Goal: Task Accomplishment & Management: Manage account settings

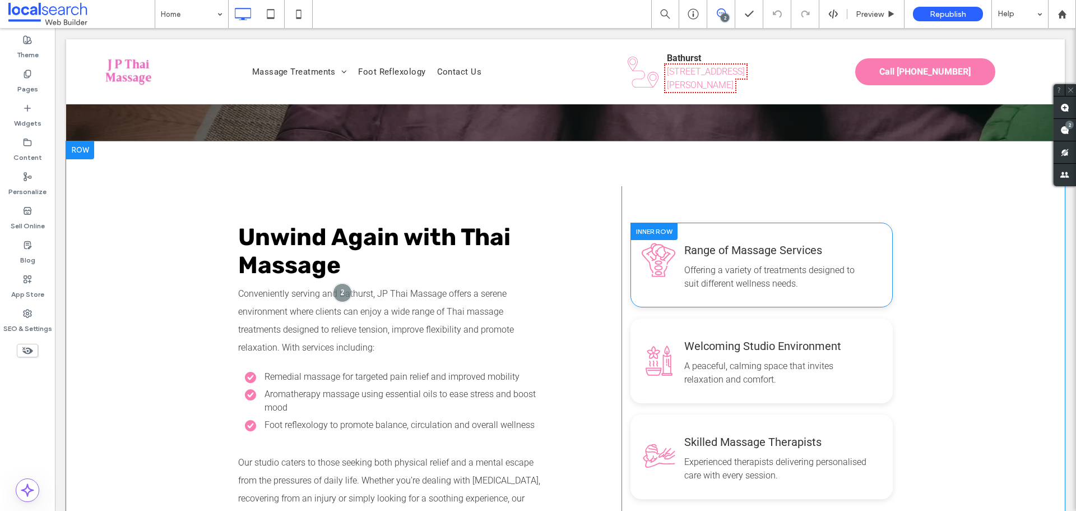
scroll to position [673, 0]
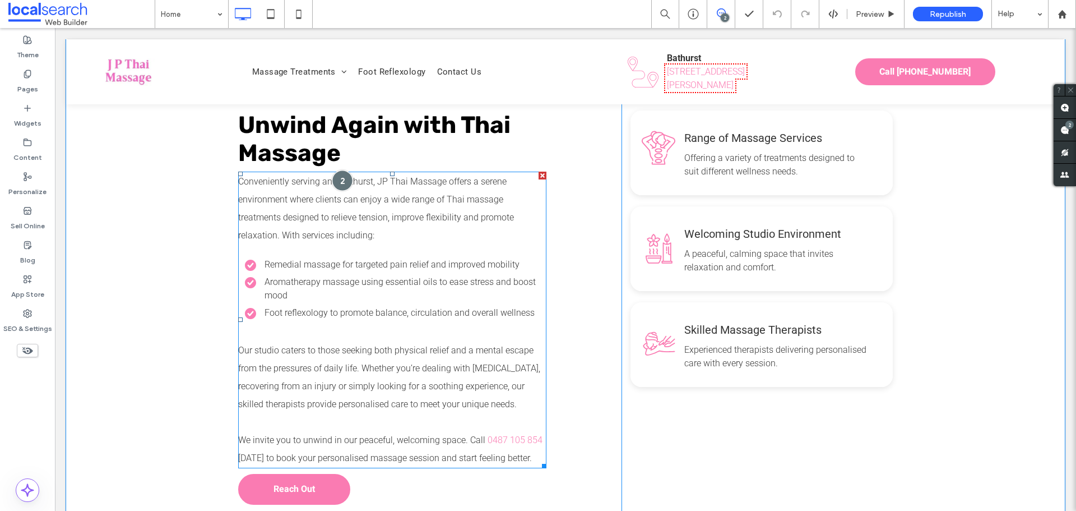
click at [332, 170] on div at bounding box center [342, 180] width 21 height 21
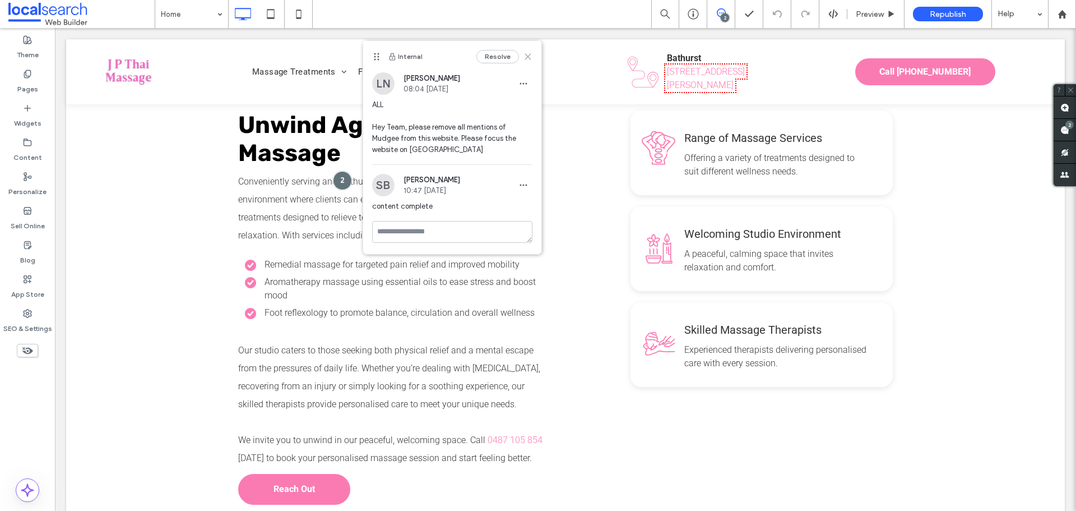
click at [526, 61] on icon at bounding box center [528, 56] width 9 height 9
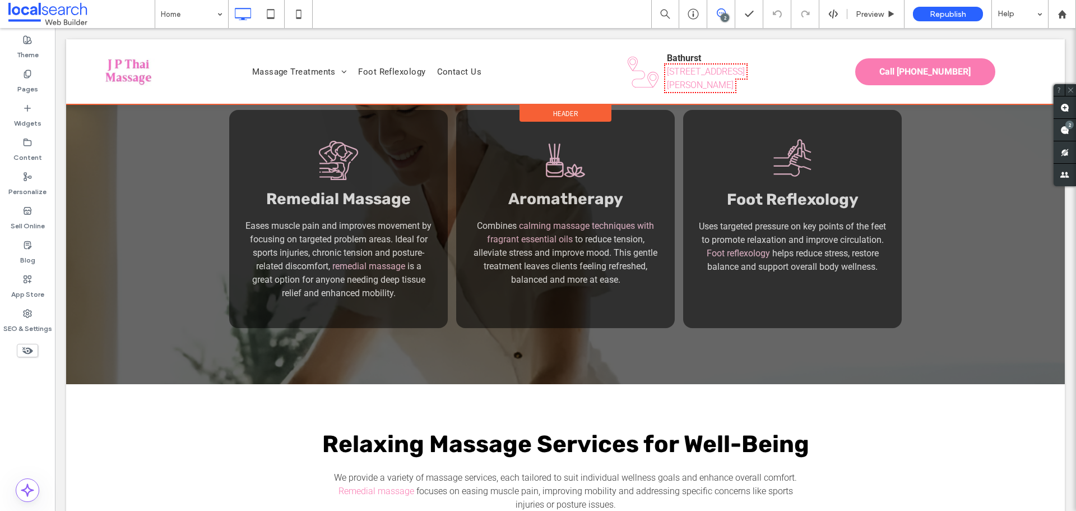
scroll to position [897, 0]
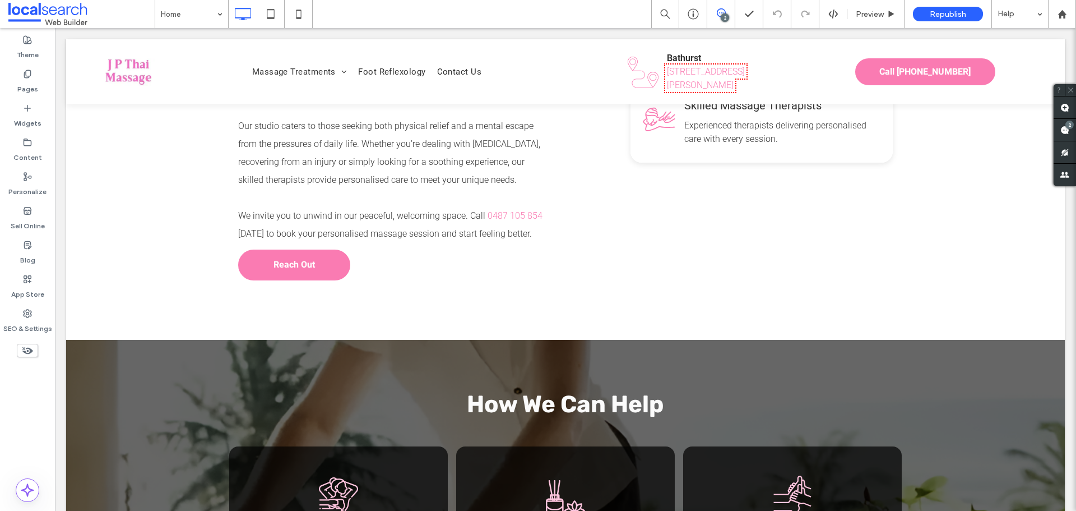
click at [720, 14] on icon at bounding box center [721, 12] width 9 height 9
click at [735, 6] on div at bounding box center [749, 14] width 28 height 28
click at [731, 11] on span at bounding box center [720, 12] width 27 height 9
click at [1073, 133] on span at bounding box center [1065, 130] width 22 height 22
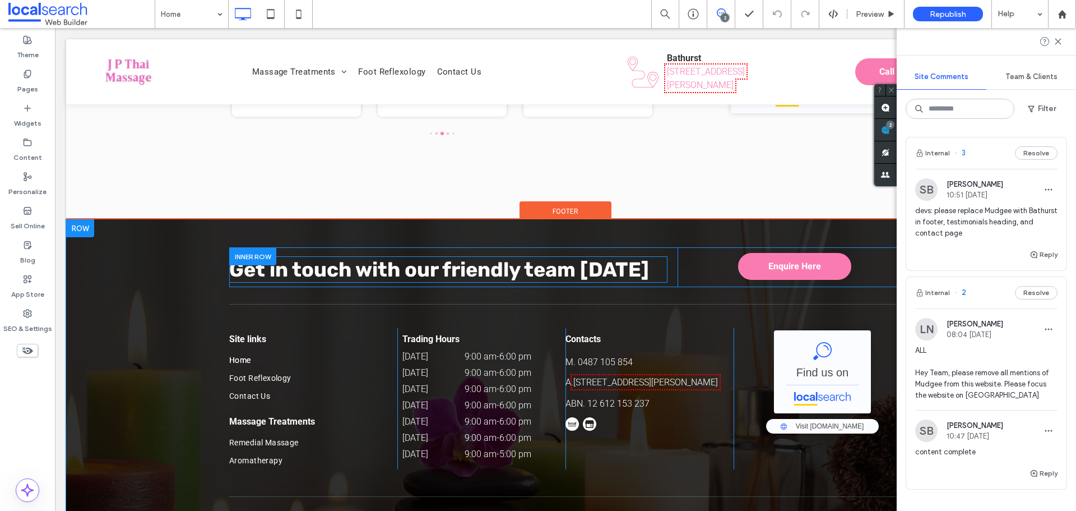
scroll to position [2476, 0]
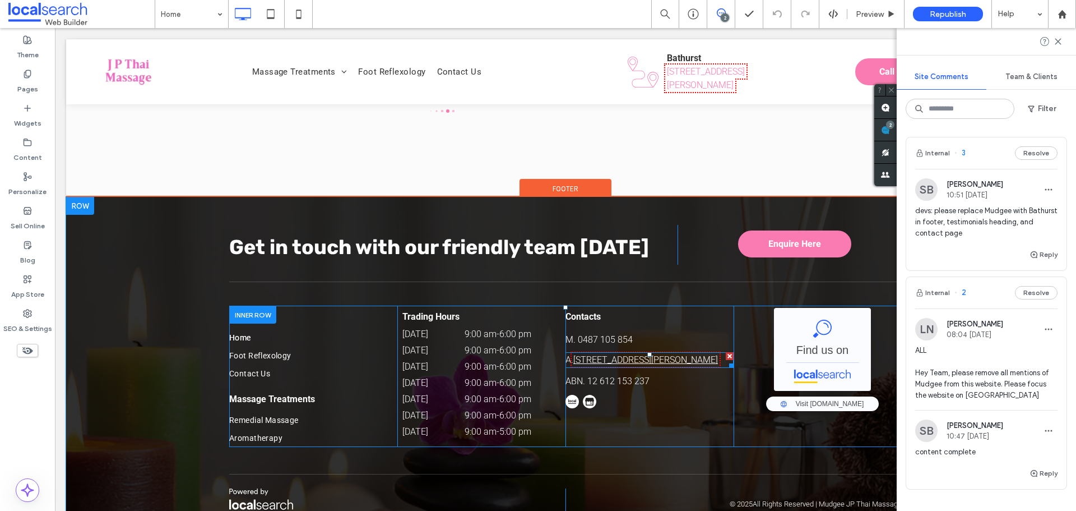
click at [668, 354] on link "[STREET_ADDRESS][PERSON_NAME]" at bounding box center [645, 359] width 145 height 11
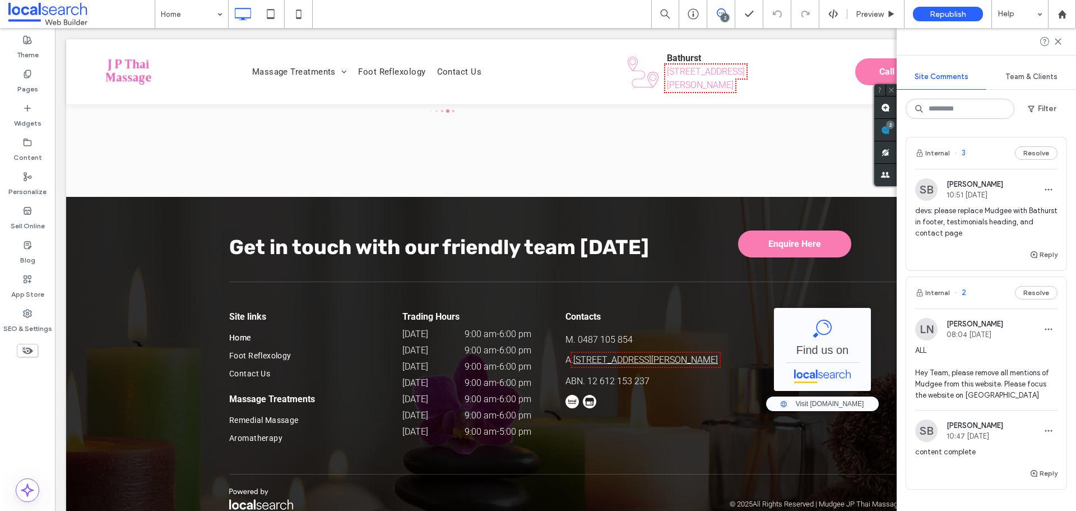
click at [668, 354] on link "[STREET_ADDRESS][PERSON_NAME]" at bounding box center [645, 359] width 145 height 11
type input "******"
type input "**"
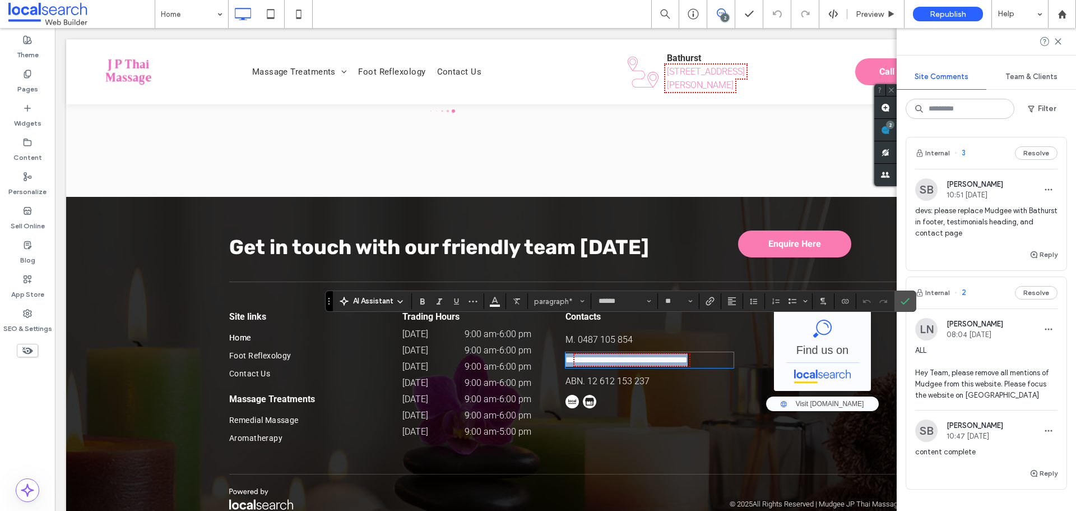
copy p "**********"
click at [673, 355] on link "**********" at bounding box center [632, 359] width 112 height 8
drag, startPoint x: 573, startPoint y: 330, endPoint x: 710, endPoint y: 329, distance: 136.2
click at [688, 355] on link "**********" at bounding box center [632, 359] width 112 height 8
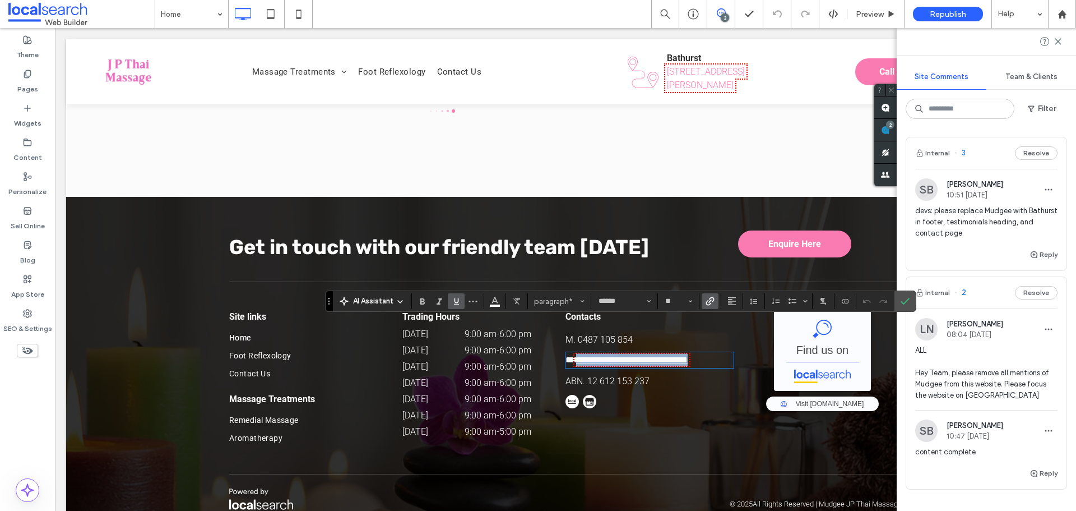
copy link "**********"
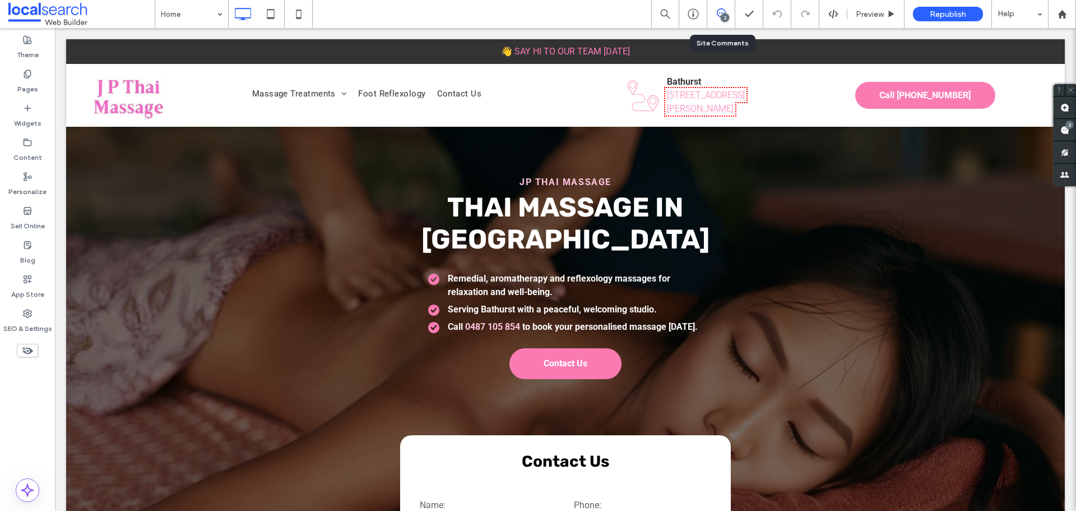
click at [720, 20] on div "2" at bounding box center [721, 14] width 28 height 28
click at [723, 12] on icon at bounding box center [721, 12] width 9 height 9
click at [1062, 126] on use at bounding box center [1065, 130] width 9 height 9
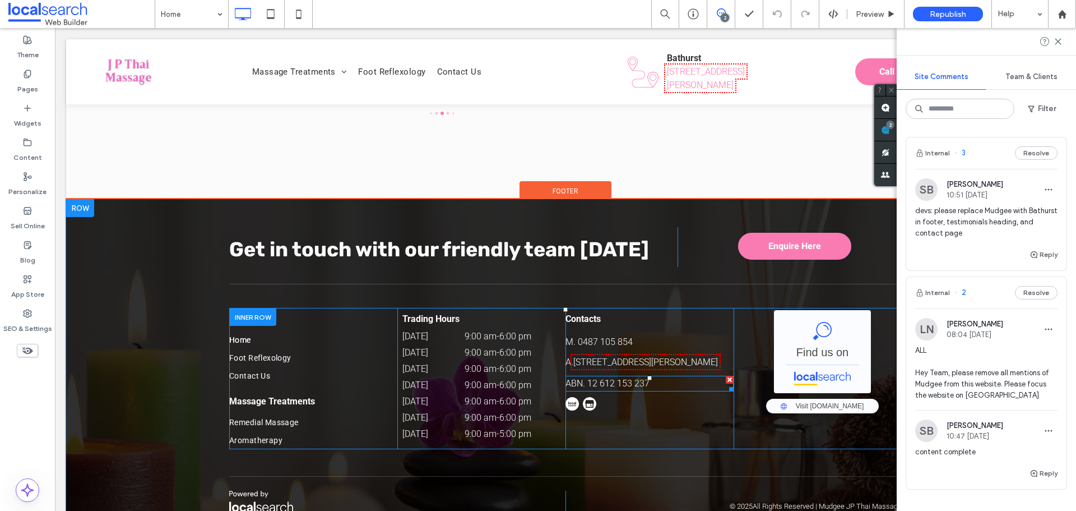
scroll to position [2476, 0]
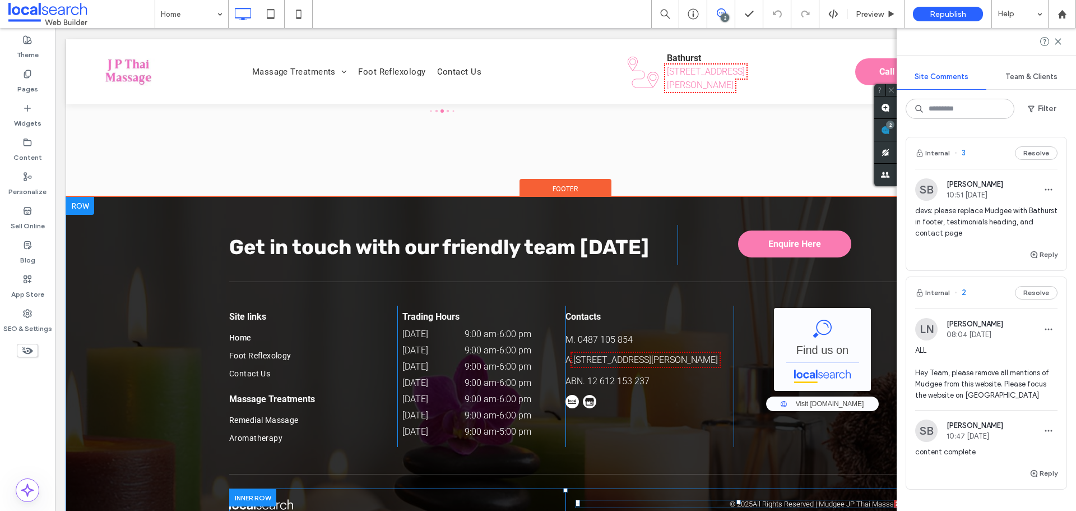
click at [841, 499] on span at bounding box center [739, 503] width 326 height 8
click at [841, 499] on p "All Rights Reserved | Mudgee JP Thai Massage" at bounding box center [827, 503] width 149 height 8
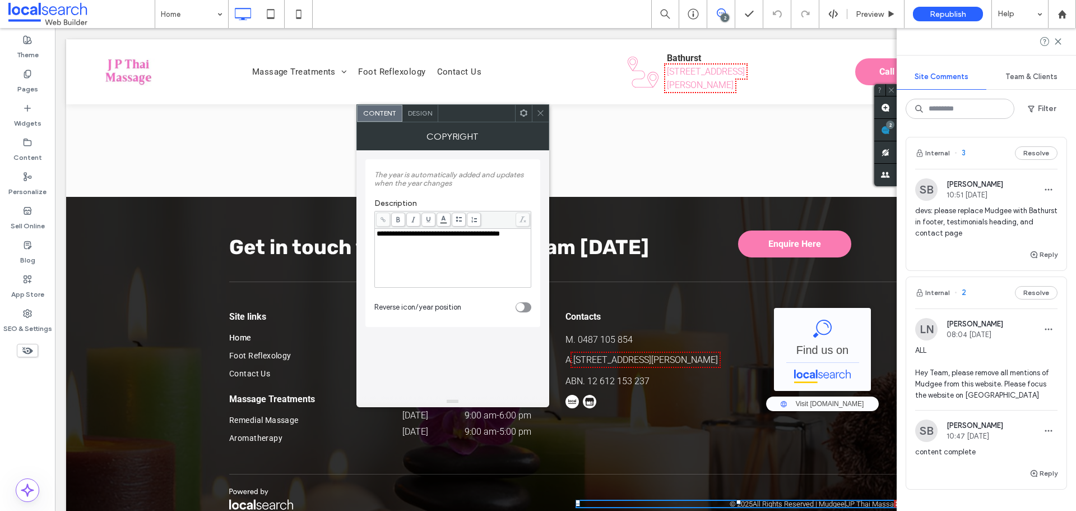
click at [443, 248] on div "**********" at bounding box center [453, 258] width 153 height 56
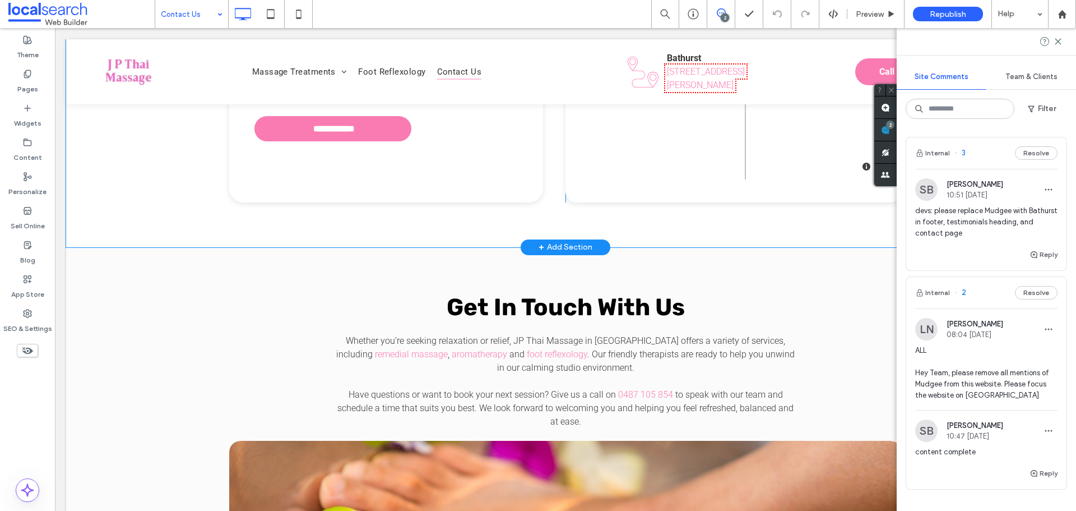
scroll to position [673, 0]
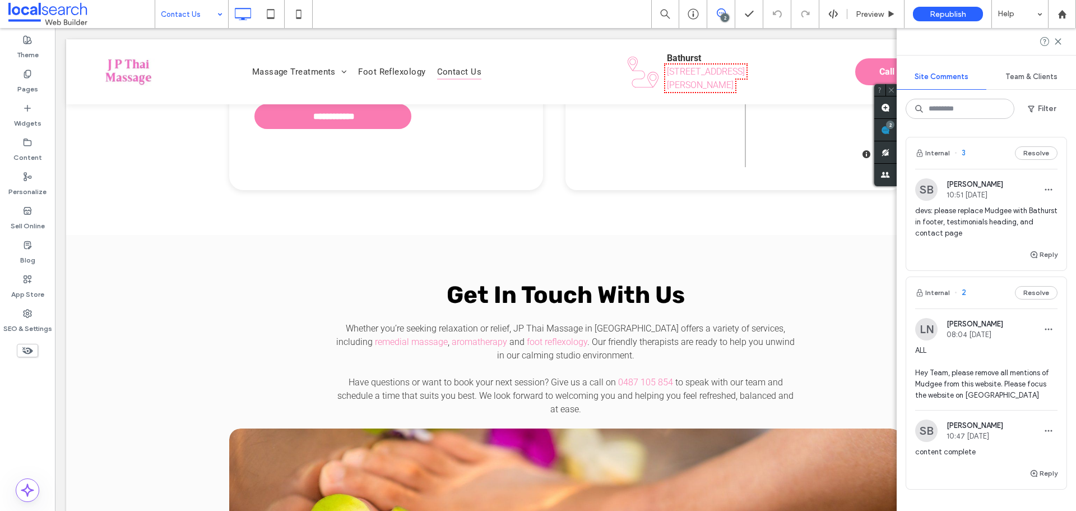
click at [982, 214] on span "devs: please replace Mudgee with Bathurst in footer, testimonials heading, and …" at bounding box center [986, 222] width 142 height 34
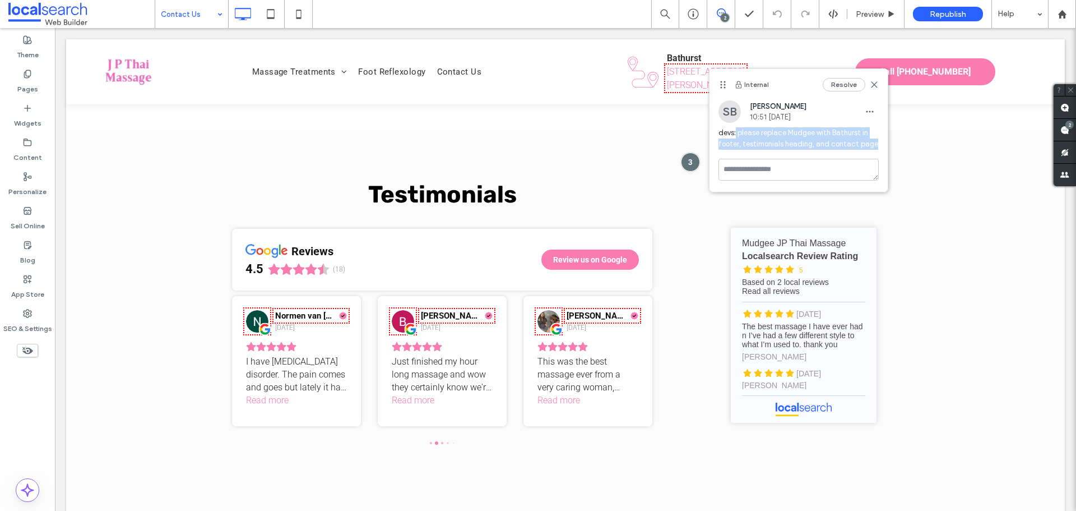
drag, startPoint x: 737, startPoint y: 132, endPoint x: 873, endPoint y: 146, distance: 136.4
click at [873, 146] on span "devs: please replace Mudgee with Bathurst in footer, testimonials heading, and …" at bounding box center [799, 138] width 160 height 22
copy span "please replace Mudgee with Bathurst in footer, testimonials heading, and contac…"
click at [816, 154] on div "devs: please replace Mudgee with Bathurst in footer, testimonials heading, and …" at bounding box center [799, 142] width 160 height 31
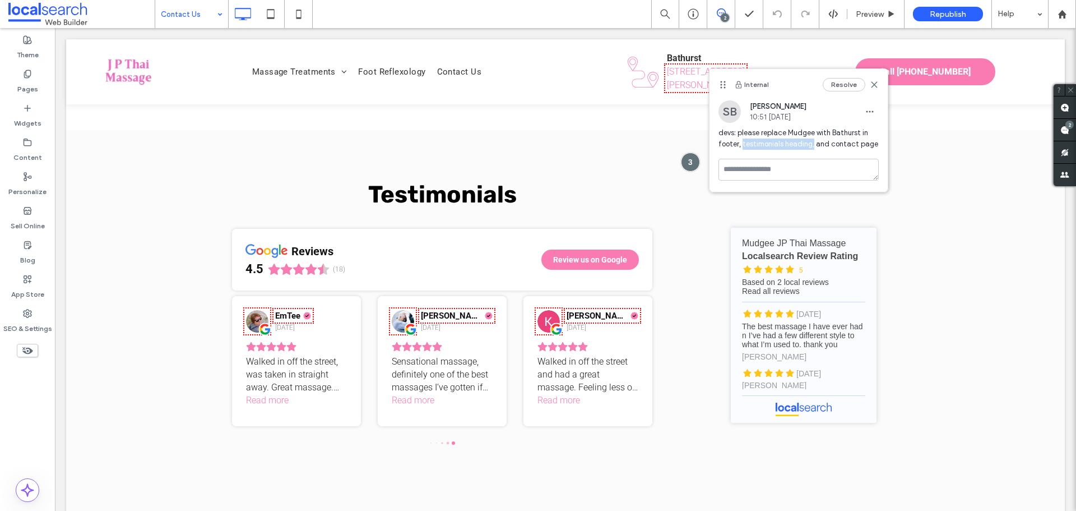
drag, startPoint x: 742, startPoint y: 141, endPoint x: 812, endPoint y: 143, distance: 70.1
click at [812, 143] on span "devs: please replace Mudgee with Bathurst in footer, testimonials heading, and …" at bounding box center [799, 138] width 160 height 22
click at [803, 144] on span "devs: please replace Mudgee with Bathurst in footer, testimonials heading, and …" at bounding box center [799, 138] width 160 height 22
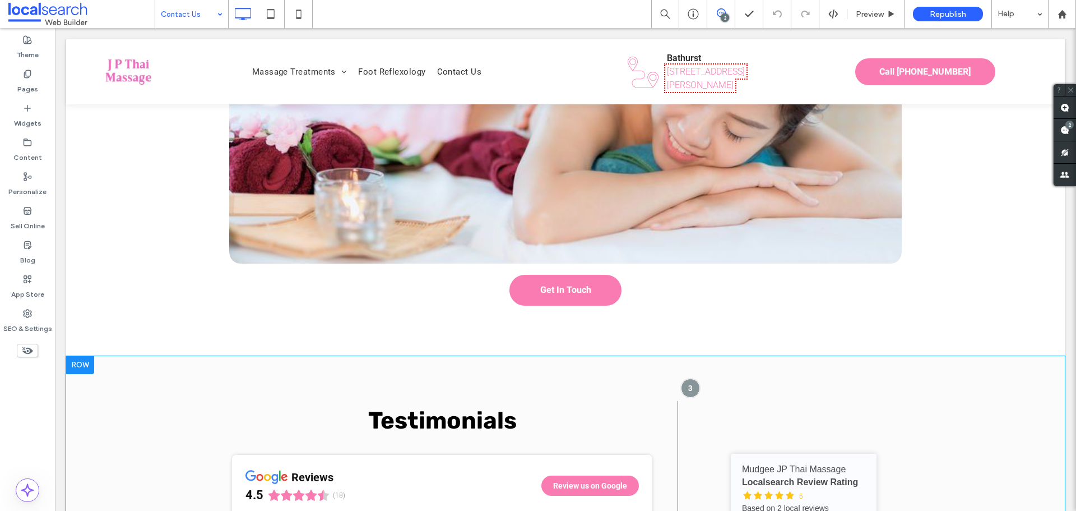
scroll to position [2027, 0]
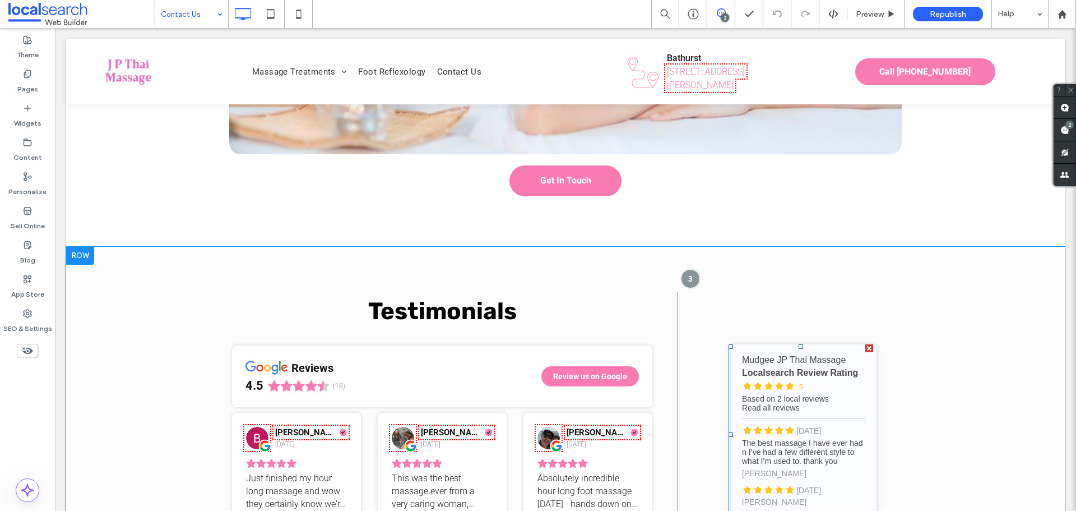
click at [785, 353] on span at bounding box center [801, 434] width 145 height 181
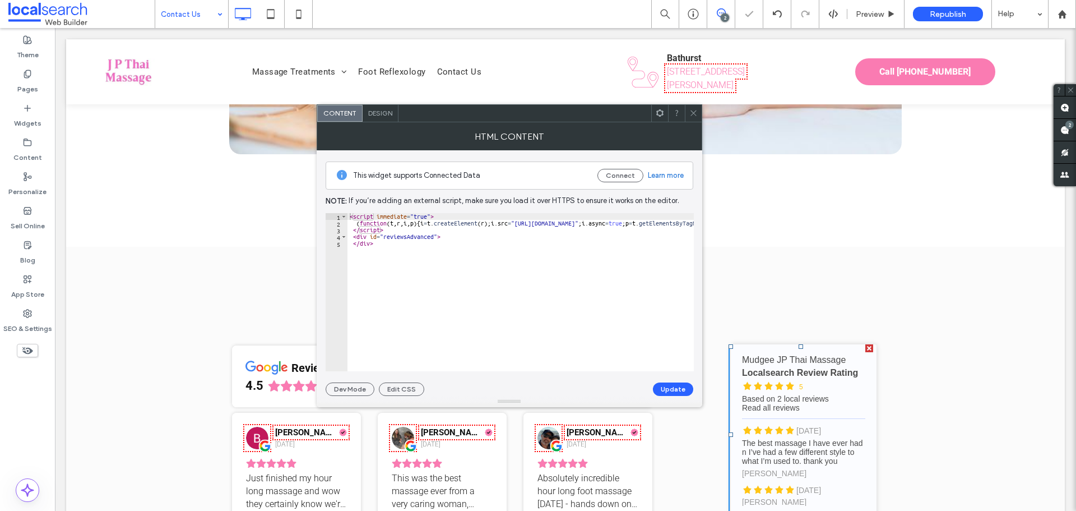
click at [688, 121] on div at bounding box center [693, 113] width 17 height 17
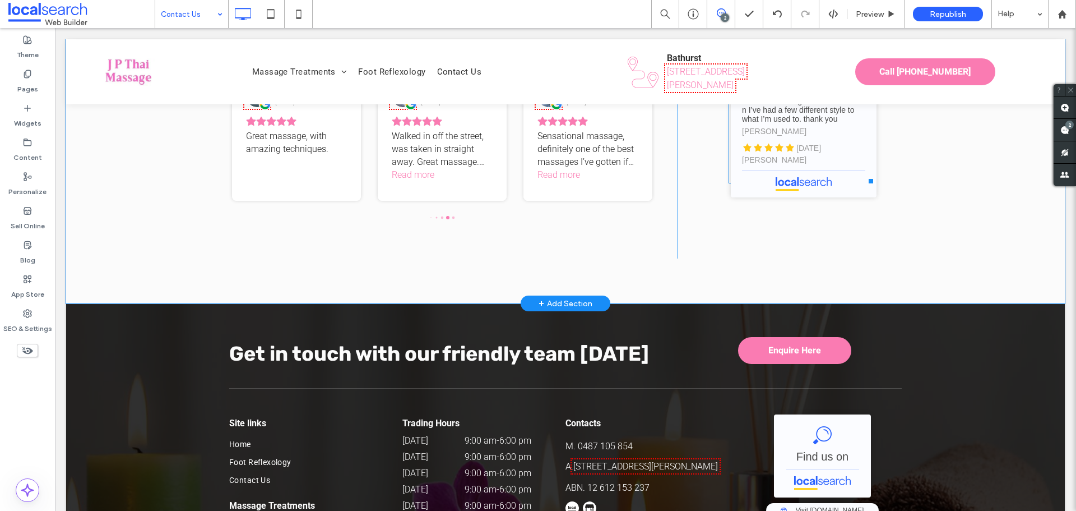
scroll to position [2476, 0]
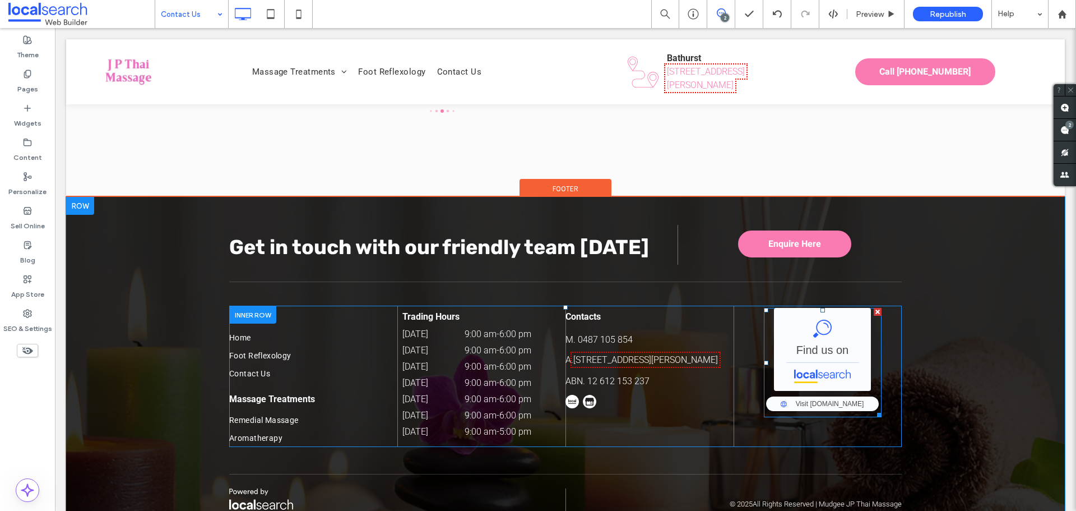
click at [830, 321] on span at bounding box center [823, 362] width 118 height 109
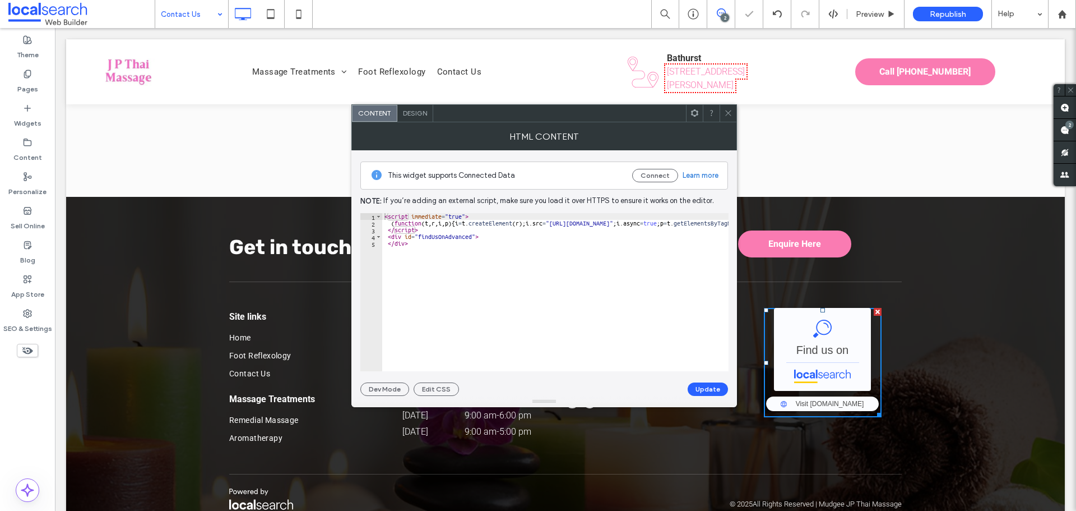
click at [726, 116] on icon at bounding box center [728, 113] width 8 height 8
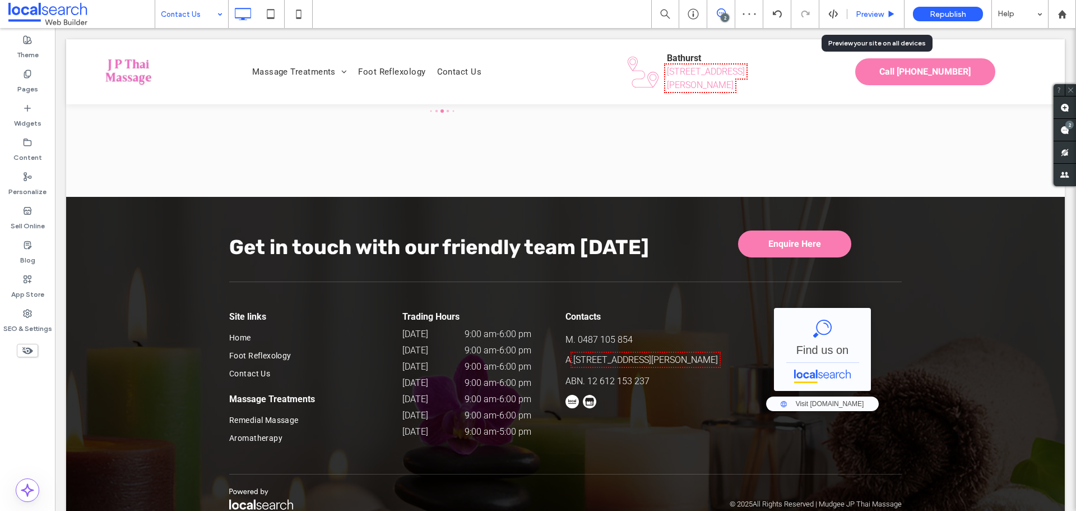
click at [877, 13] on span "Preview" at bounding box center [870, 15] width 28 height 10
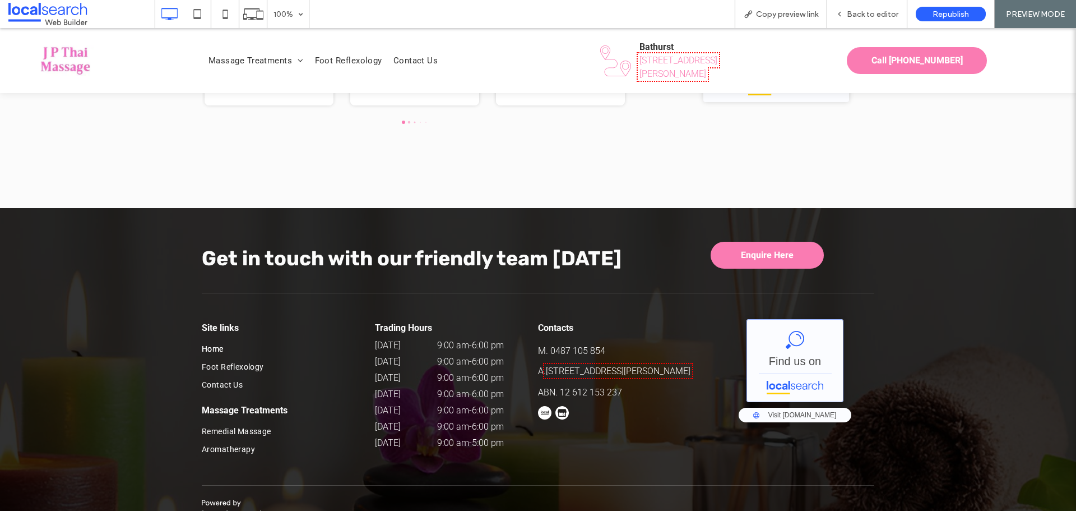
click at [785, 319] on link "Mudgee JP Thai Massage - Localsearch" at bounding box center [795, 360] width 97 height 83
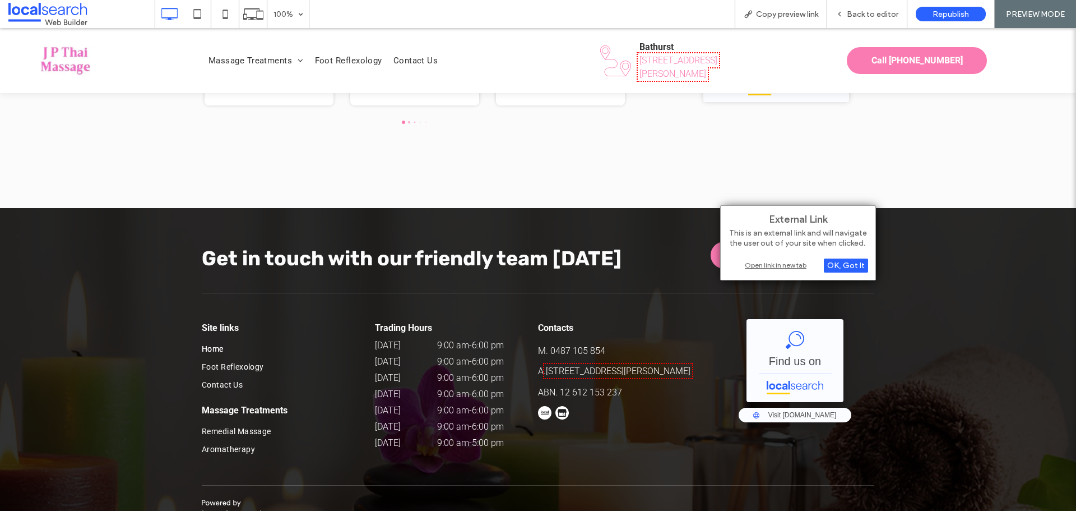
click at [780, 263] on div "Open link in new tab" at bounding box center [798, 265] width 140 height 12
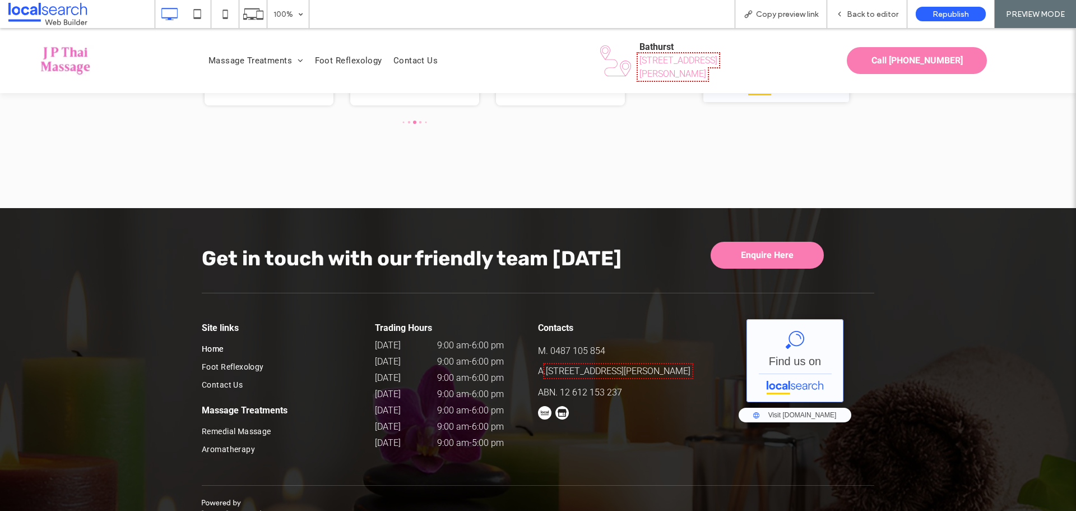
click at [806, 319] on link "Mudgee JP Thai Massage - Localsearch" at bounding box center [795, 360] width 97 height 83
click at [787, 319] on link "Mudgee JP Thai Massage - Localsearch" at bounding box center [795, 360] width 97 height 83
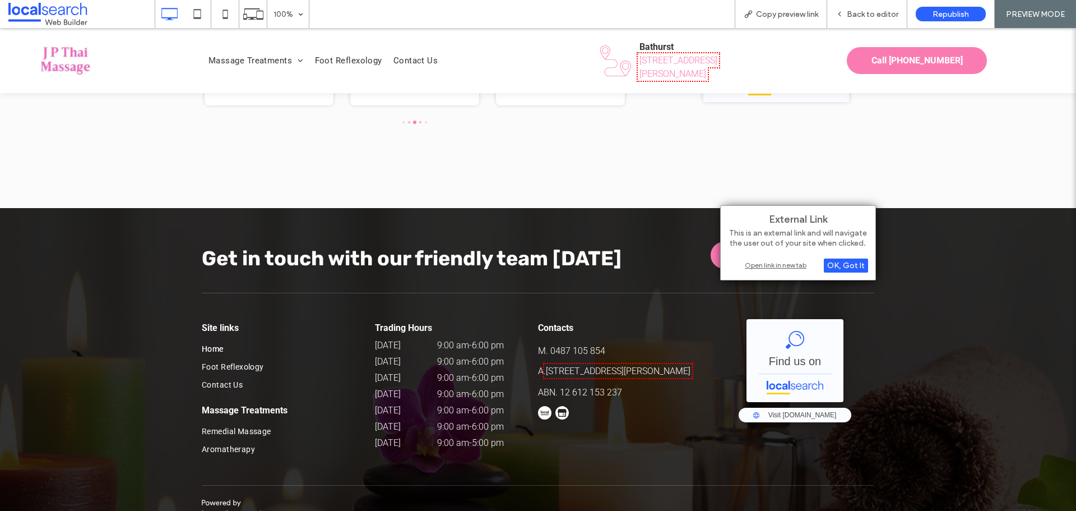
click at [786, 266] on div "Open link in new tab" at bounding box center [798, 265] width 140 height 12
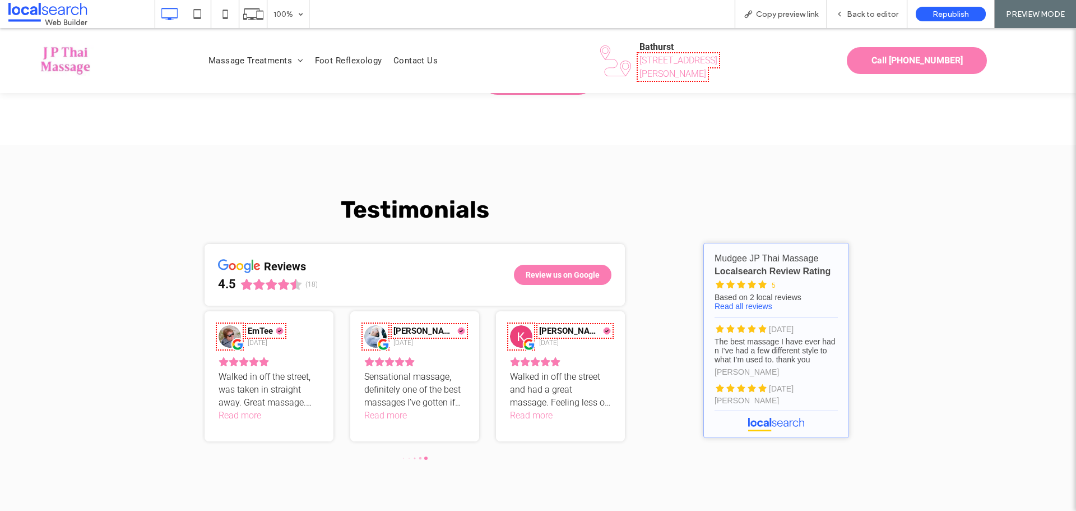
scroll to position [2117, 0]
click at [863, 12] on span "Back to editor" at bounding box center [873, 15] width 52 height 10
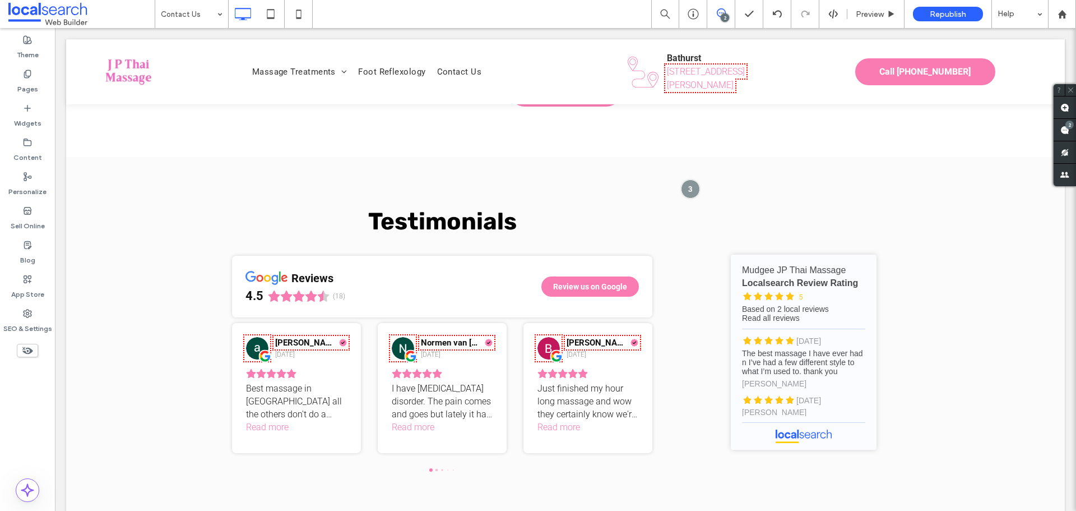
click at [724, 11] on icon at bounding box center [721, 12] width 9 height 9
click at [716, 10] on span at bounding box center [720, 12] width 27 height 9
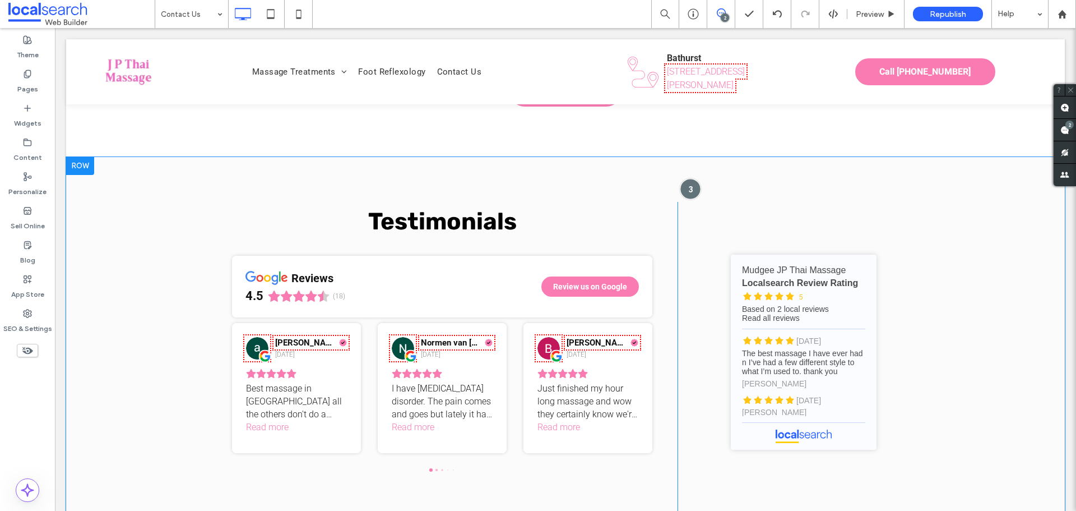
click at [682, 178] on div at bounding box center [690, 188] width 21 height 21
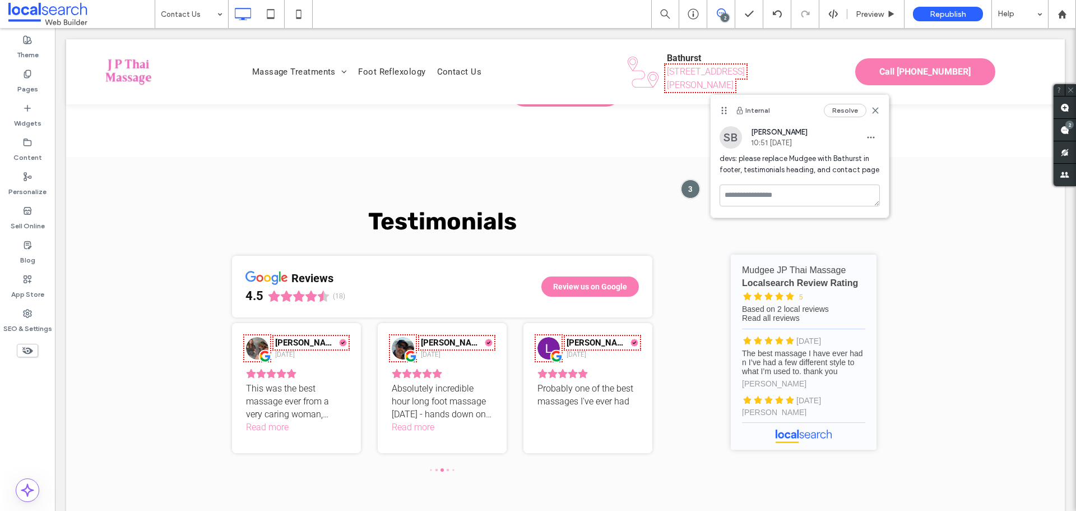
drag, startPoint x: 812, startPoint y: 133, endPoint x: 753, endPoint y: 127, distance: 59.2
click at [753, 127] on div "SB [PERSON_NAME] 10:51 [DATE]" at bounding box center [800, 137] width 160 height 22
copy span "[PERSON_NAME]"
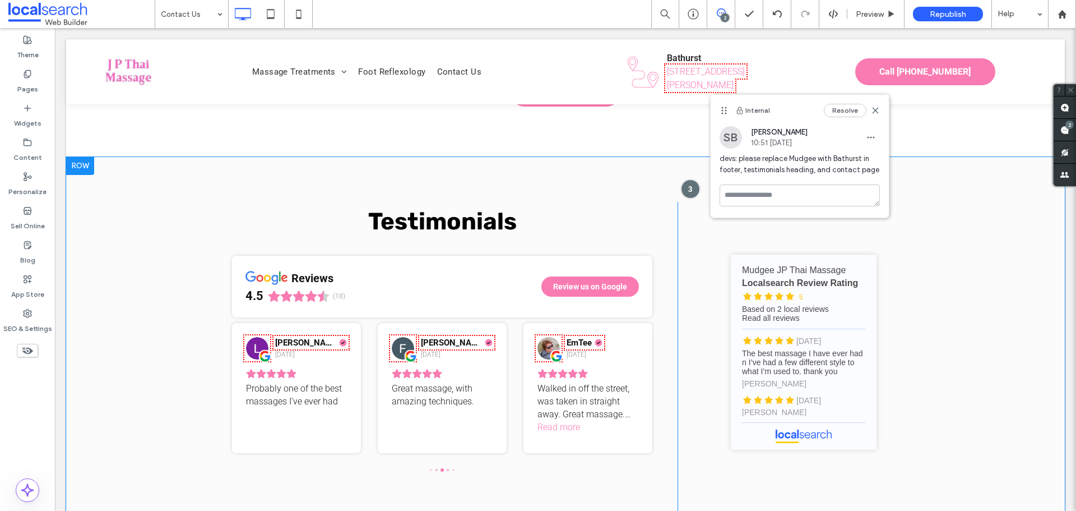
click at [918, 159] on div "Testimonials reviews 4.5 (18) Review us on Google Milan Dhiiyaan [DATE] This wa…" at bounding box center [565, 356] width 999 height 399
click at [691, 178] on div at bounding box center [690, 188] width 21 height 21
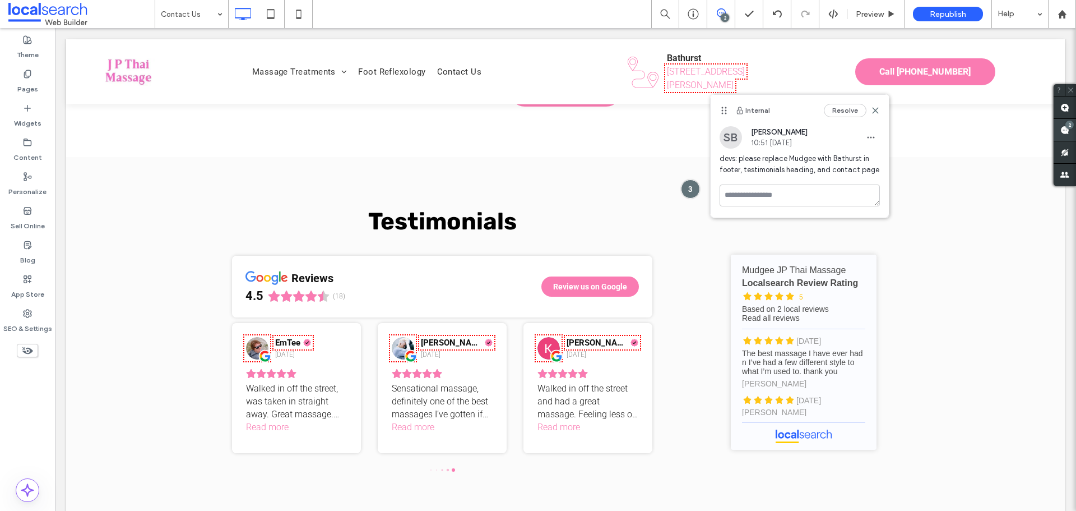
click at [1063, 135] on span at bounding box center [1065, 130] width 22 height 22
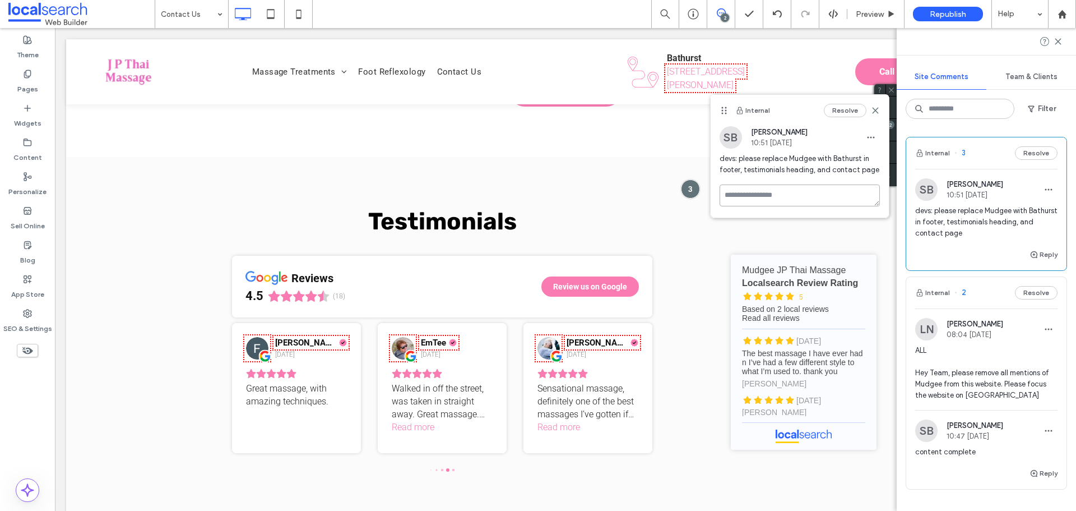
click at [818, 198] on textarea at bounding box center [800, 195] width 160 height 22
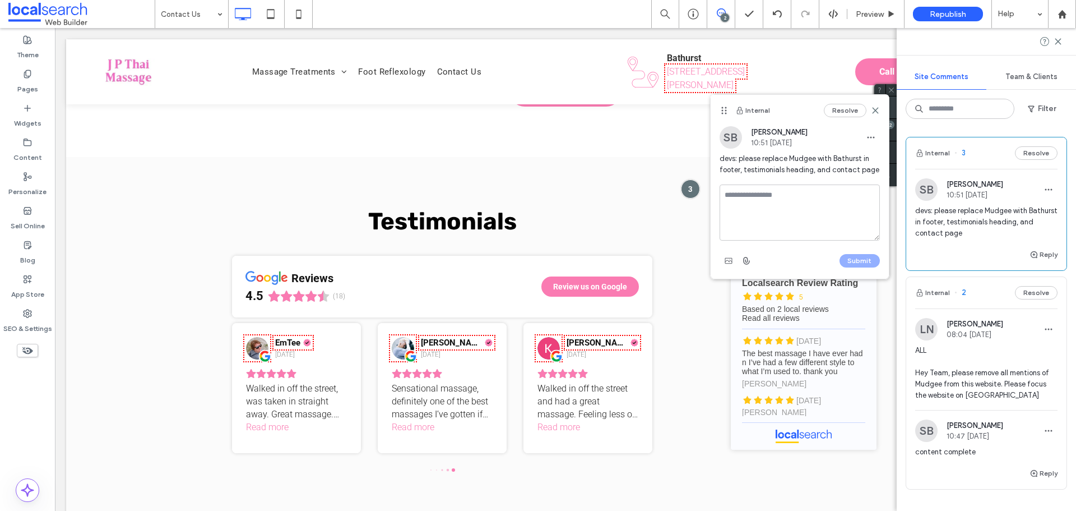
click at [874, 109] on icon at bounding box center [875, 110] width 9 height 9
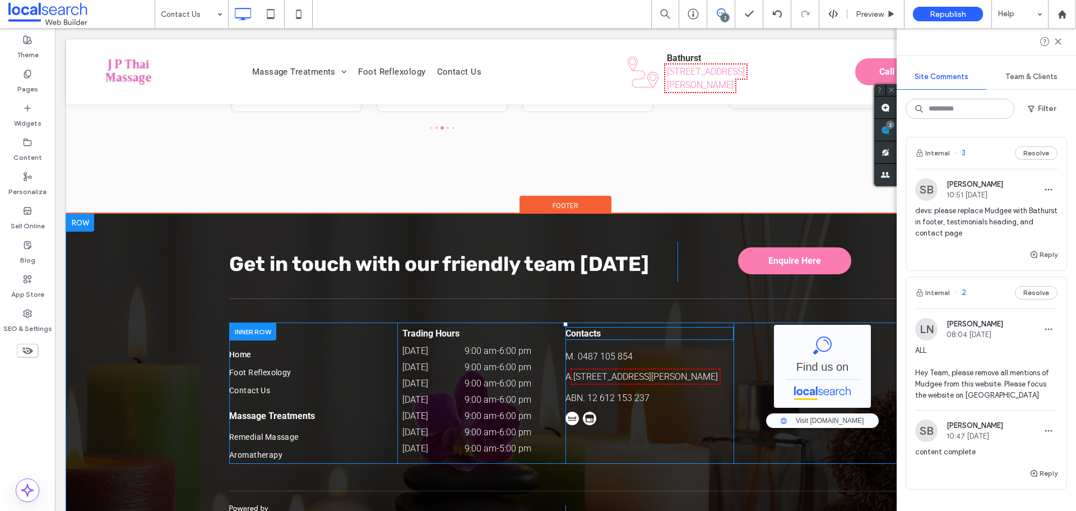
scroll to position [2476, 0]
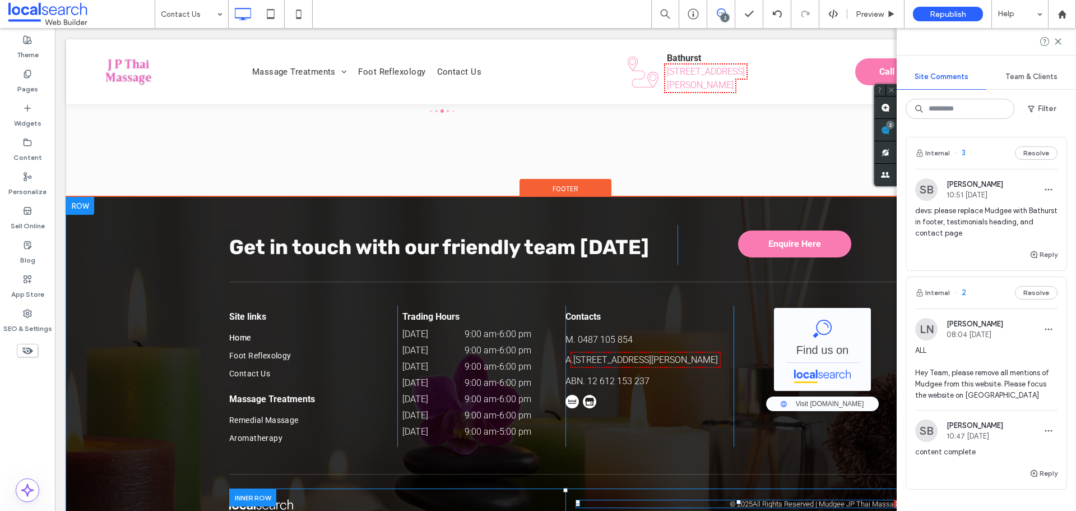
click at [840, 499] on span at bounding box center [739, 503] width 326 height 8
click at [840, 499] on p "All Rights Reserved | Mudgee JP Thai Massage" at bounding box center [827, 503] width 149 height 8
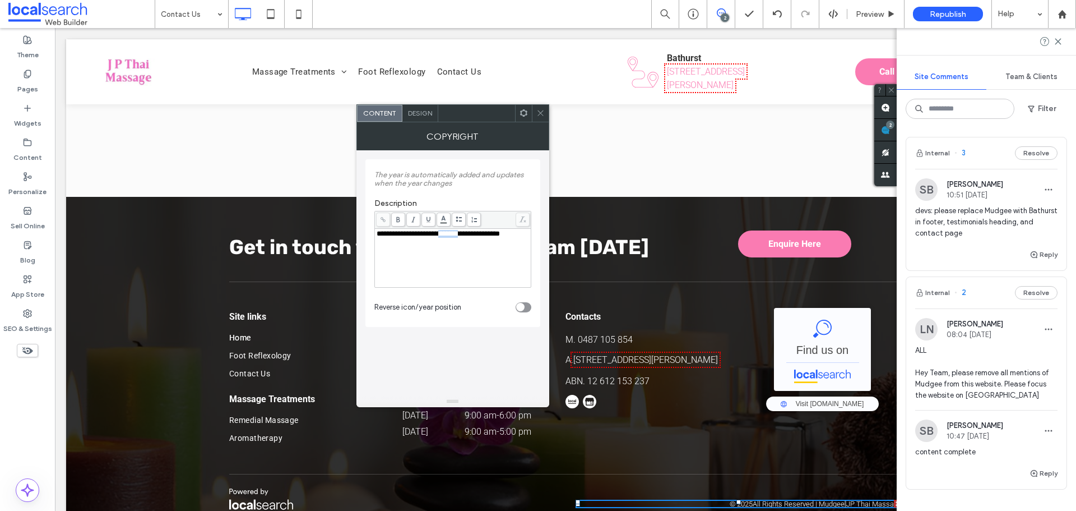
drag, startPoint x: 475, startPoint y: 237, endPoint x: 448, endPoint y: 233, distance: 27.2
click at [448, 233] on span "**********" at bounding box center [438, 233] width 123 height 7
click at [541, 118] on span at bounding box center [540, 113] width 8 height 17
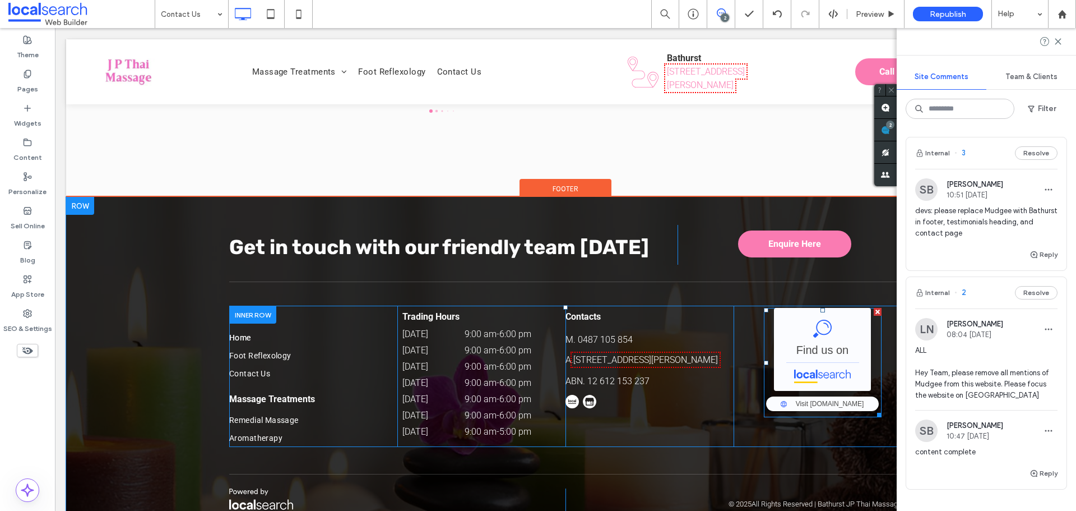
click at [827, 337] on span at bounding box center [823, 362] width 118 height 109
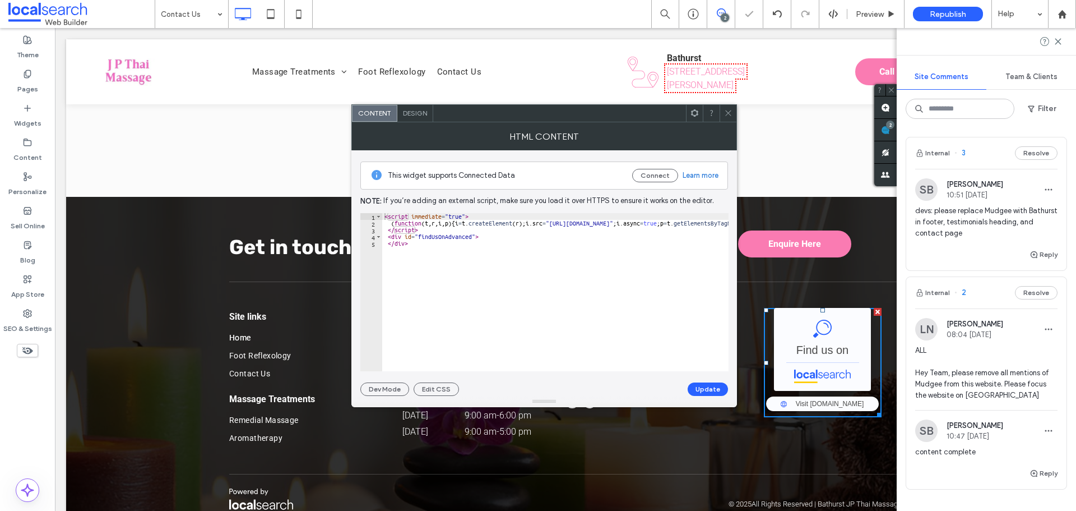
click at [728, 119] on span at bounding box center [728, 113] width 8 height 17
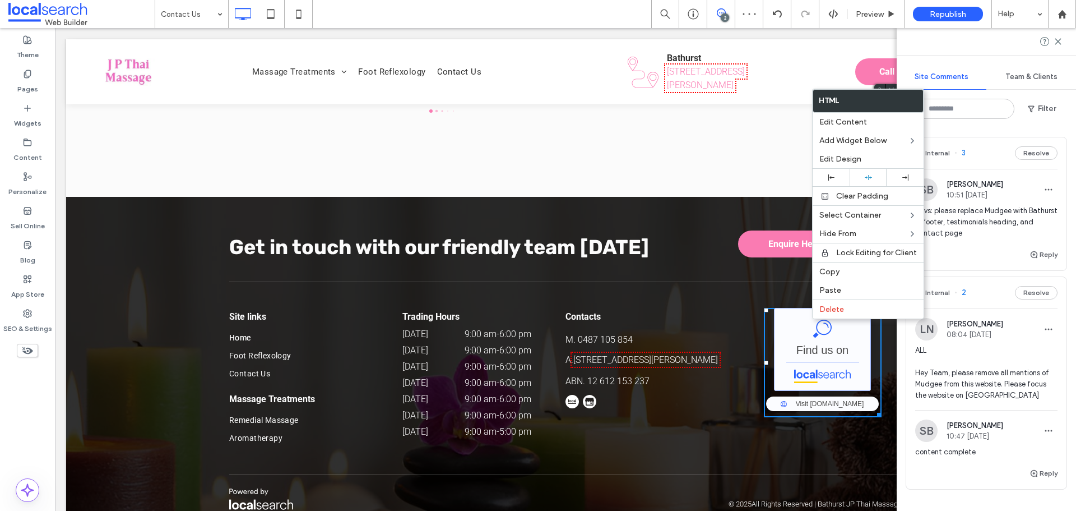
click at [803, 318] on link "Mudgee JP Thai Massage - Localsearch" at bounding box center [822, 349] width 97 height 83
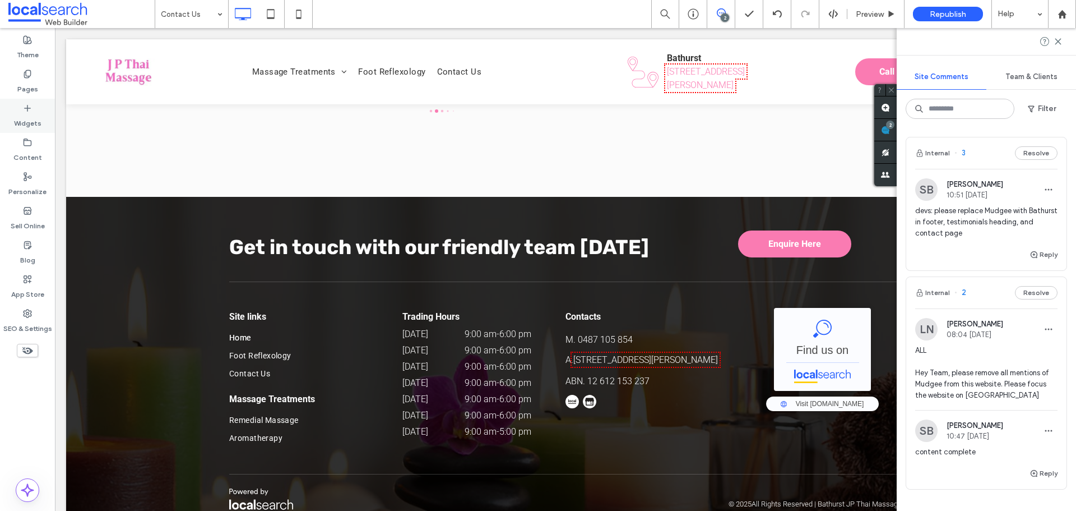
click at [20, 108] on div "Widgets" at bounding box center [27, 116] width 55 height 34
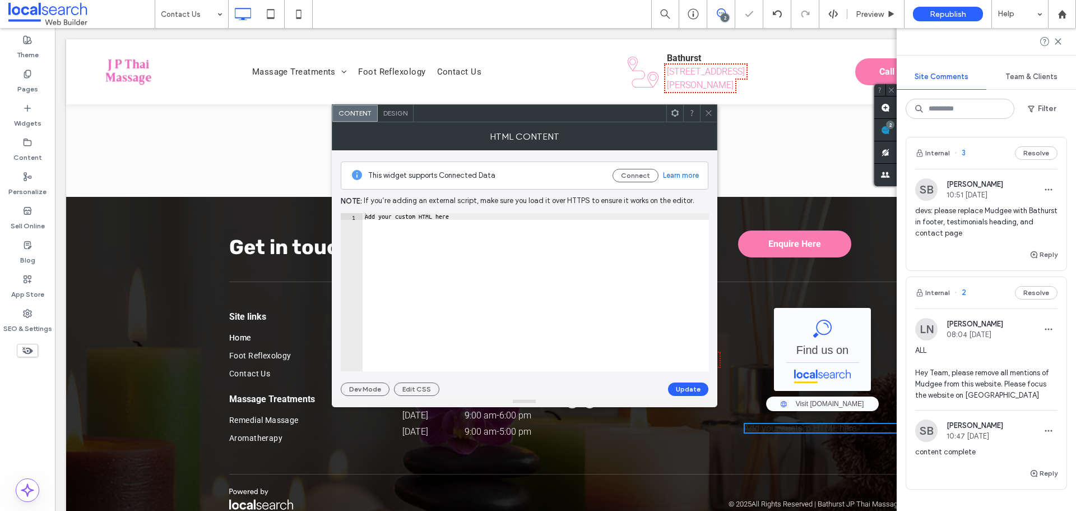
click at [471, 237] on div "Add your custom HTML here" at bounding box center [536, 299] width 346 height 172
click at [488, 258] on div "Add your custom HTML here" at bounding box center [536, 292] width 346 height 158
click at [488, 257] on div "Add your custom HTML here" at bounding box center [536, 299] width 346 height 172
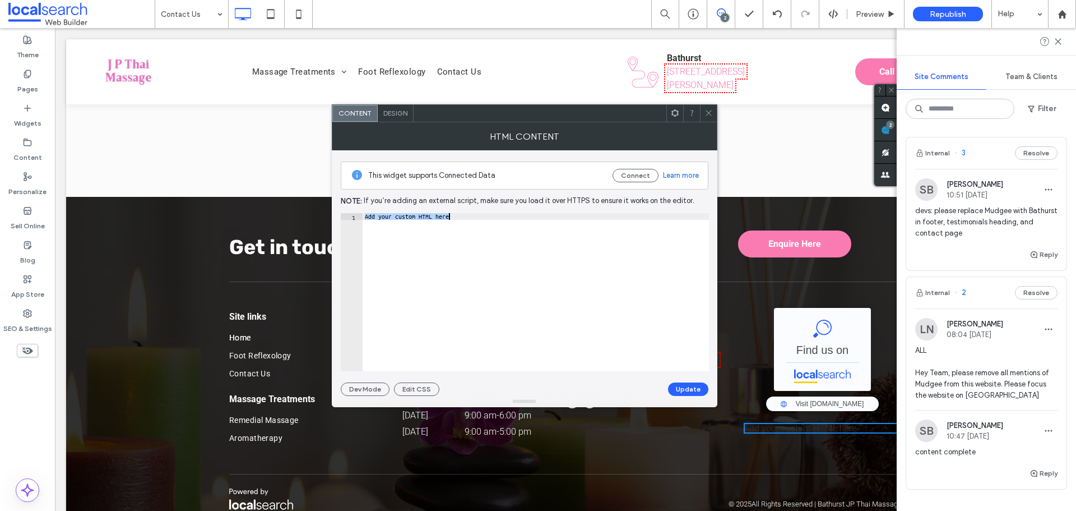
click at [488, 257] on div "Add your custom HTML here" at bounding box center [536, 299] width 346 height 172
paste textarea "********"
type textarea "**********"
paste textarea "**********"
type textarea "**********"
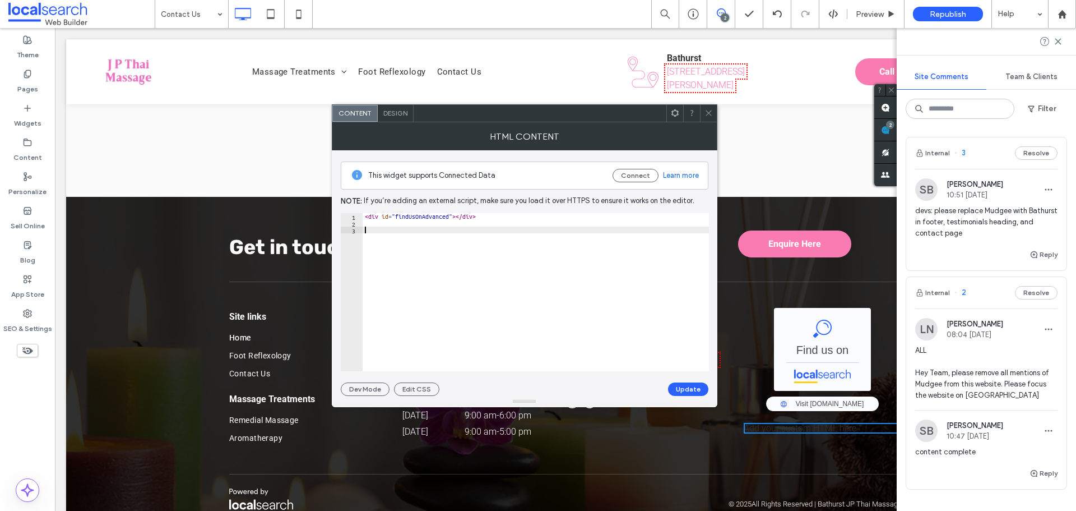
scroll to position [0, 633]
click at [692, 387] on button "Update" at bounding box center [688, 388] width 40 height 13
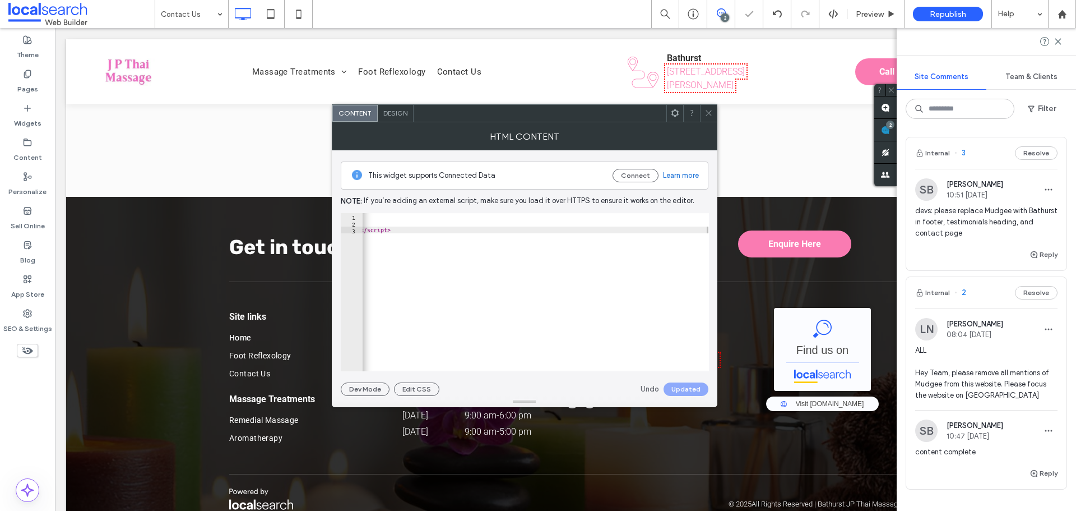
click at [709, 107] on span at bounding box center [709, 113] width 8 height 17
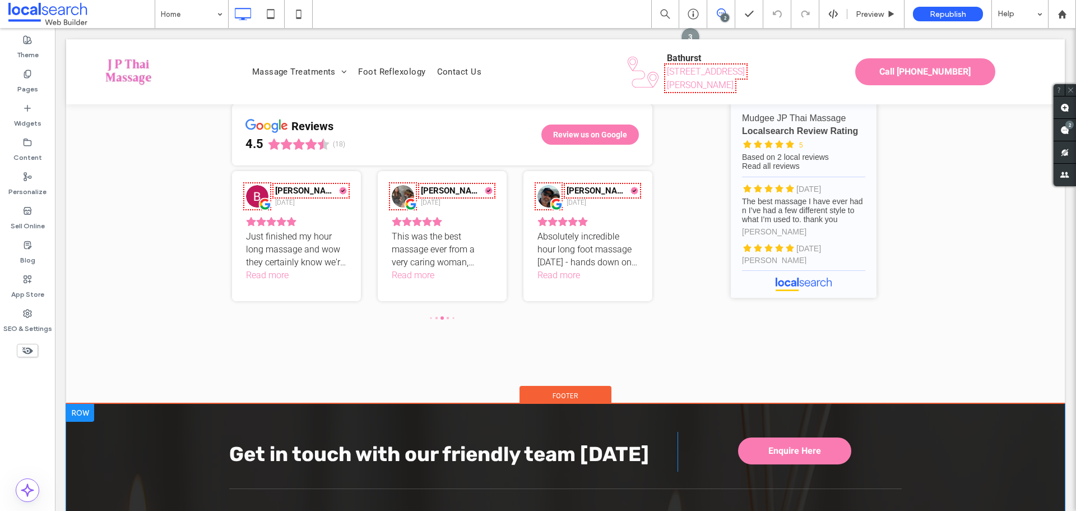
scroll to position [2476, 0]
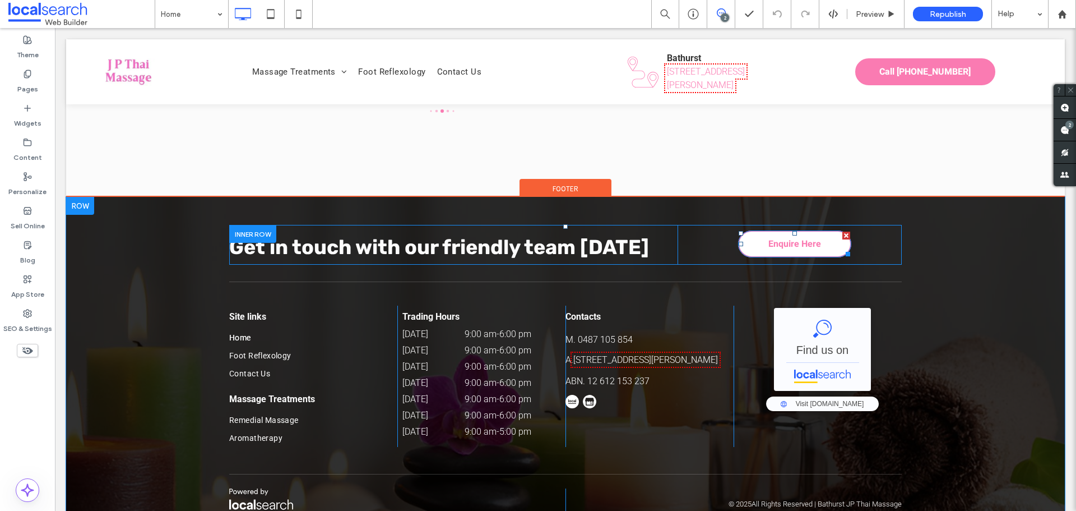
click at [821, 230] on link "Enquire Here" at bounding box center [794, 243] width 113 height 27
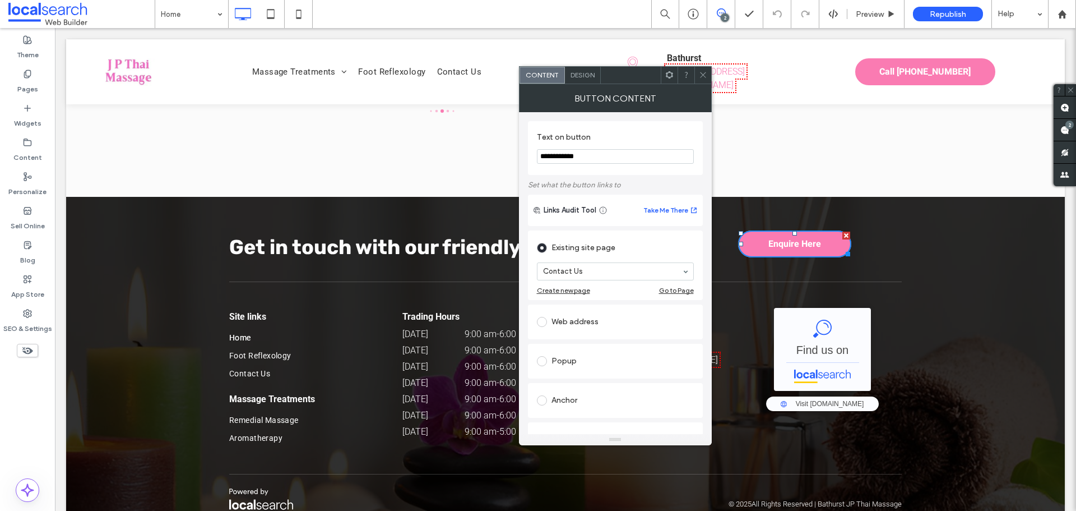
click at [706, 76] on icon at bounding box center [703, 75] width 8 height 8
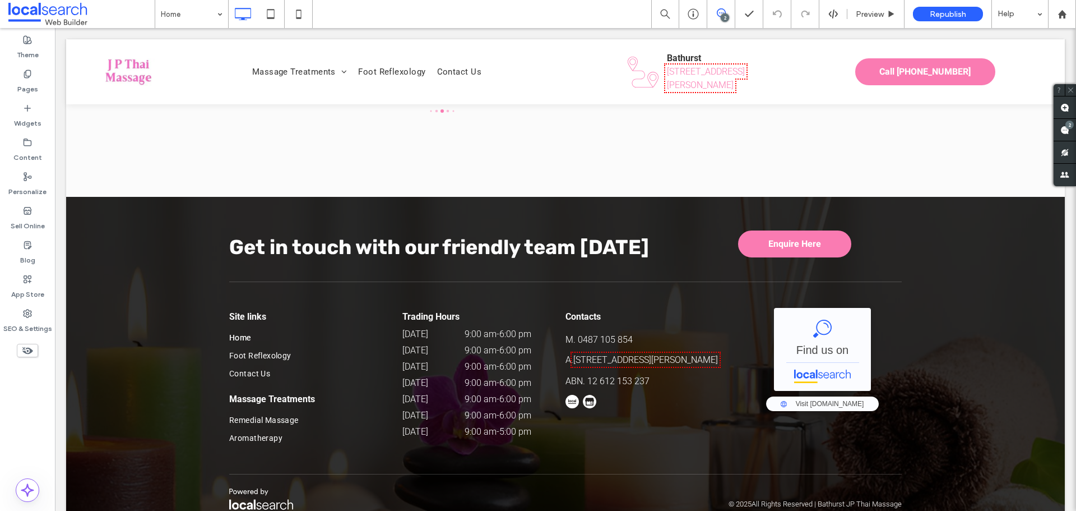
click at [720, 16] on use at bounding box center [721, 12] width 9 height 9
click at [714, 16] on span at bounding box center [720, 12] width 27 height 9
click at [717, 13] on icon at bounding box center [721, 12] width 9 height 9
click at [1062, 130] on use at bounding box center [1065, 130] width 9 height 9
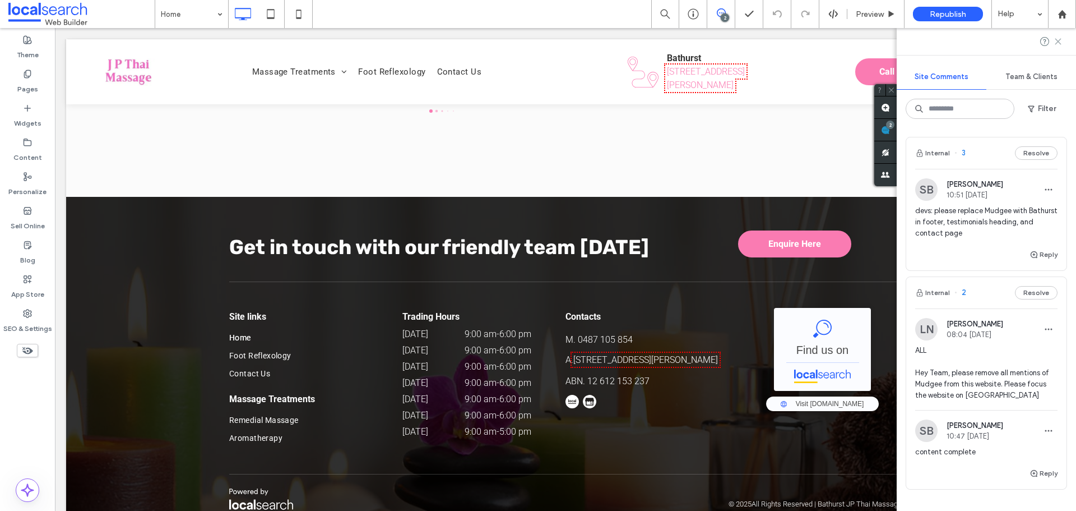
click at [1058, 41] on use at bounding box center [1057, 41] width 5 height 5
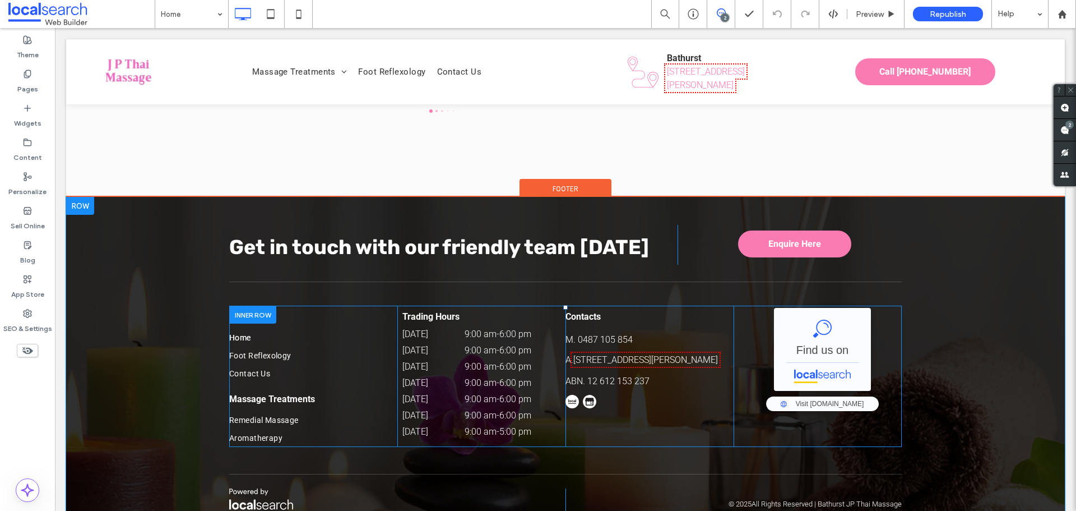
drag, startPoint x: 779, startPoint y: 395, endPoint x: 774, endPoint y: 400, distance: 7.1
click at [779, 395] on div "Mudgee JP Thai Massage - Localsearch Find us on Mudgee JP Thai Massage - Locals…" at bounding box center [818, 375] width 168 height 141
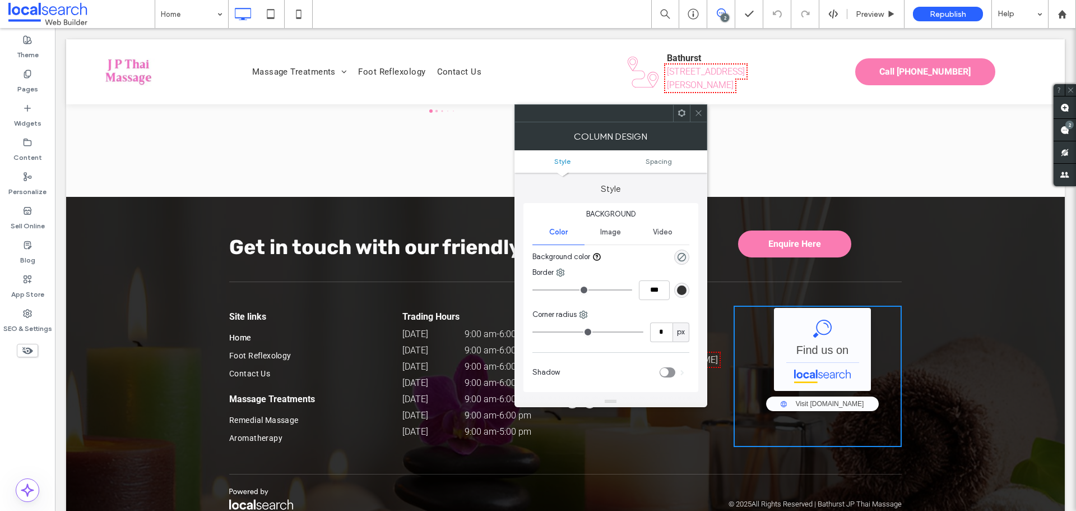
click at [762, 399] on div "Mudgee JP Thai Massage - Localsearch Find us on Mudgee JP Thai Massage - Locals…" at bounding box center [818, 375] width 168 height 141
click at [698, 113] on icon at bounding box center [699, 113] width 8 height 8
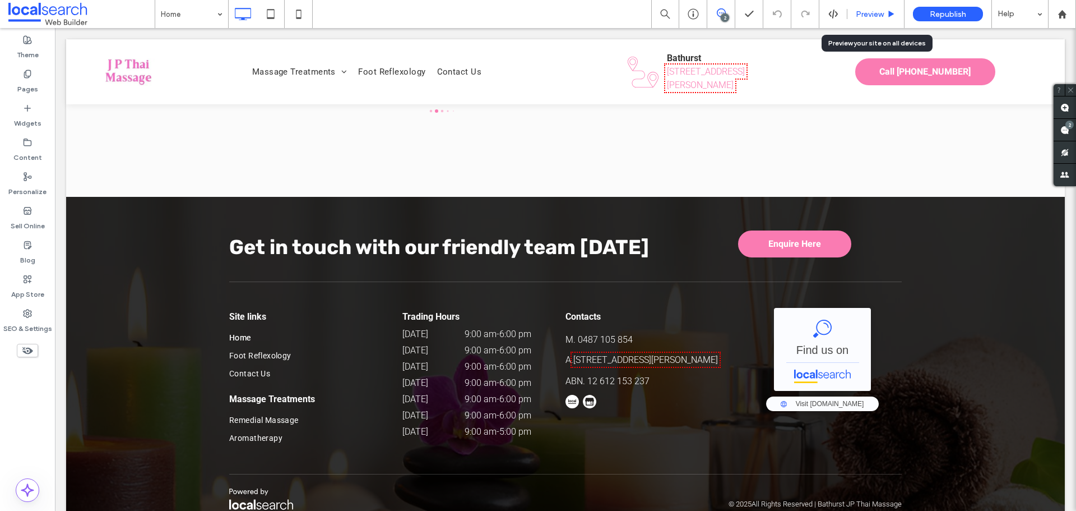
click at [858, 8] on div "Preview" at bounding box center [876, 14] width 57 height 28
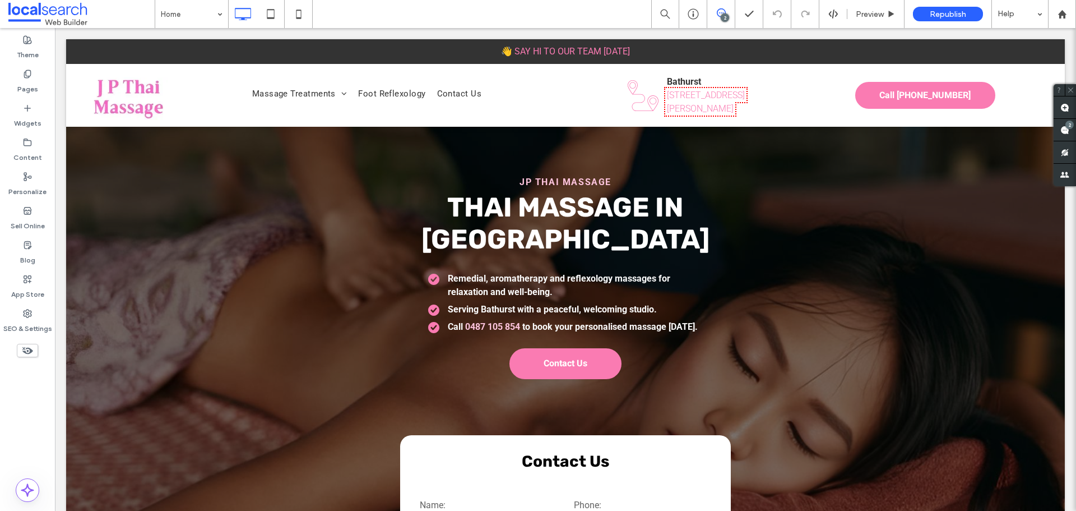
click at [722, 15] on div "2" at bounding box center [725, 17] width 8 height 8
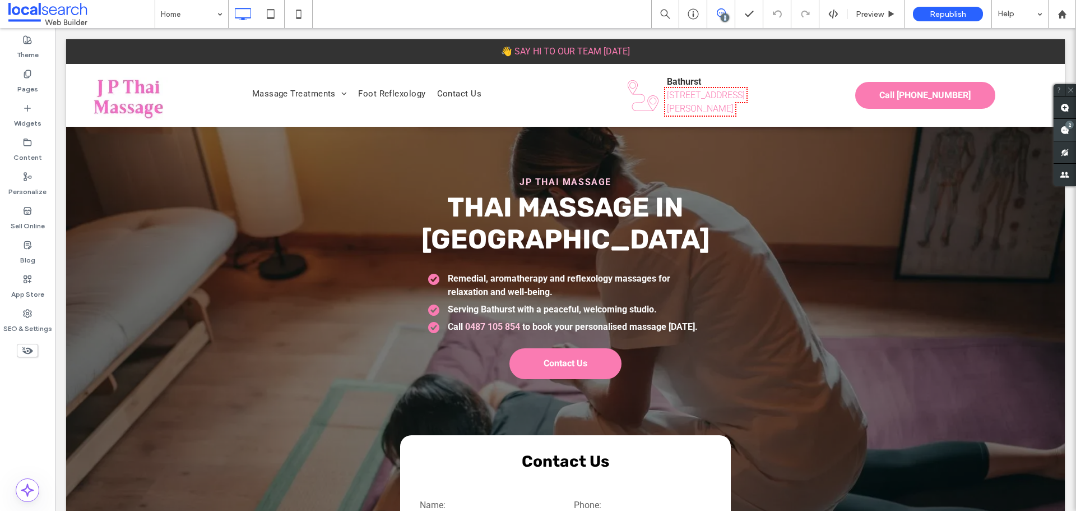
click at [1073, 129] on span at bounding box center [1065, 130] width 22 height 22
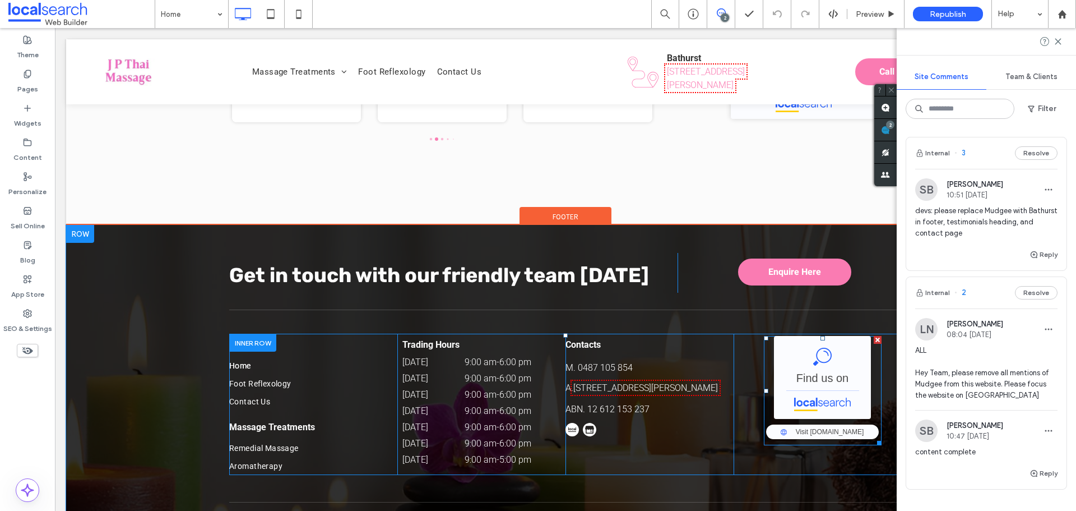
scroll to position [2476, 0]
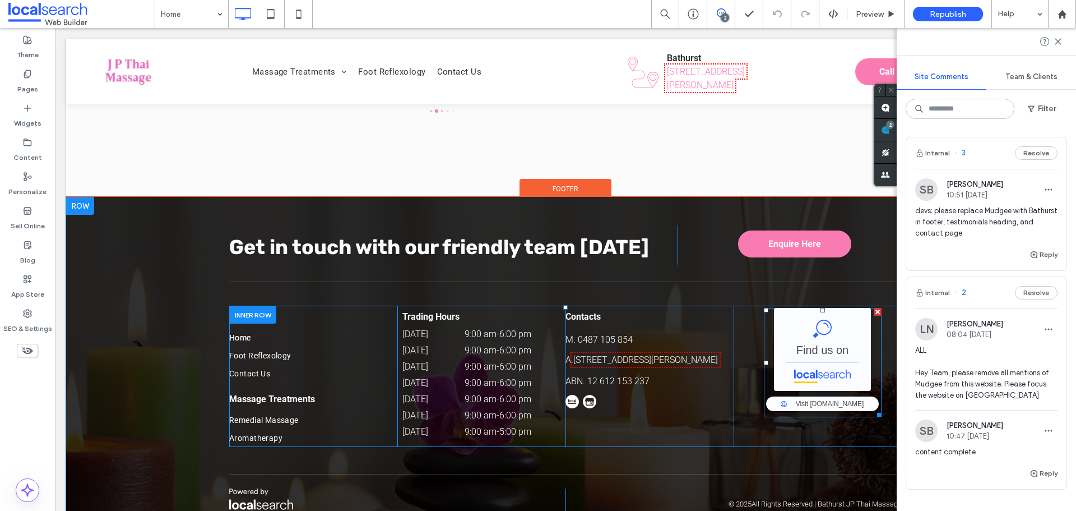
click at [795, 312] on span at bounding box center [823, 362] width 118 height 109
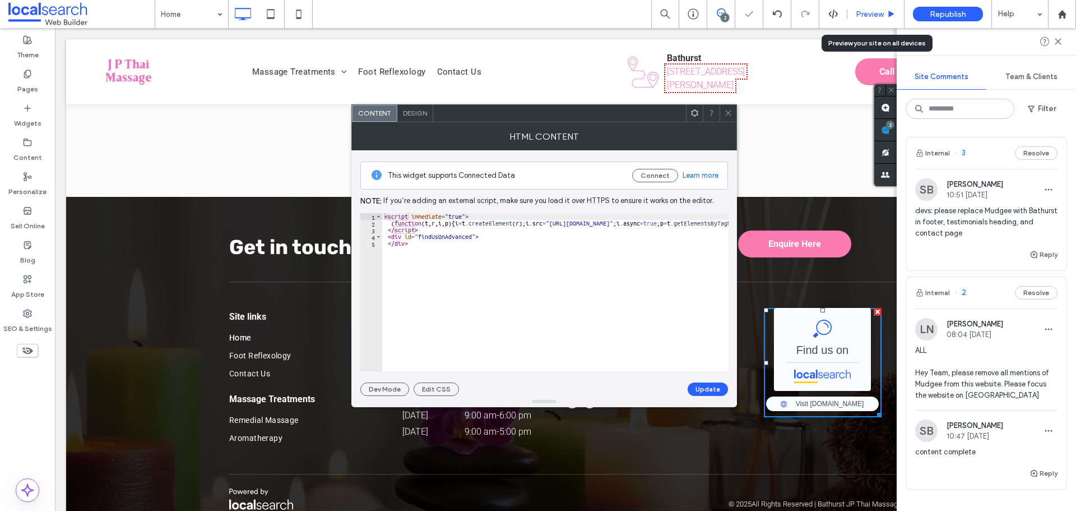
click at [875, 17] on span "Preview" at bounding box center [870, 15] width 28 height 10
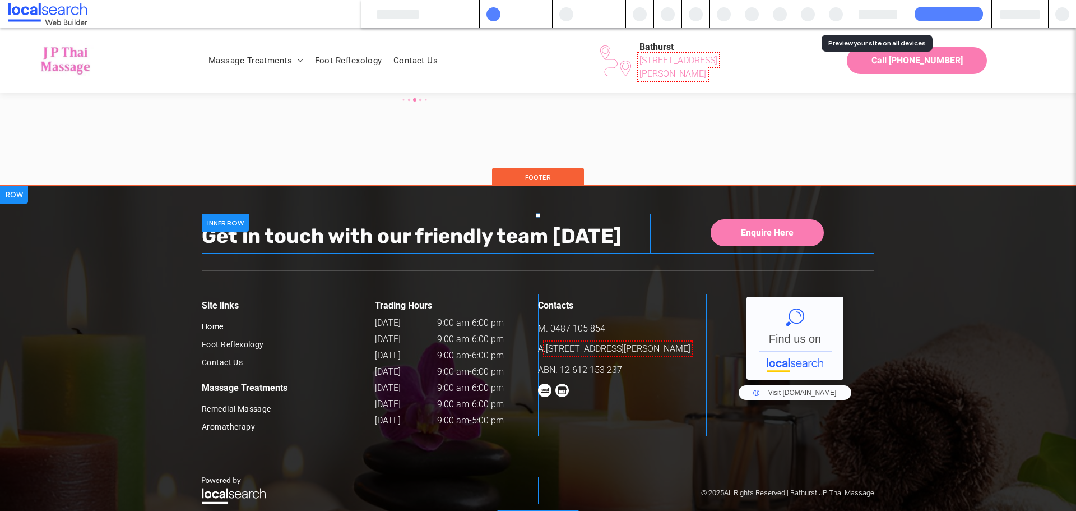
scroll to position [2453, 0]
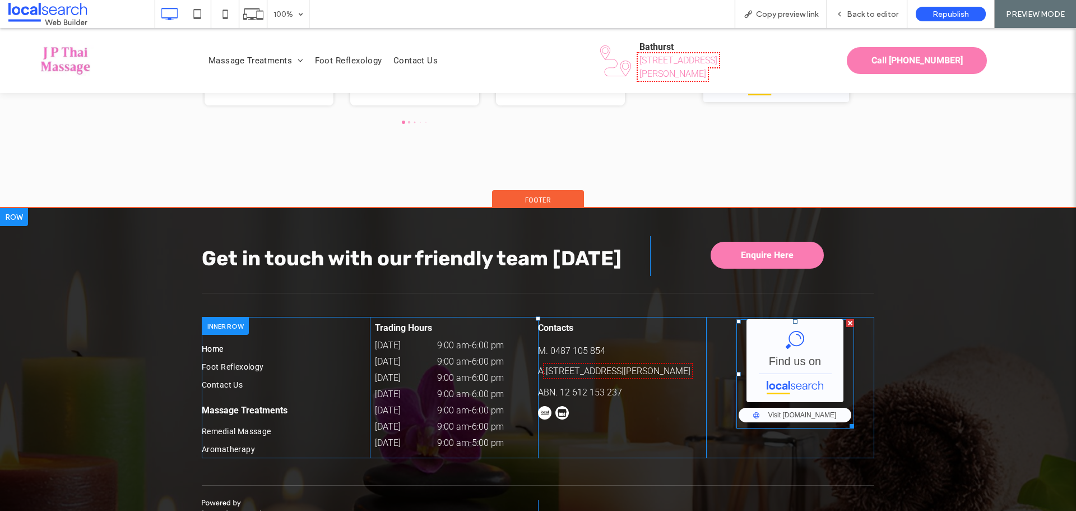
click at [806, 327] on span at bounding box center [796, 373] width 118 height 109
click at [782, 321] on span at bounding box center [796, 373] width 118 height 109
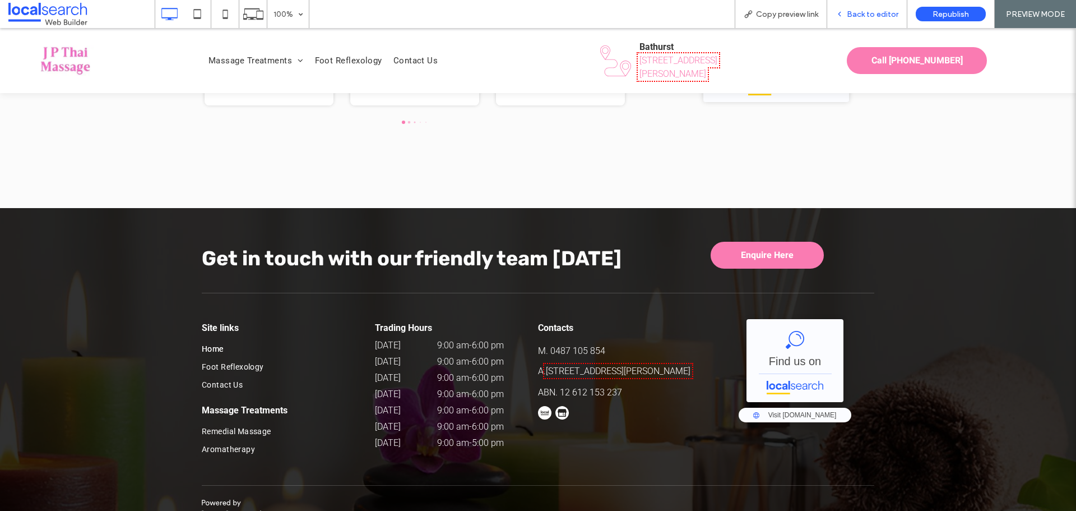
click at [856, 8] on div "Back to editor" at bounding box center [867, 14] width 80 height 28
click at [857, 13] on span "Back to editor" at bounding box center [873, 15] width 52 height 10
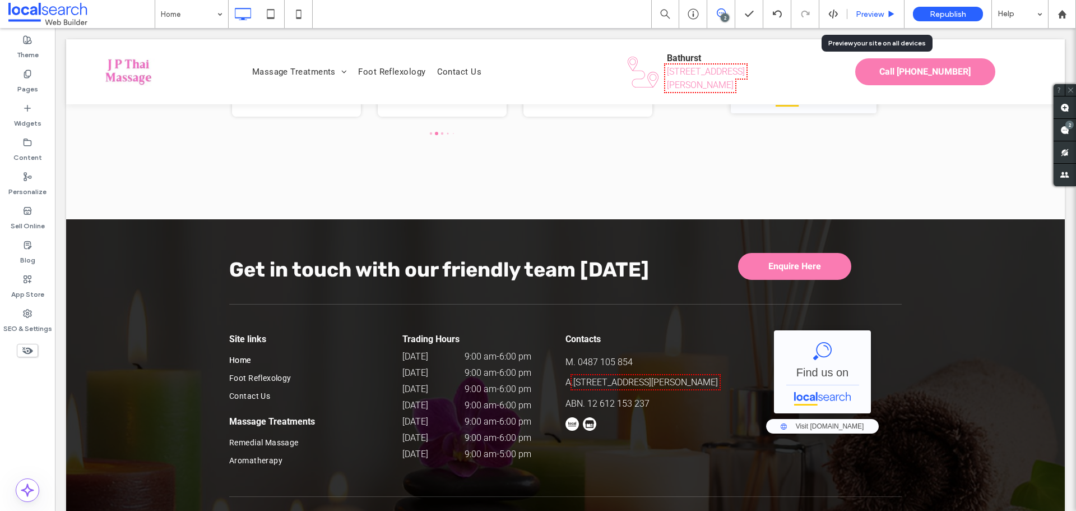
click at [859, 16] on span "Preview" at bounding box center [870, 15] width 28 height 10
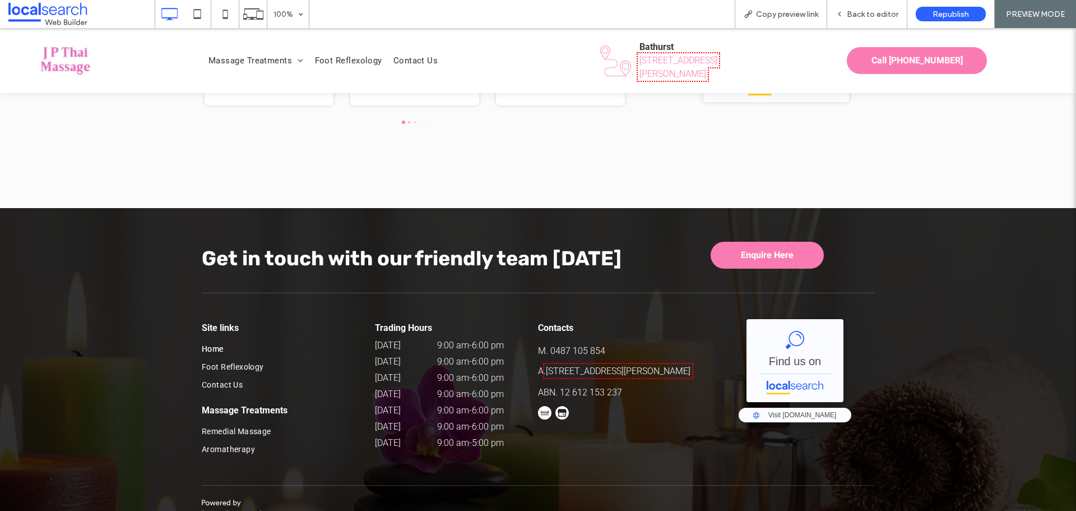
click at [859, 16] on span "Back to editor" at bounding box center [873, 15] width 52 height 10
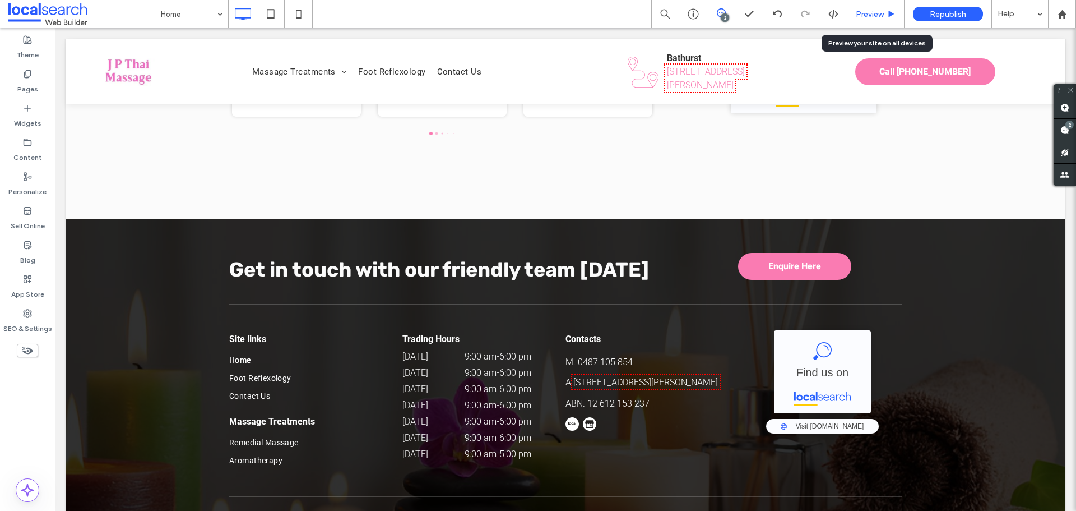
click at [859, 19] on div "Preview" at bounding box center [876, 14] width 57 height 28
click at [861, 16] on span "Preview" at bounding box center [870, 15] width 28 height 10
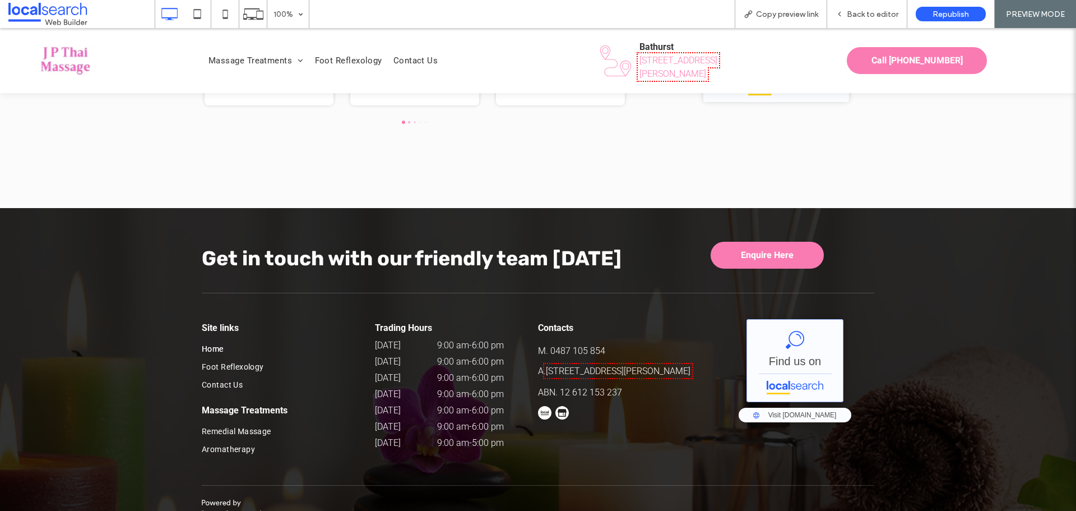
click at [766, 357] on link "Bathurst JP Thai Massage - Localsearch" at bounding box center [795, 360] width 97 height 83
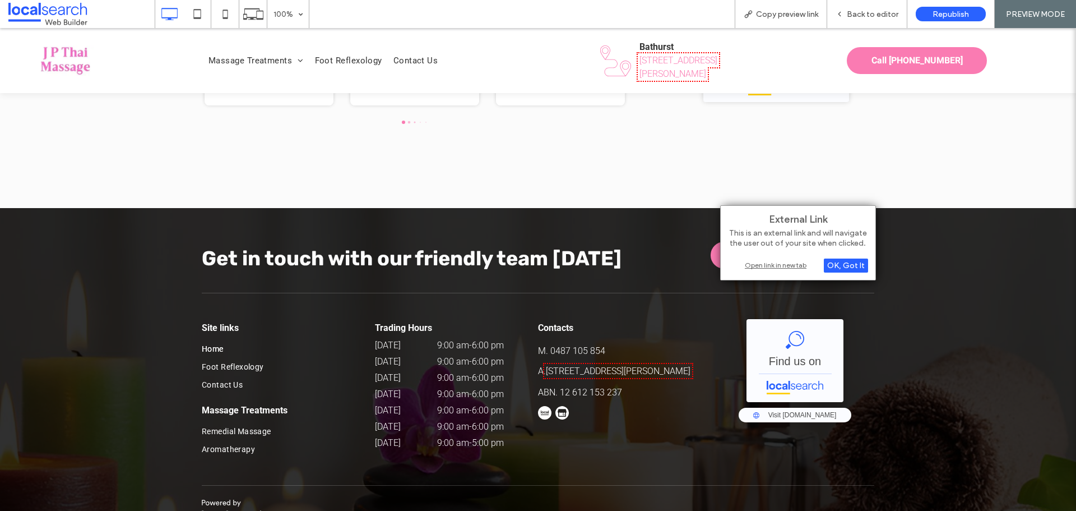
click at [789, 265] on div "Open link in new tab" at bounding box center [798, 265] width 140 height 12
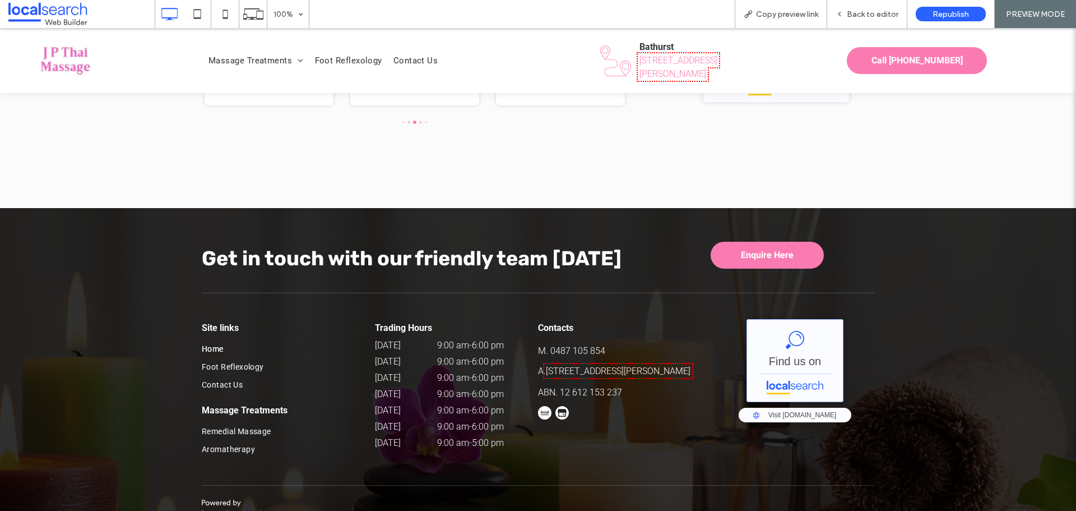
click at [806, 363] on link "Bathurst JP Thai Massage - Localsearch" at bounding box center [795, 360] width 97 height 83
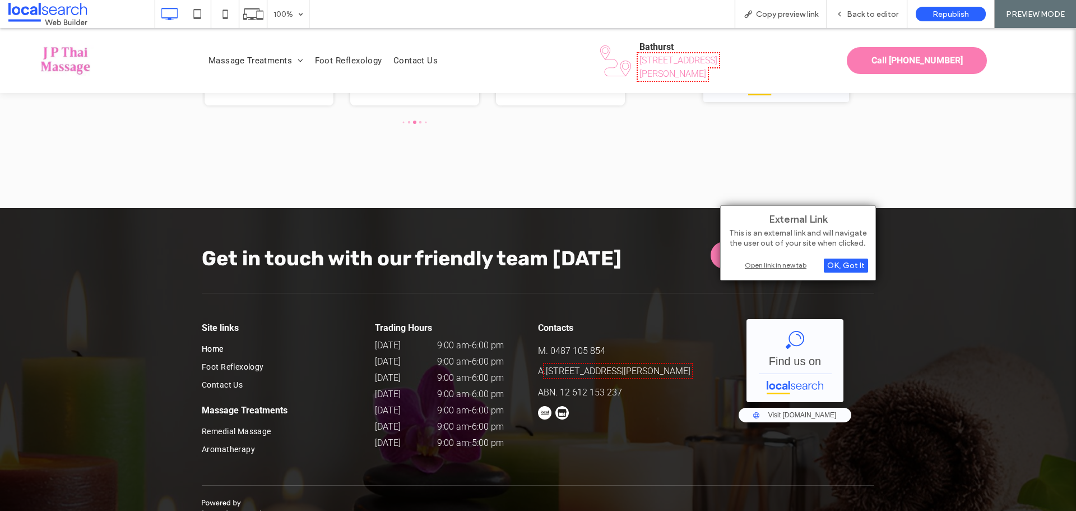
click at [783, 262] on div "Open link in new tab" at bounding box center [798, 265] width 140 height 12
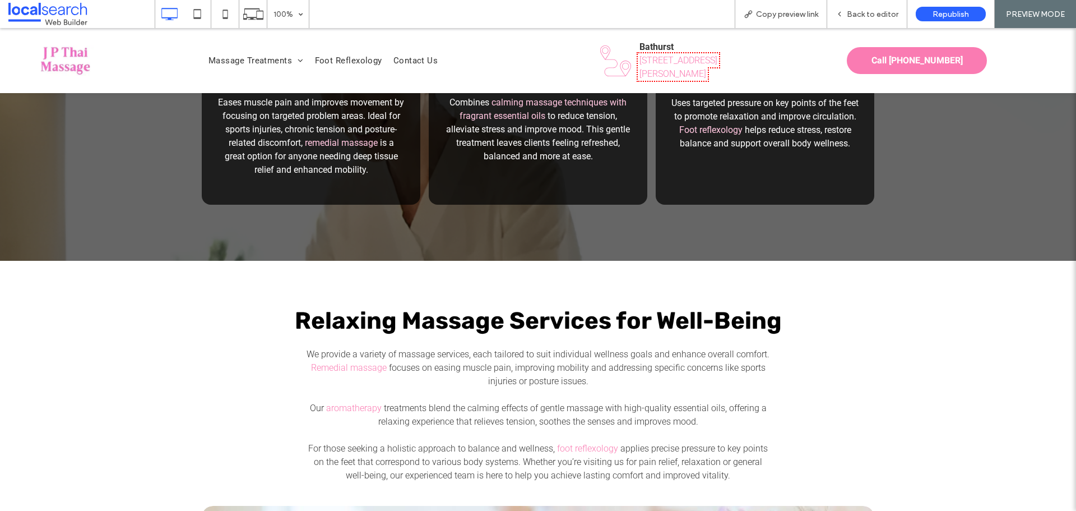
scroll to position [1276, 0]
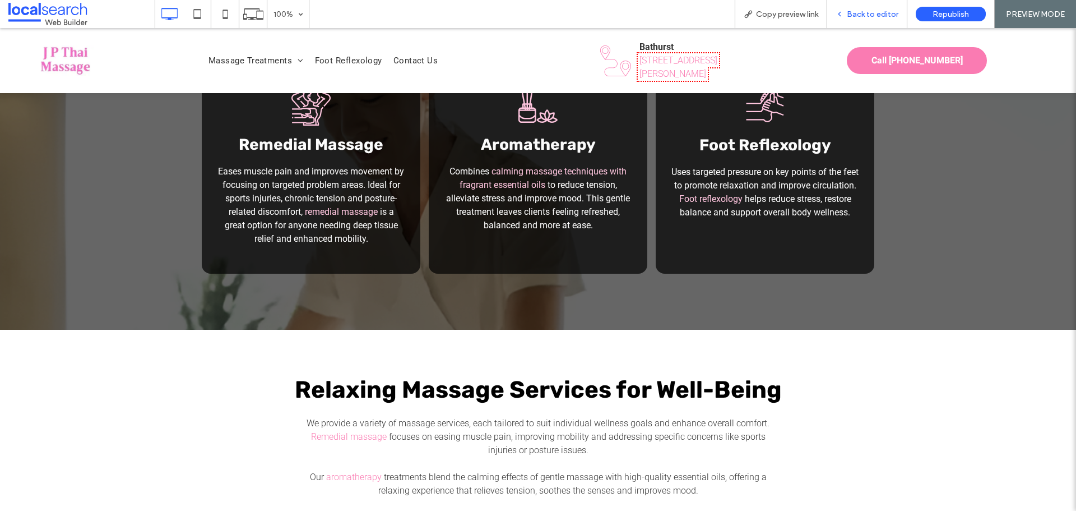
click at [844, 7] on div "Back to editor" at bounding box center [867, 14] width 80 height 28
click at [837, 13] on div "Back to editor" at bounding box center [867, 15] width 80 height 10
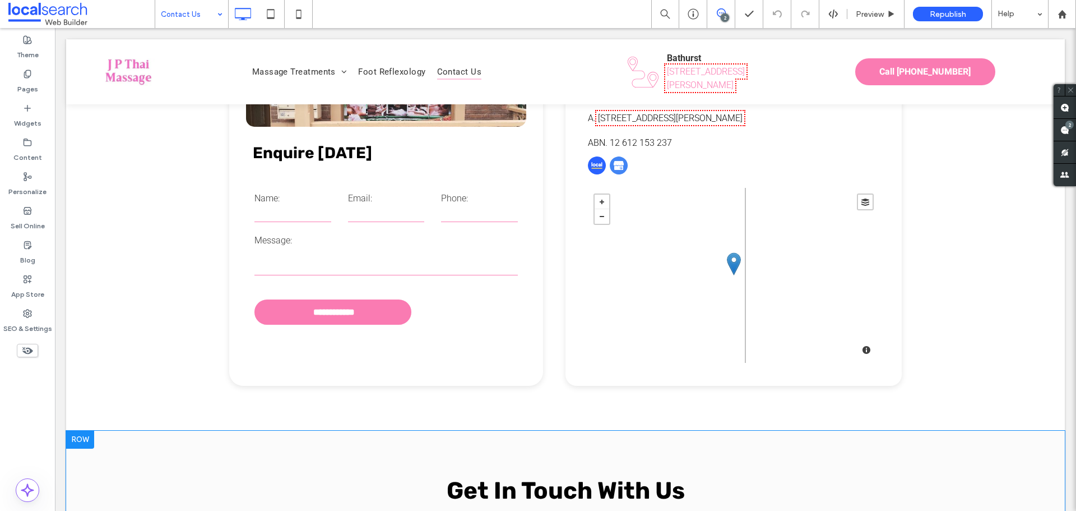
scroll to position [448, 0]
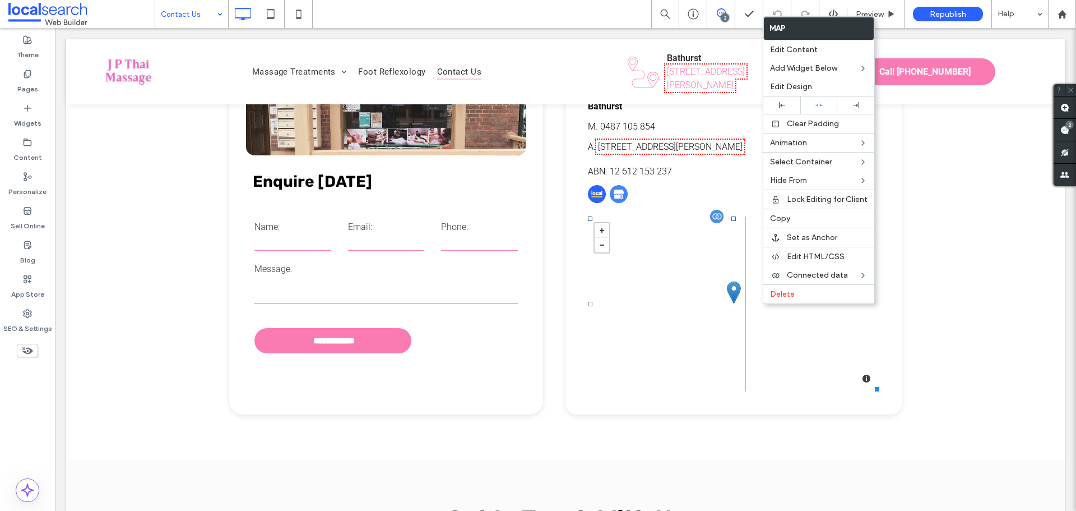
click at [716, 290] on div "+ - close Map Satellite © Mapbox © OpenStreetMap Improve this map" at bounding box center [733, 303] width 291 height 175
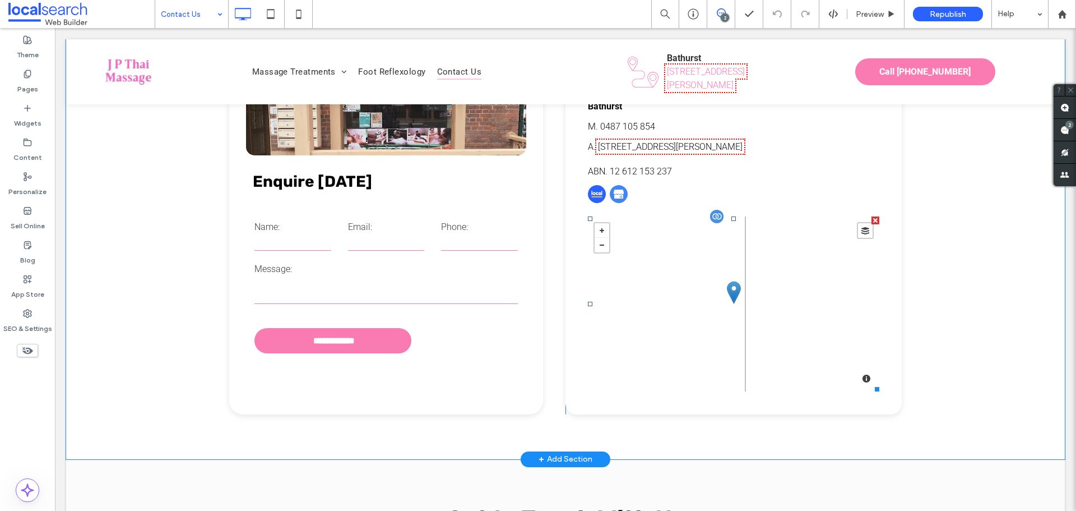
click at [724, 273] on span at bounding box center [733, 303] width 291 height 175
click at [724, 273] on div "+ - close Map Satellite © Mapbox © OpenStreetMap Improve this map" at bounding box center [733, 303] width 291 height 175
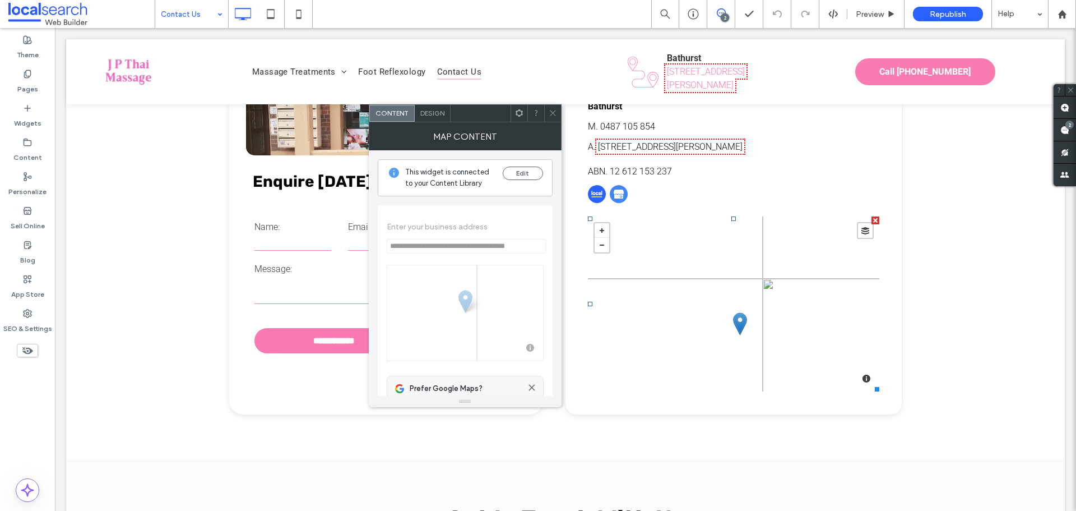
click at [552, 111] on icon at bounding box center [553, 113] width 8 height 8
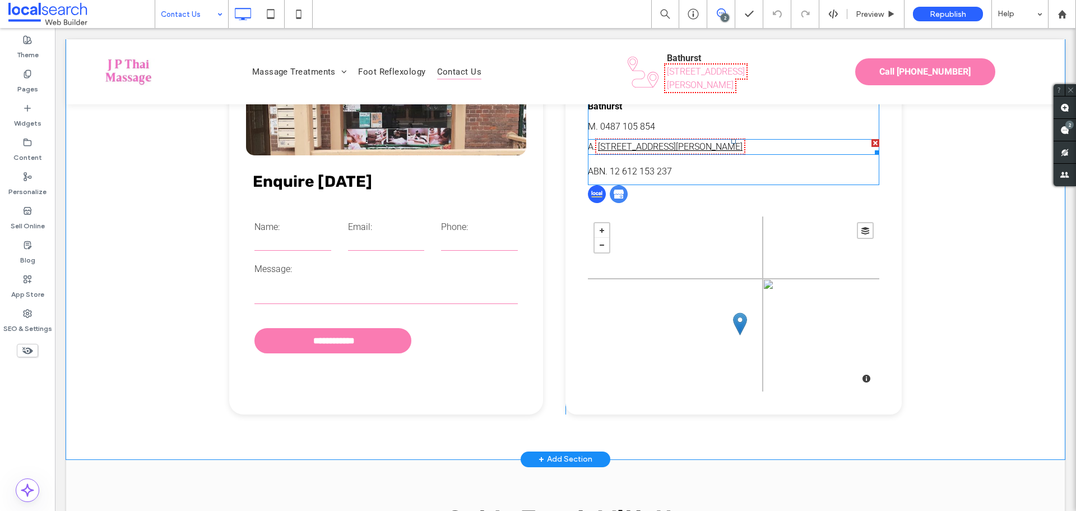
click at [679, 146] on link "[STREET_ADDRESS][PERSON_NAME]" at bounding box center [670, 146] width 145 height 11
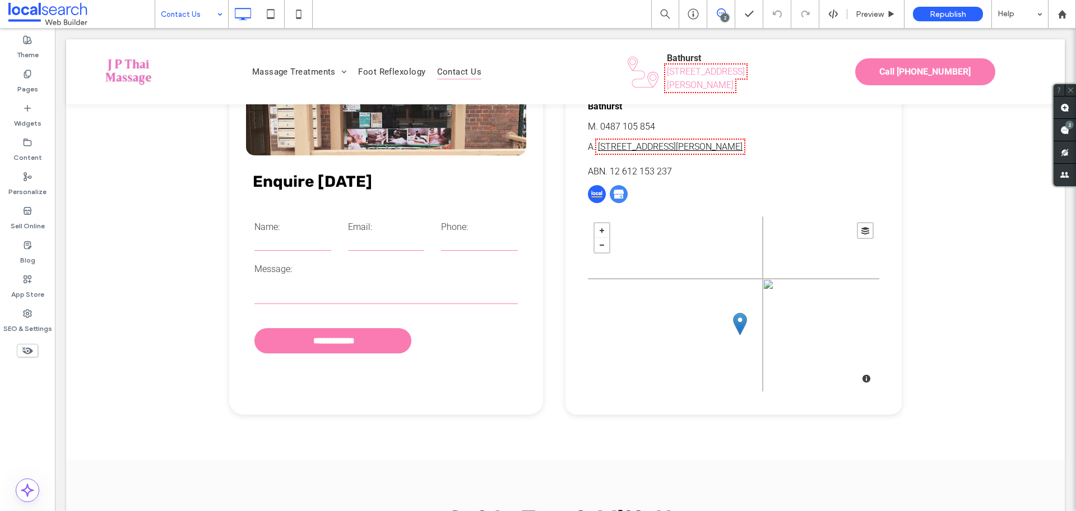
click at [679, 146] on link "[STREET_ADDRESS][PERSON_NAME]" at bounding box center [670, 146] width 145 height 11
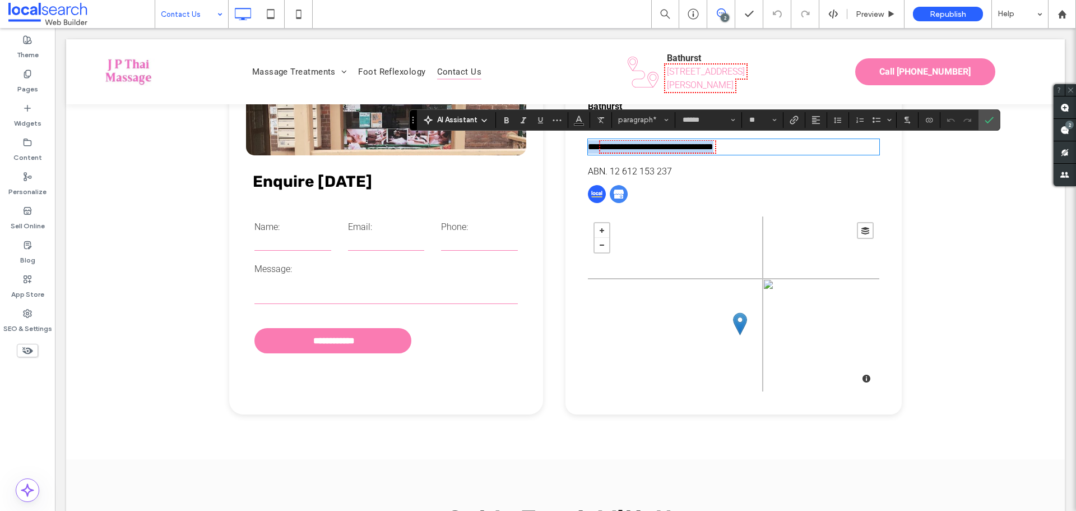
click at [679, 146] on link "**********" at bounding box center [658, 146] width 112 height 8
drag, startPoint x: 598, startPoint y: 146, endPoint x: 751, endPoint y: 149, distance: 153.1
click at [751, 149] on p "**********" at bounding box center [733, 146] width 291 height 13
copy link "**********"
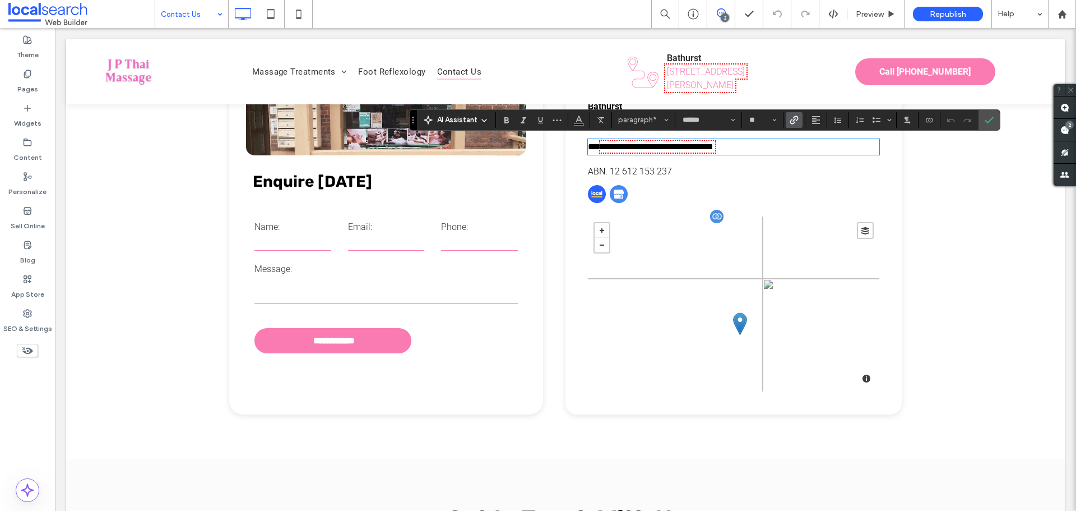
click at [748, 253] on div "+ - close Map Satellite © Mapbox © OpenStreetMap Improve this map" at bounding box center [733, 303] width 291 height 175
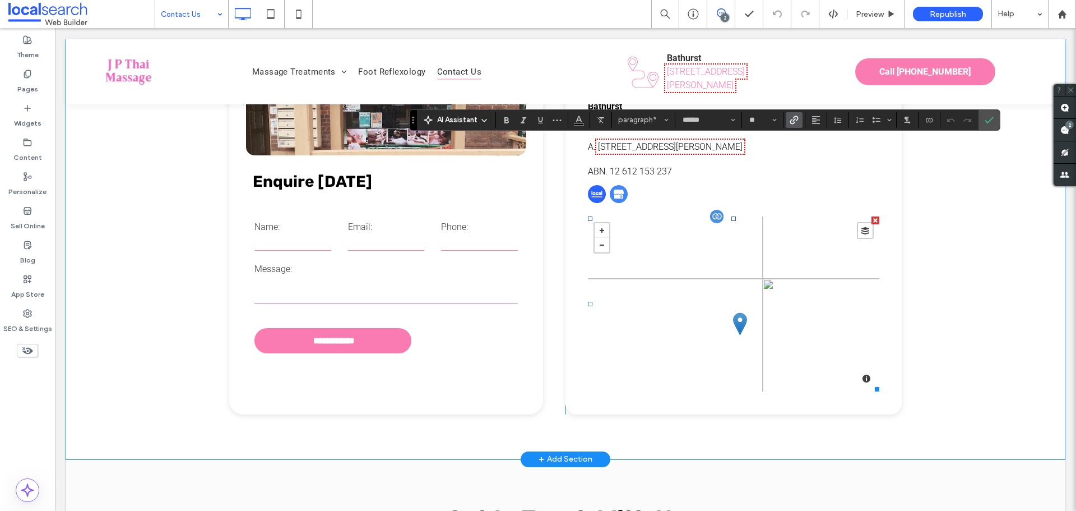
click at [748, 253] on span at bounding box center [733, 303] width 291 height 175
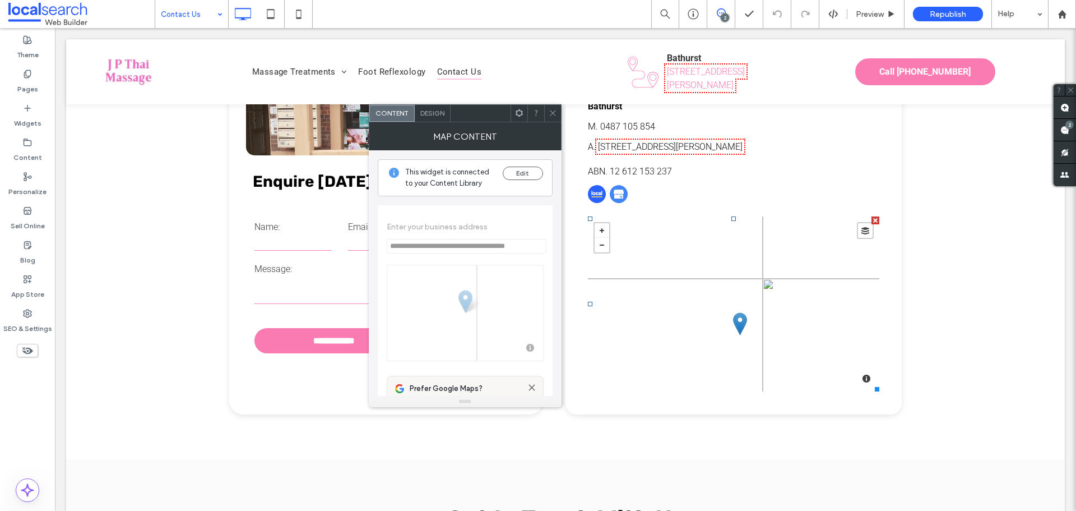
click at [550, 110] on icon at bounding box center [553, 113] width 8 height 8
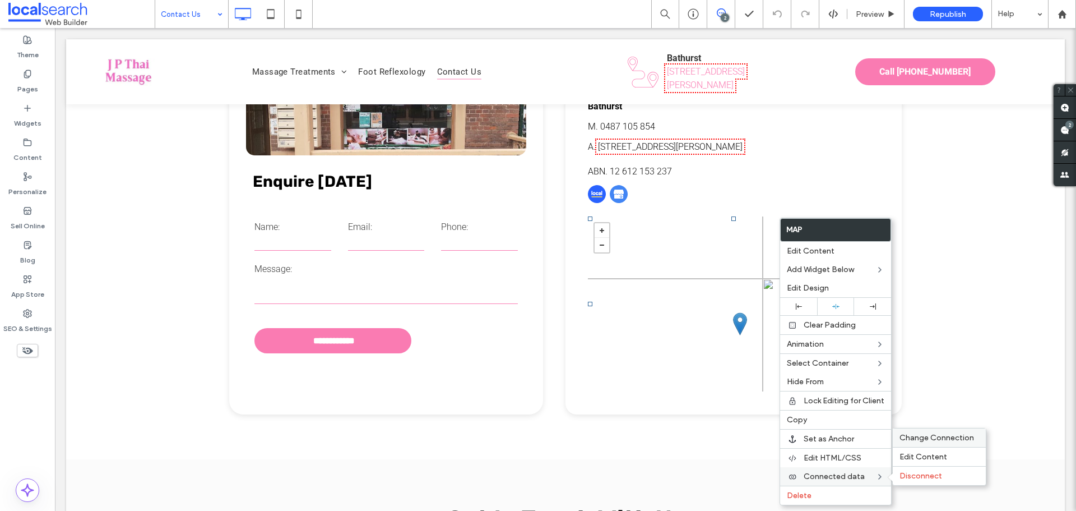
click at [924, 439] on span "Change Connection" at bounding box center [937, 438] width 75 height 10
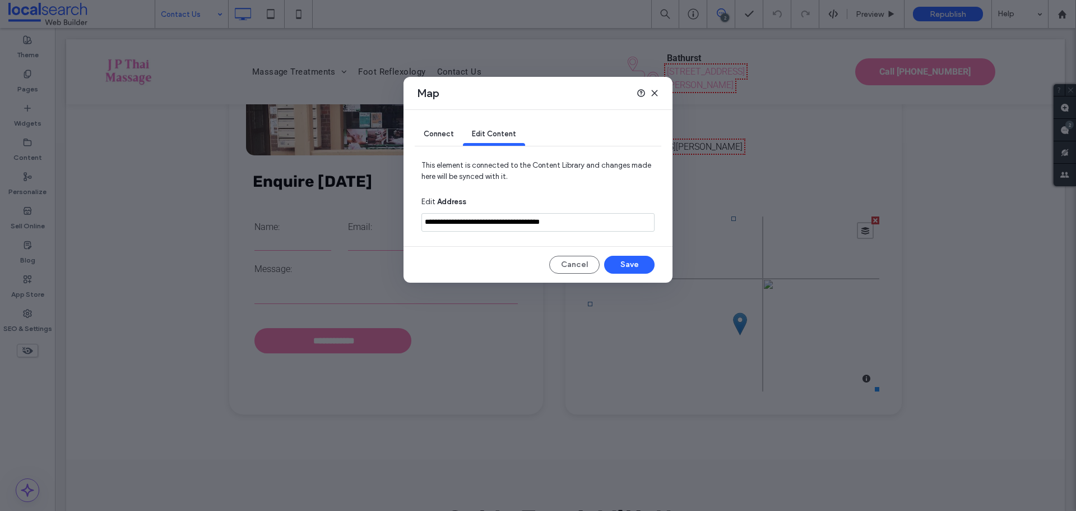
click at [515, 219] on input "**********" at bounding box center [538, 222] width 233 height 18
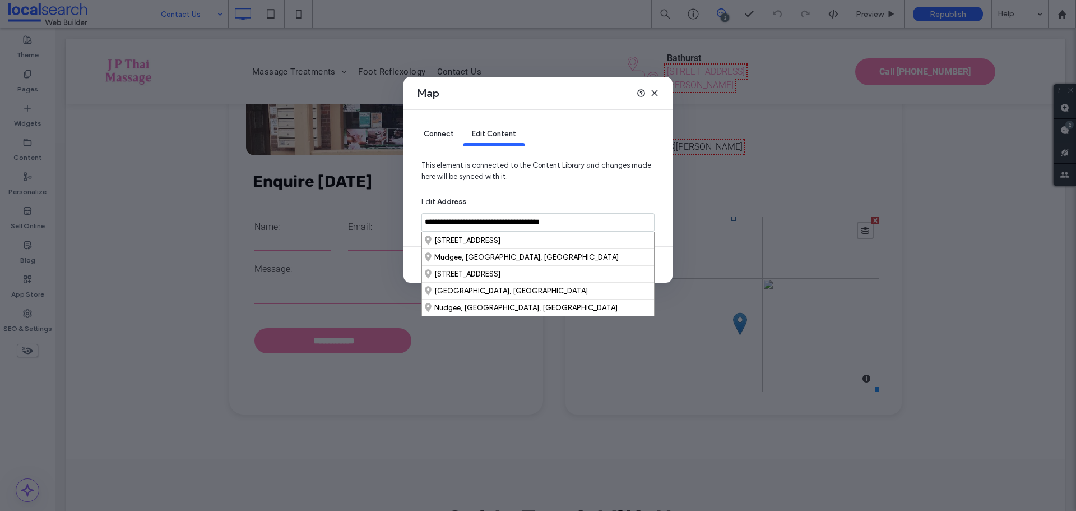
paste input
click at [539, 239] on div "293 Stewart Street, Bathurst New South Wales 2795, Australia" at bounding box center [538, 240] width 232 height 16
type input "**********"
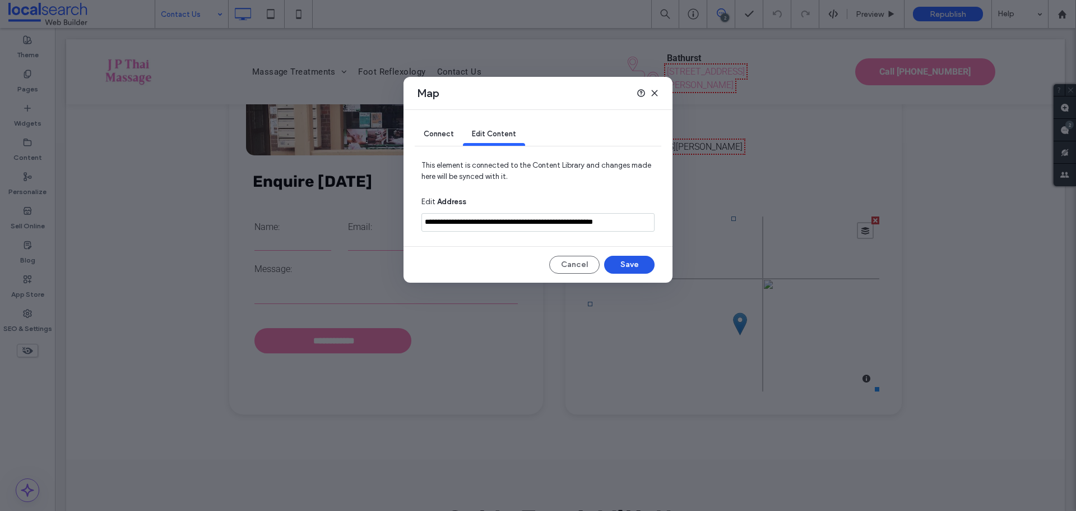
click at [637, 268] on button "Save" at bounding box center [629, 265] width 50 height 18
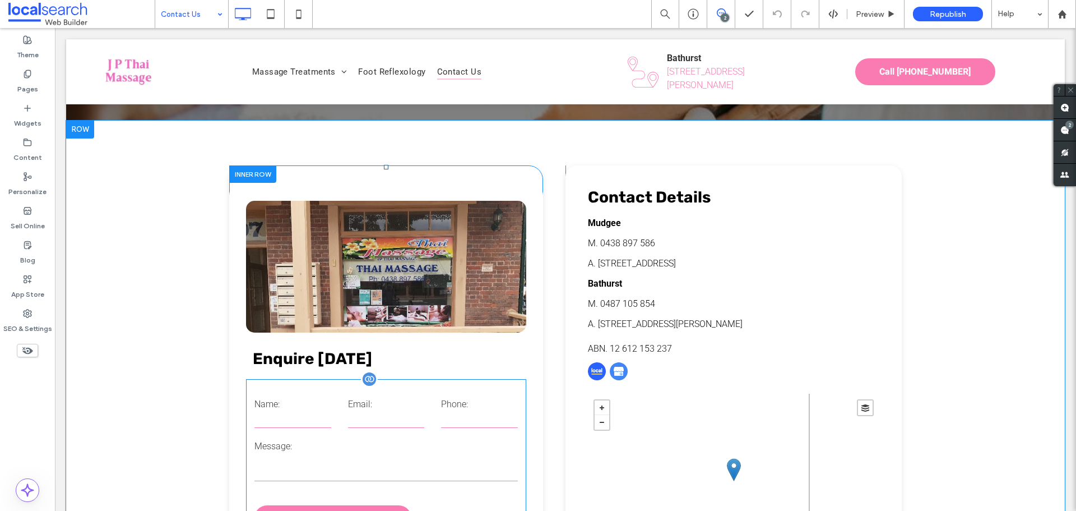
scroll to position [336, 0]
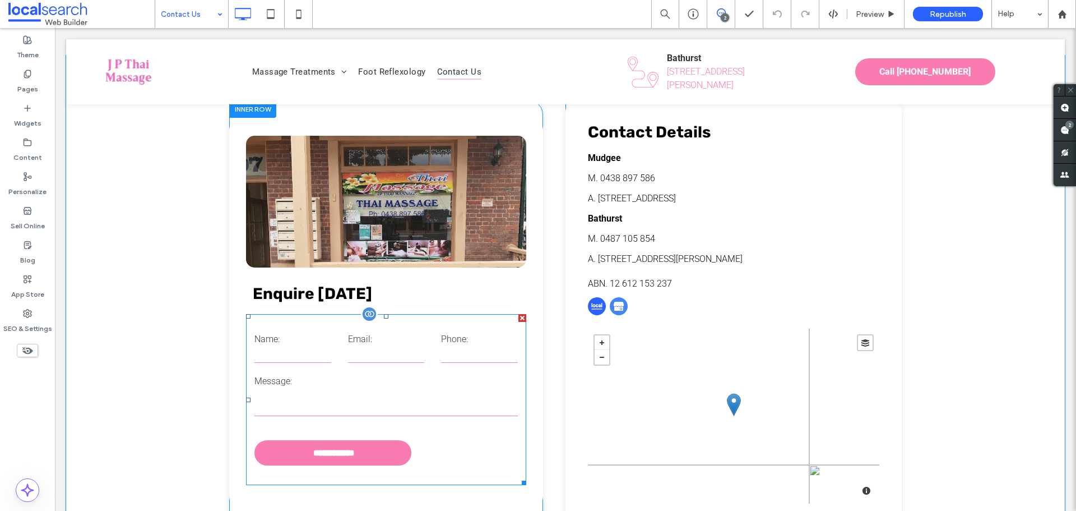
click at [441, 346] on input "tel" at bounding box center [479, 354] width 77 height 17
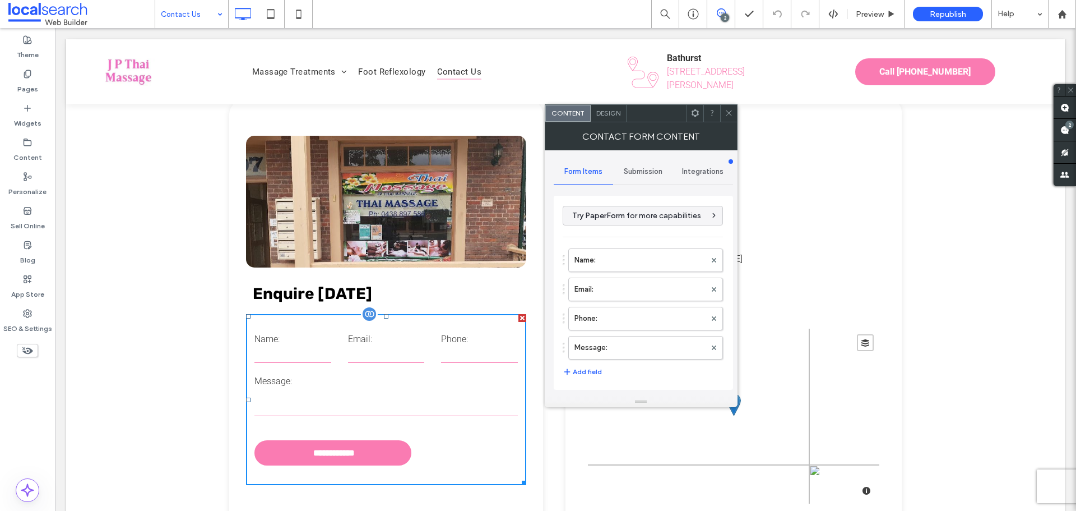
type input "**********"
click at [641, 175] on span "Submission" at bounding box center [643, 171] width 39 height 9
click at [617, 223] on label "New submission notification" at bounding box center [644, 224] width 150 height 22
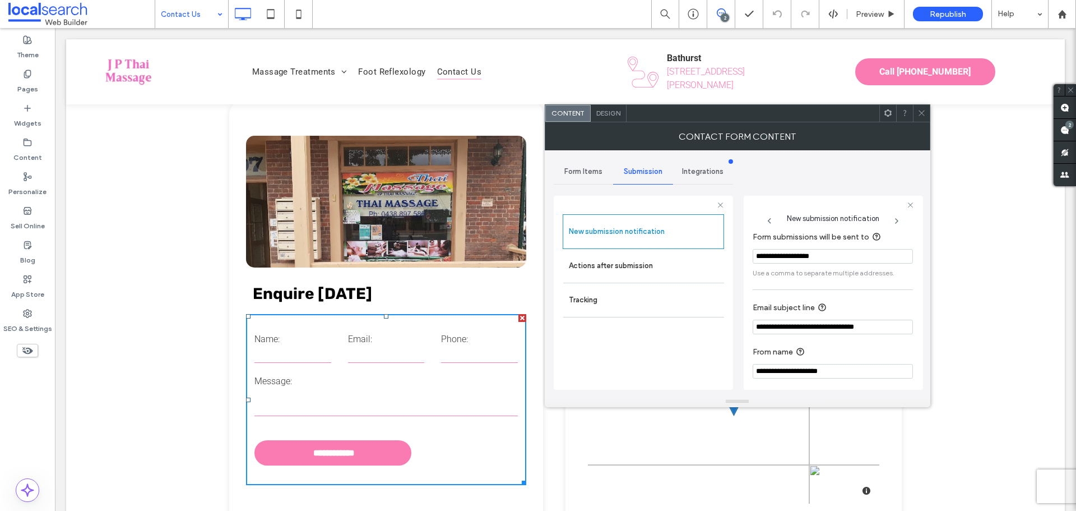
scroll to position [58, 0]
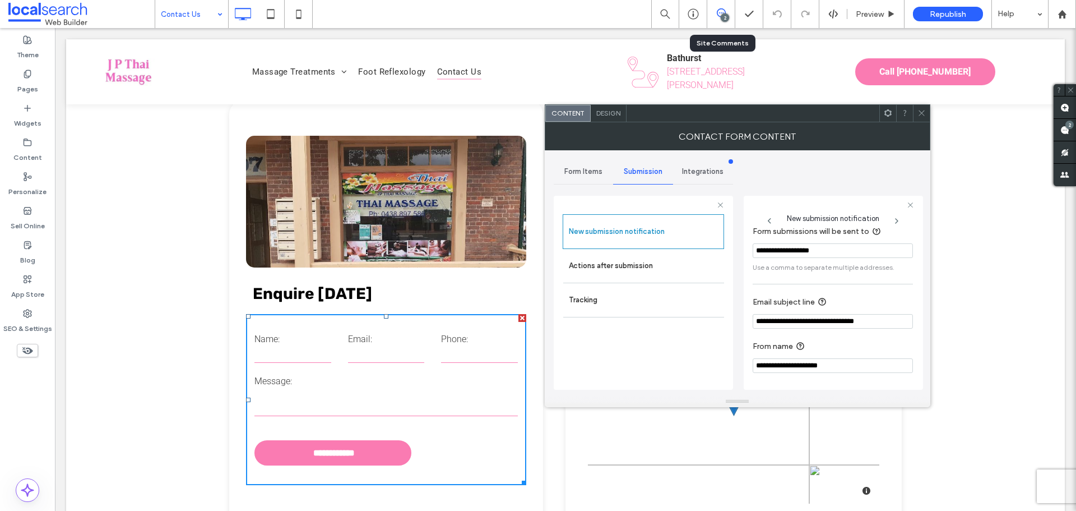
click at [729, 22] on div "2" at bounding box center [721, 14] width 28 height 28
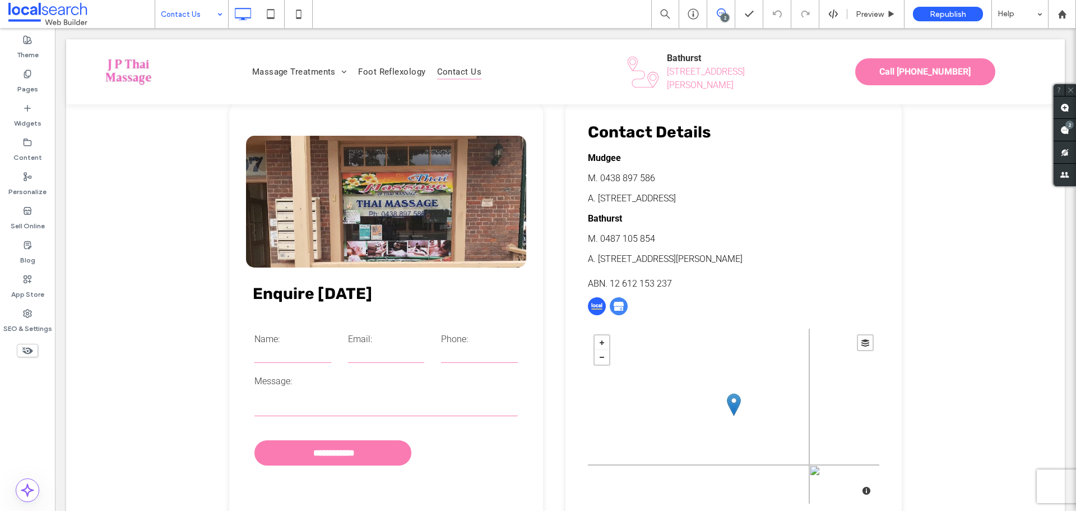
click at [728, 15] on div "2" at bounding box center [725, 17] width 8 height 8
click at [725, 7] on div "2" at bounding box center [721, 14] width 28 height 28
click at [720, 15] on icon at bounding box center [721, 12] width 9 height 9
click at [1066, 127] on div "2" at bounding box center [1070, 125] width 8 height 8
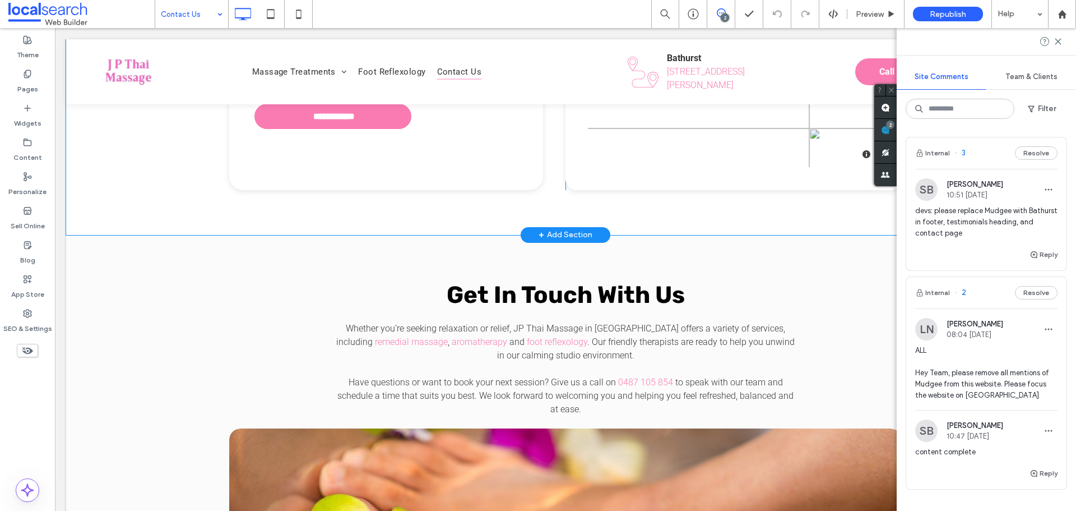
scroll to position [336, 0]
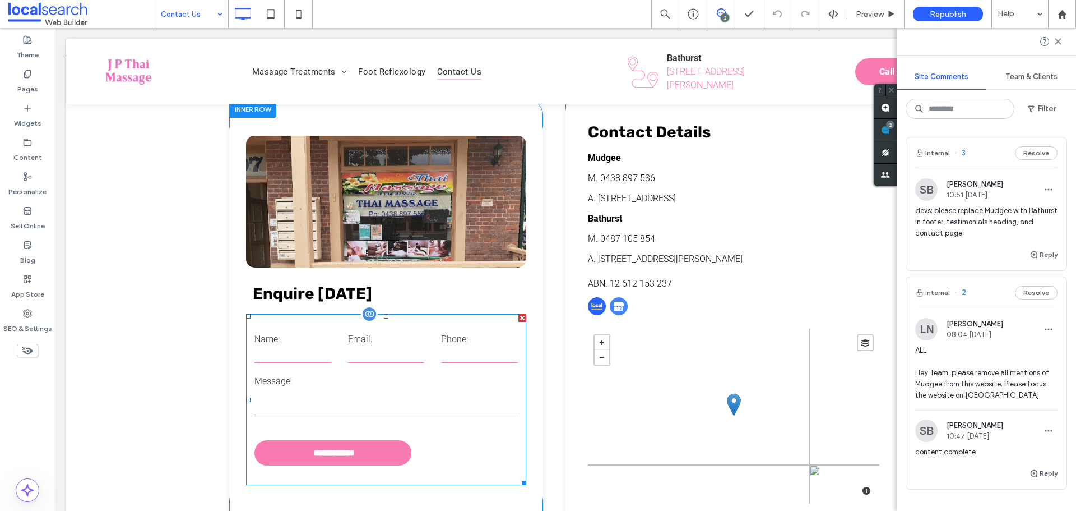
click at [316, 386] on label "Message:" at bounding box center [385, 381] width 263 height 11
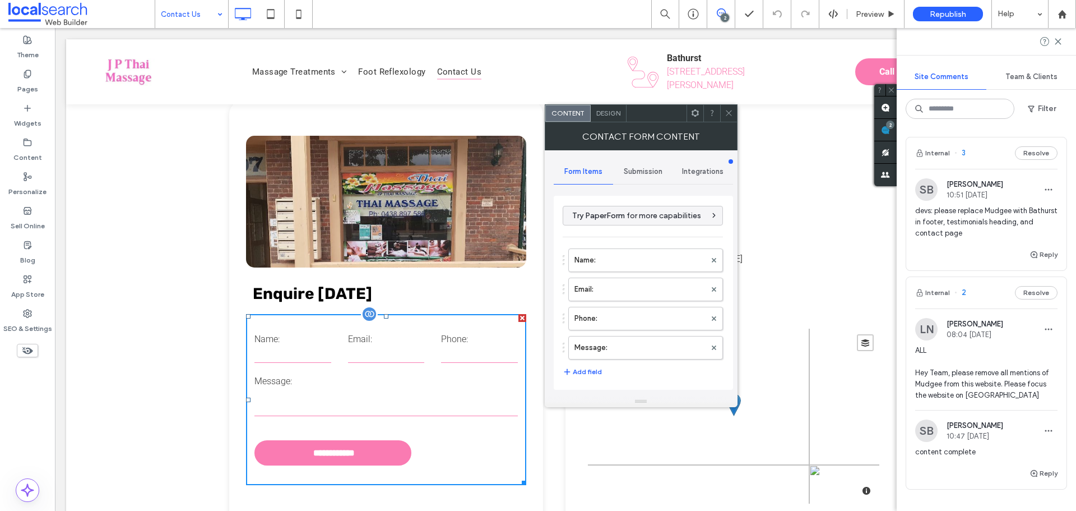
type input "**********"
click at [631, 167] on span "Submission" at bounding box center [643, 171] width 39 height 9
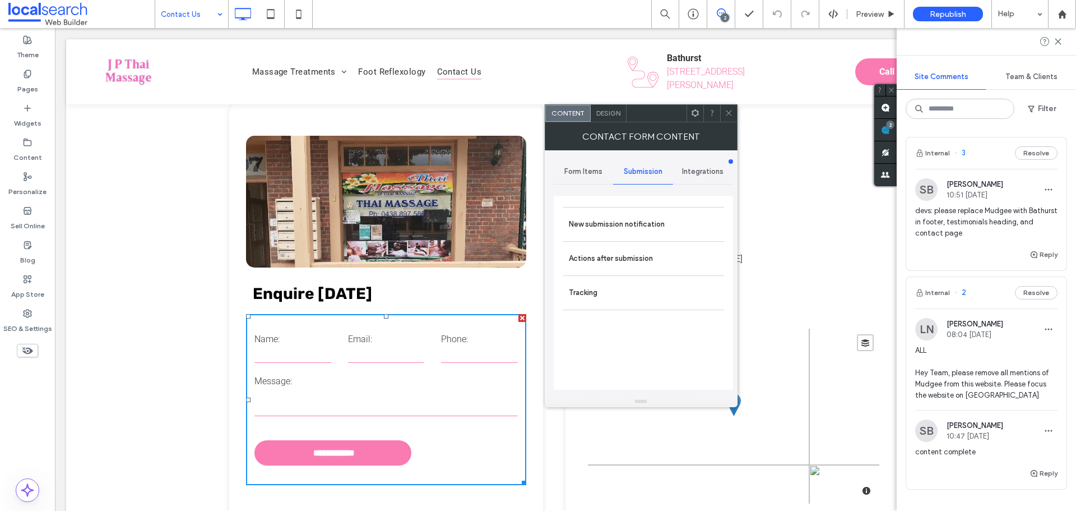
click at [603, 116] on span "Design" at bounding box center [608, 113] width 24 height 8
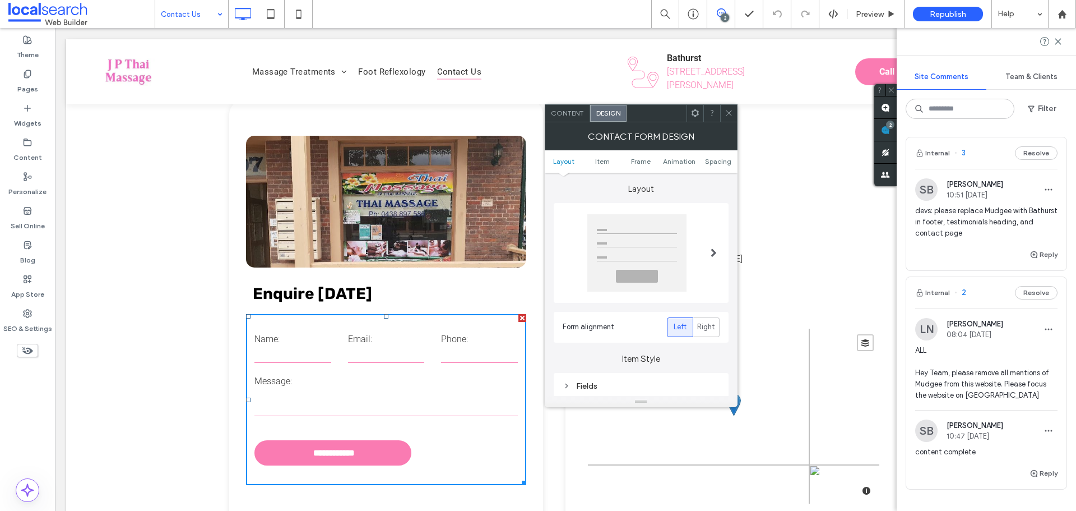
click at [573, 111] on span "Content" at bounding box center [567, 113] width 33 height 8
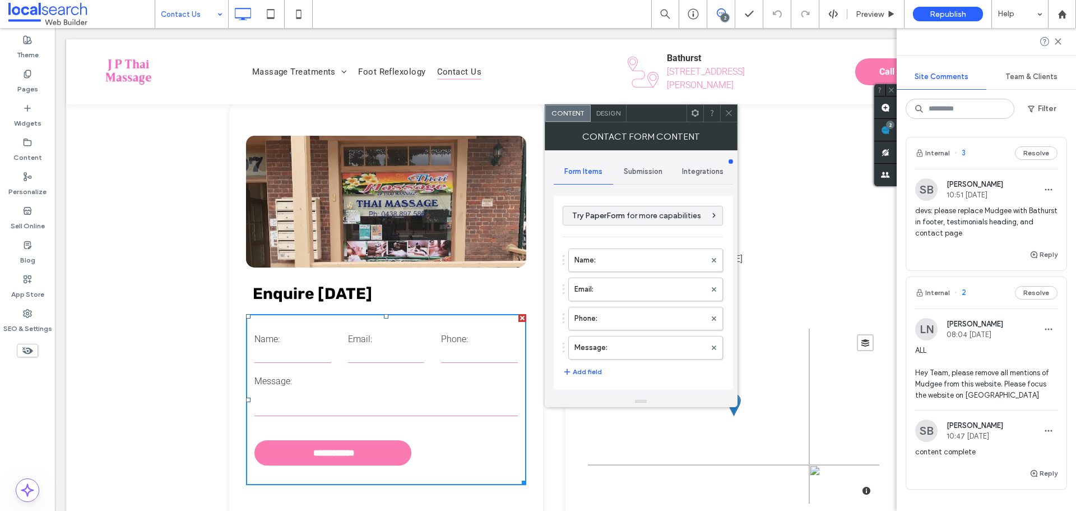
click at [643, 169] on span "Submission" at bounding box center [643, 171] width 39 height 9
click at [629, 227] on label "New submission notification" at bounding box center [644, 224] width 150 height 22
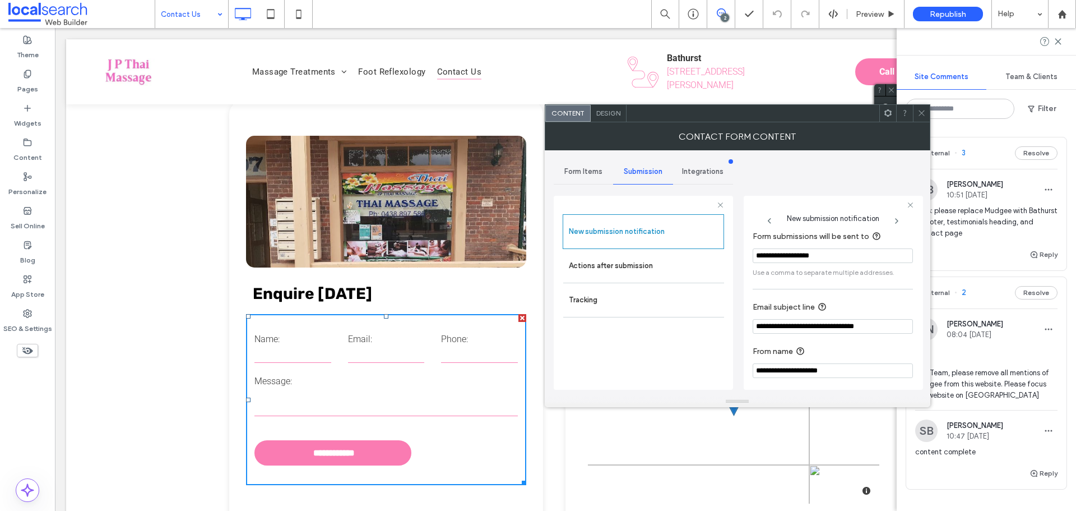
scroll to position [58, 0]
drag, startPoint x: 834, startPoint y: 321, endPoint x: 809, endPoint y: 322, distance: 24.7
click at [809, 322] on input "**********" at bounding box center [833, 321] width 160 height 15
type input "**********"
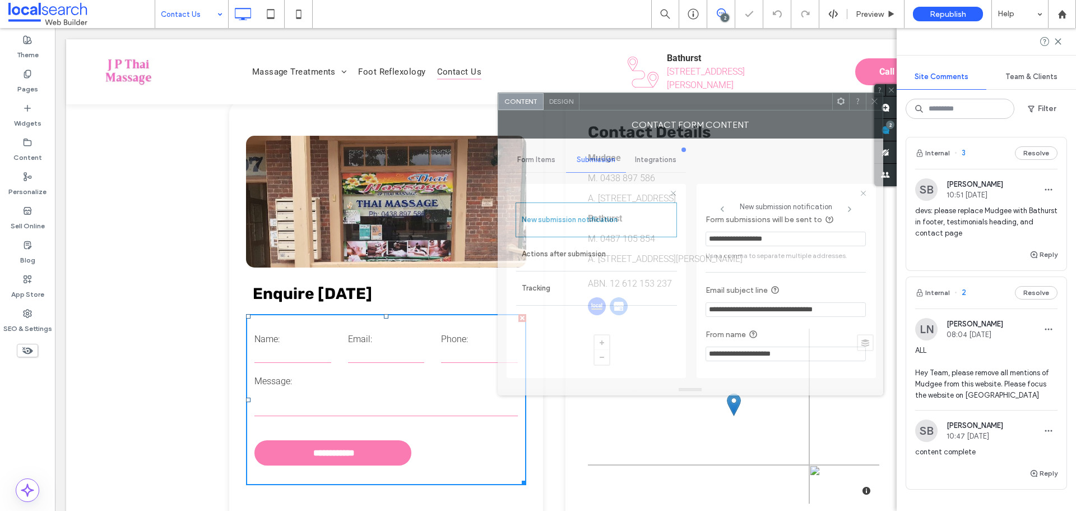
drag, startPoint x: 800, startPoint y: 114, endPoint x: 712, endPoint y: 98, distance: 89.6
click at [712, 98] on div at bounding box center [706, 101] width 253 height 17
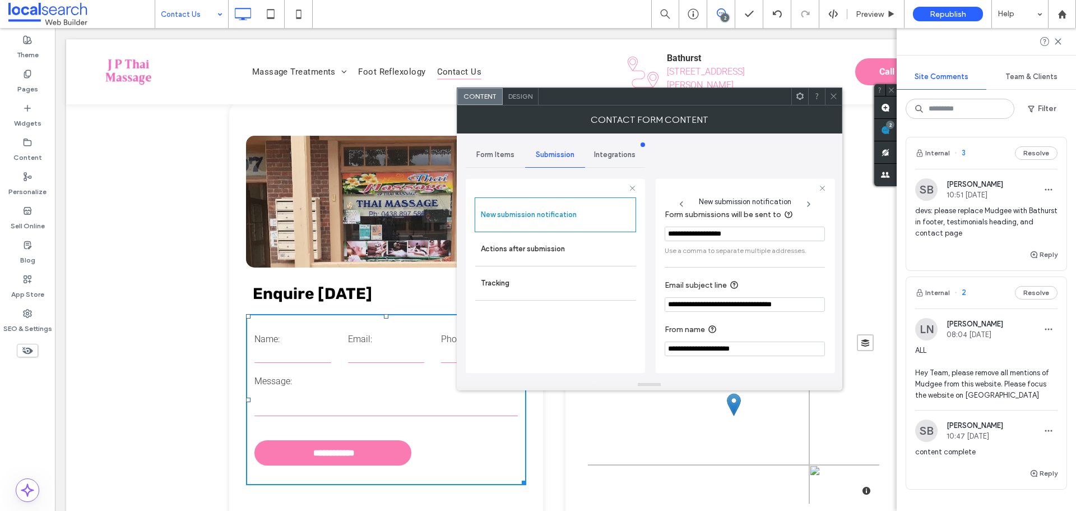
drag, startPoint x: 697, startPoint y: 347, endPoint x: 660, endPoint y: 346, distance: 37.6
click at [660, 346] on div "**********" at bounding box center [745, 276] width 179 height 194
drag, startPoint x: 744, startPoint y: 304, endPoint x: 725, endPoint y: 302, distance: 19.7
click at [725, 302] on input "**********" at bounding box center [745, 304] width 160 height 15
drag, startPoint x: 747, startPoint y: 303, endPoint x: 719, endPoint y: 300, distance: 28.1
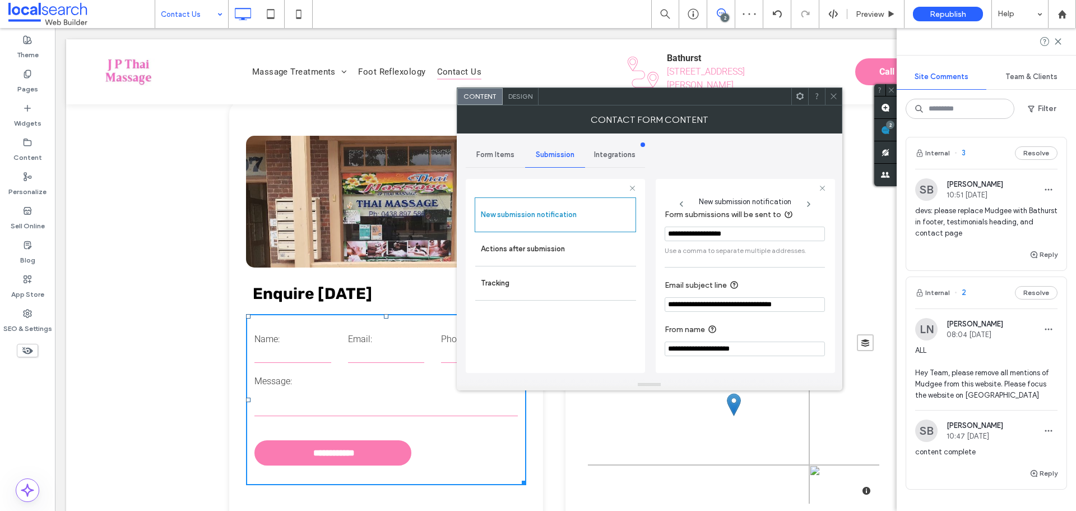
click at [719, 300] on input "**********" at bounding box center [745, 304] width 160 height 15
drag, startPoint x: 695, startPoint y: 346, endPoint x: 654, endPoint y: 344, distance: 41.0
click at [654, 344] on div "**********" at bounding box center [650, 256] width 368 height 246
paste input "**"
type input "**********"
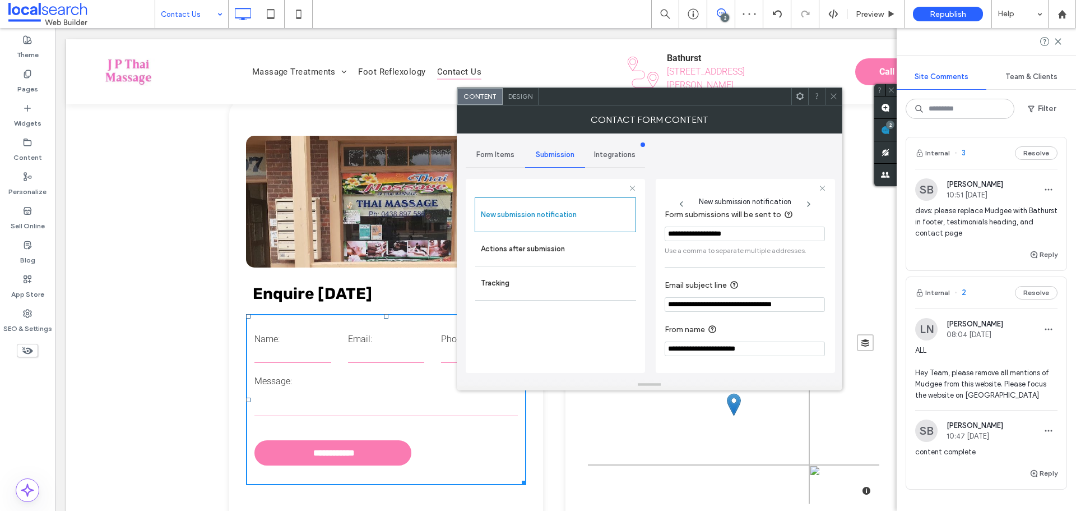
click at [652, 312] on div "**********" at bounding box center [650, 256] width 368 height 246
click at [832, 100] on icon at bounding box center [834, 96] width 8 height 8
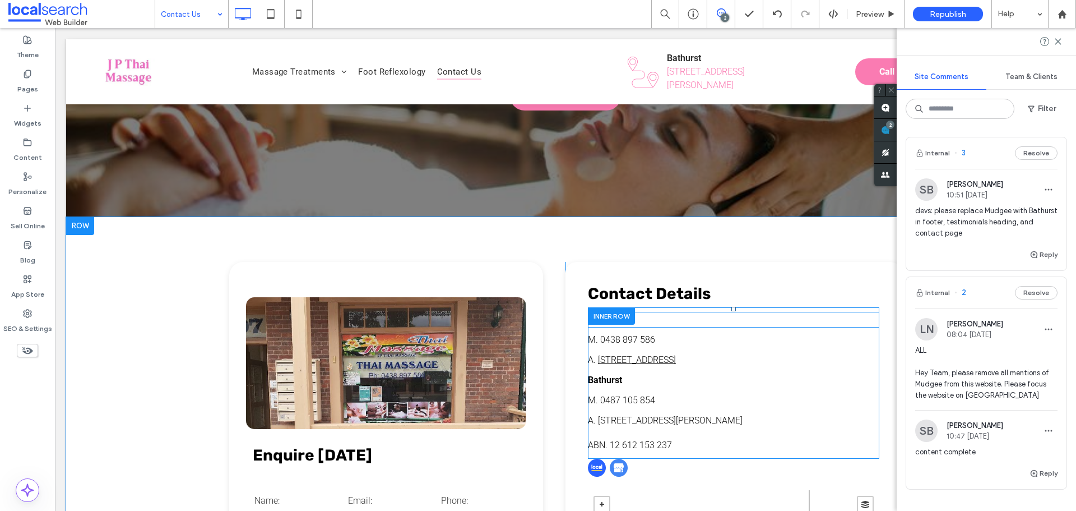
scroll to position [202, 0]
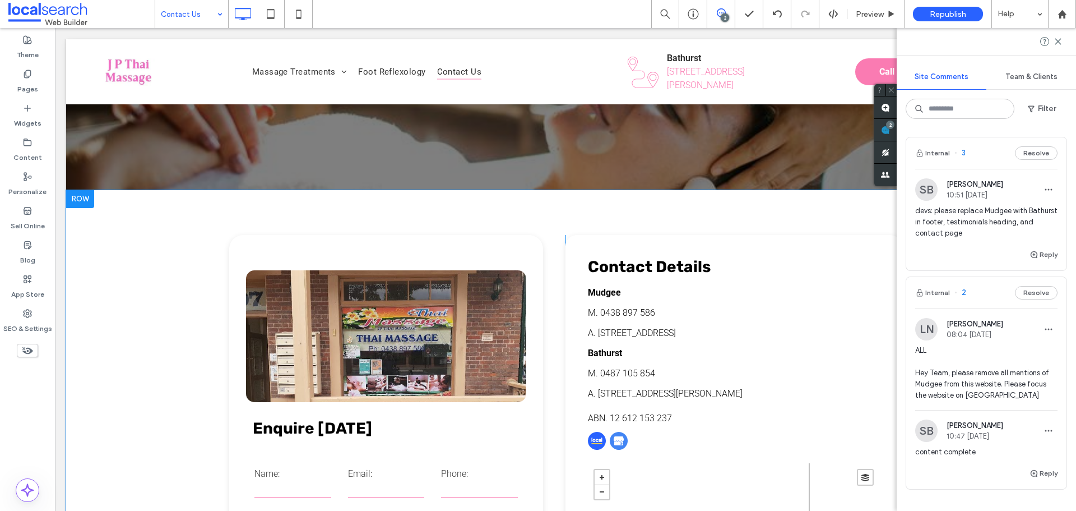
click at [805, 220] on div "**********" at bounding box center [565, 448] width 999 height 516
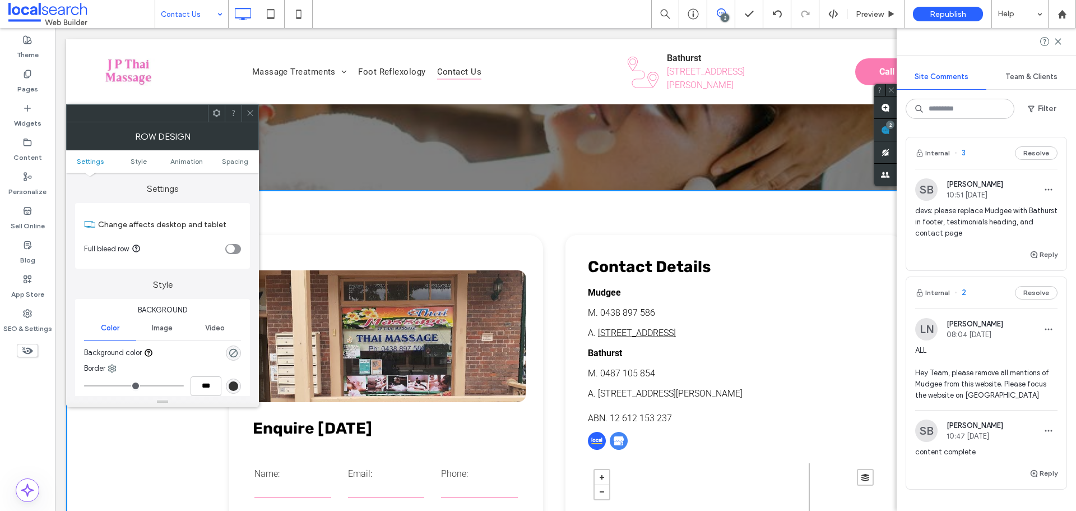
click at [636, 331] on link "[STREET_ADDRESS]" at bounding box center [637, 332] width 78 height 11
click at [1061, 48] on div at bounding box center [986, 41] width 179 height 27
click at [1059, 45] on icon at bounding box center [1058, 41] width 9 height 9
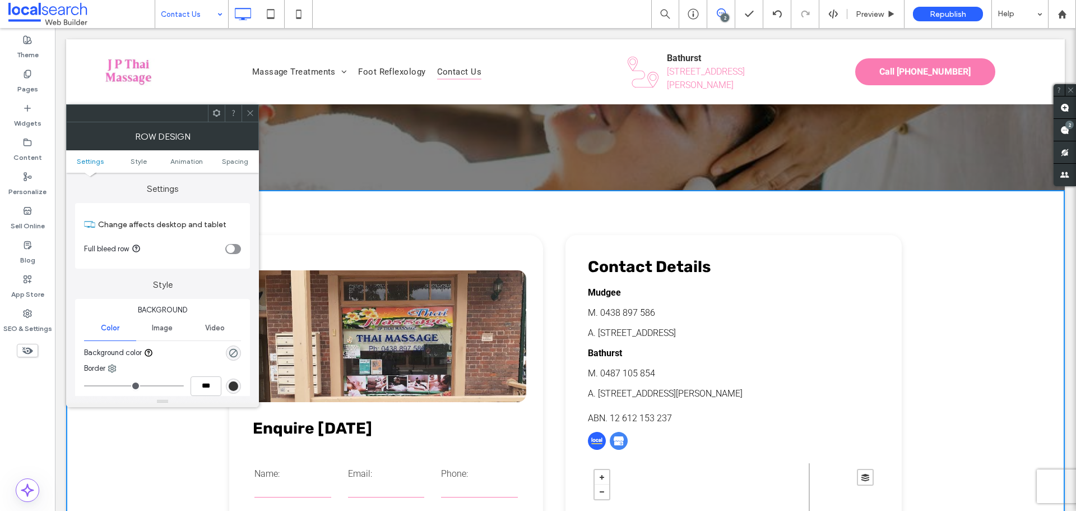
click at [249, 123] on div "Row Design" at bounding box center [162, 136] width 193 height 28
click at [246, 117] on icon at bounding box center [250, 113] width 8 height 8
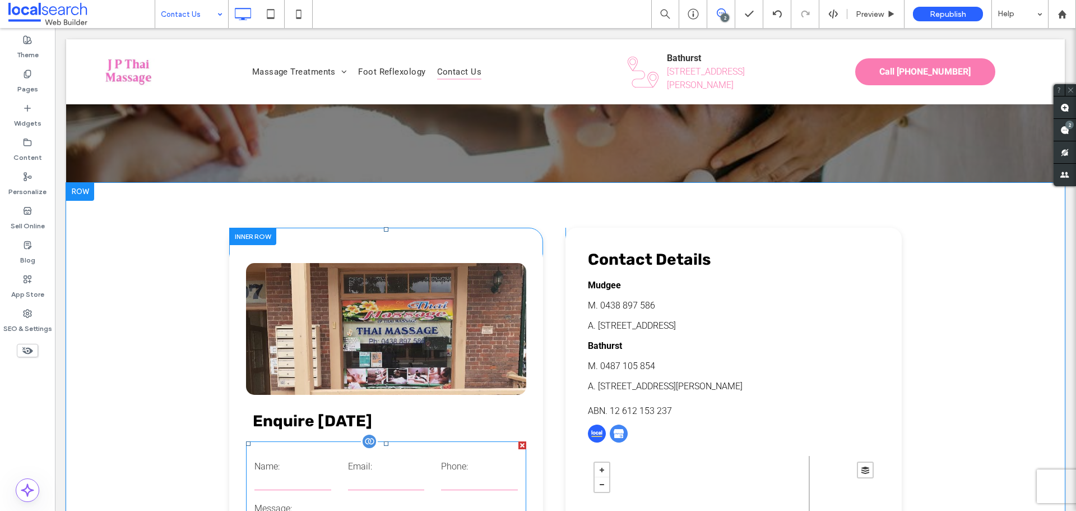
scroll to position [370, 0]
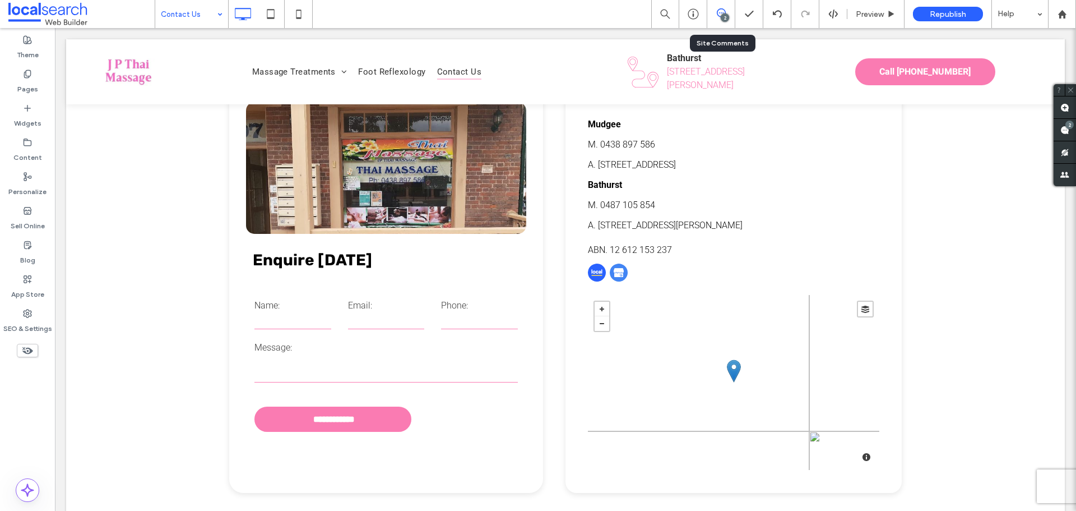
click at [721, 21] on div "2" at bounding box center [721, 14] width 28 height 28
click at [1067, 129] on use at bounding box center [1065, 130] width 9 height 9
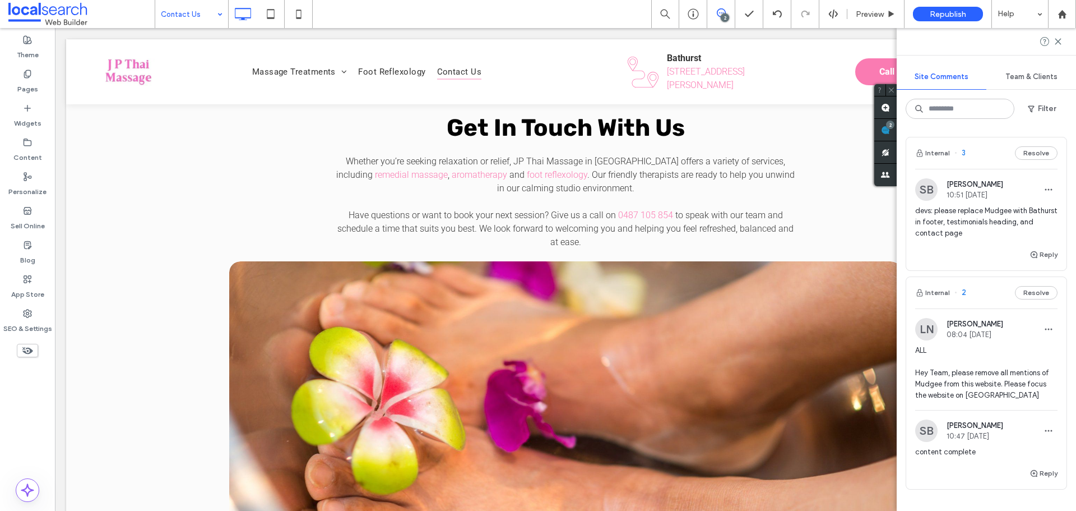
scroll to position [841, 0]
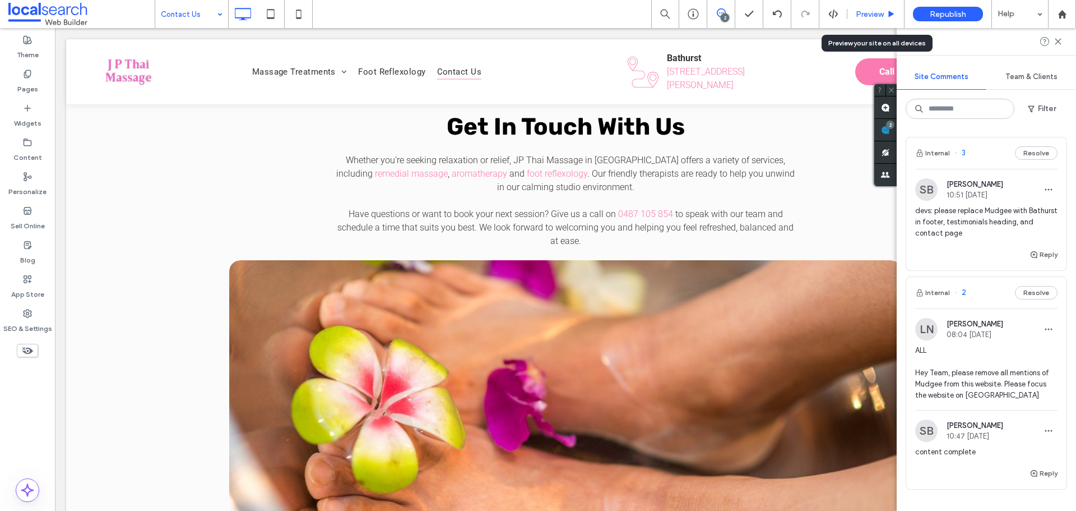
click at [879, 8] on div "Preview" at bounding box center [876, 14] width 57 height 28
click at [880, 12] on span "Preview" at bounding box center [870, 15] width 28 height 10
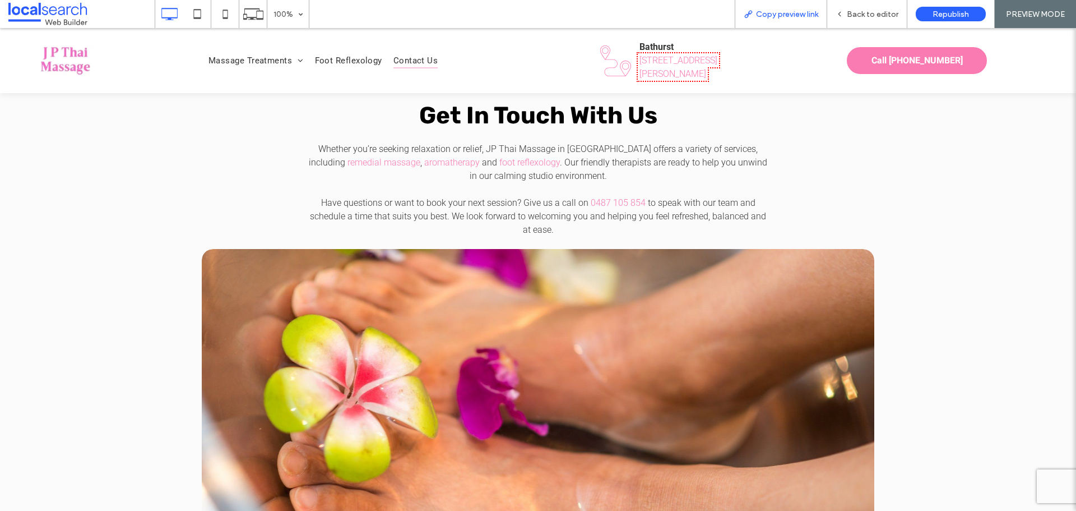
click at [784, 18] on span "Copy preview link" at bounding box center [787, 15] width 62 height 10
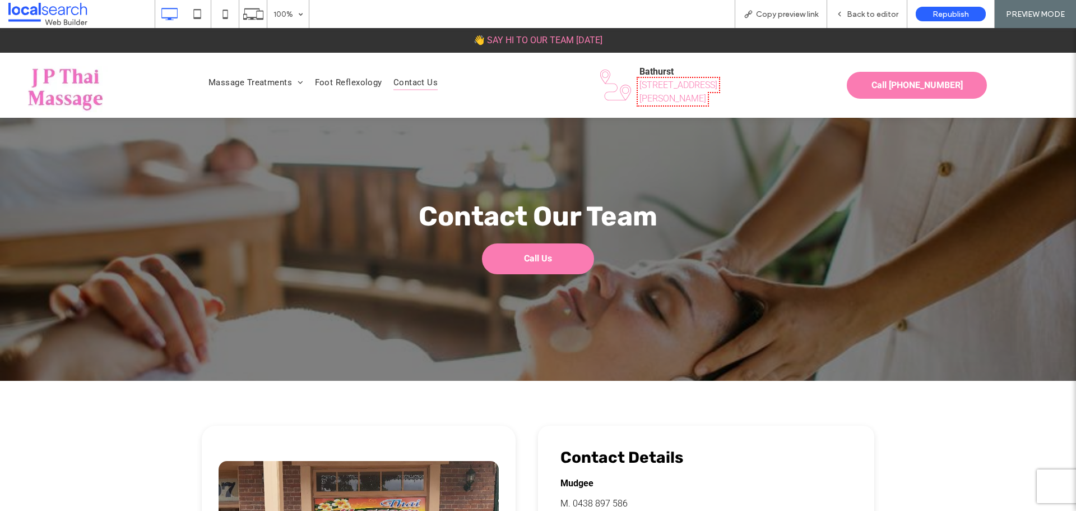
click at [98, 95] on img at bounding box center [65, 89] width 86 height 46
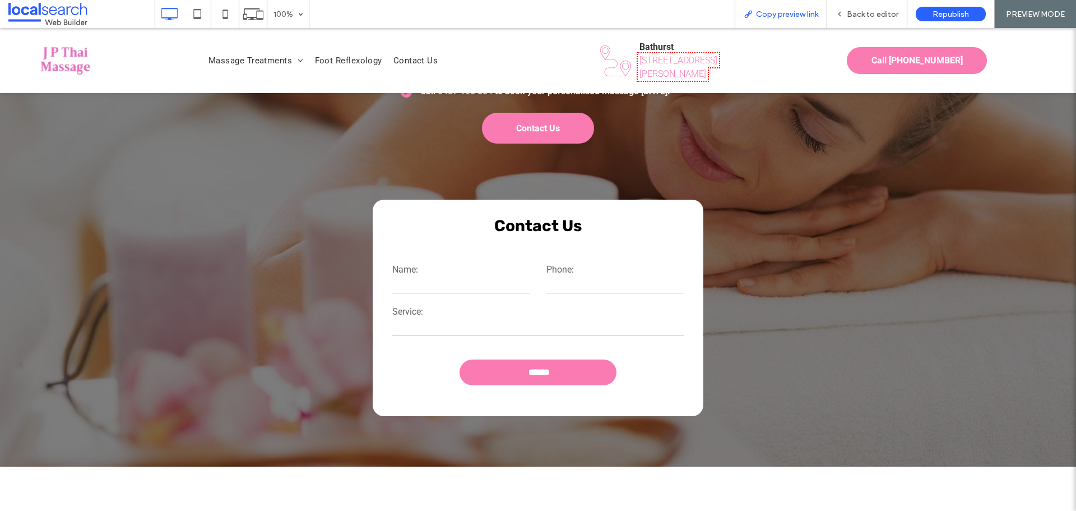
click at [810, 13] on span "Copy preview link" at bounding box center [787, 15] width 62 height 10
click at [858, 12] on span "Back to editor" at bounding box center [873, 15] width 52 height 10
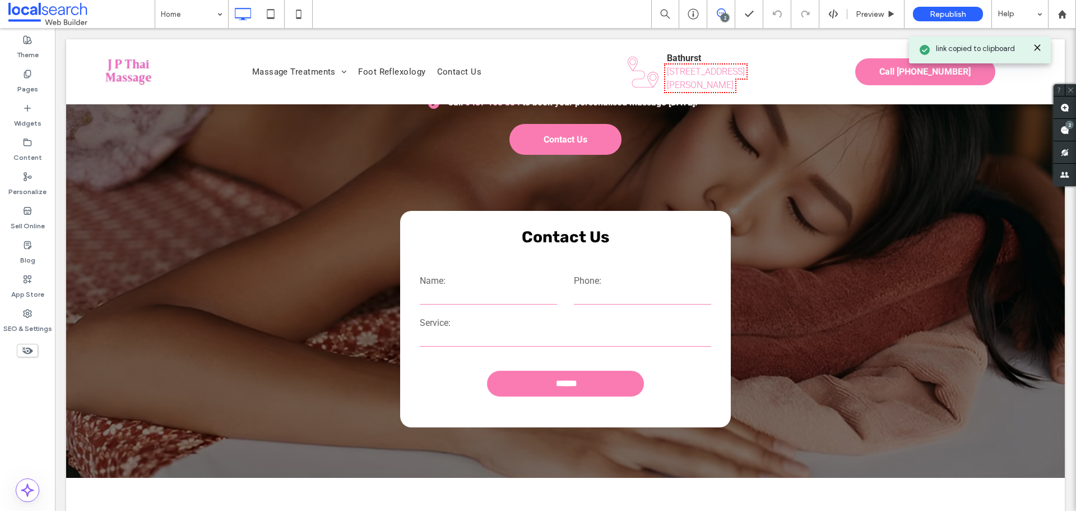
click at [723, 16] on div "2" at bounding box center [725, 17] width 8 height 8
click at [1069, 126] on div "2" at bounding box center [1070, 125] width 8 height 8
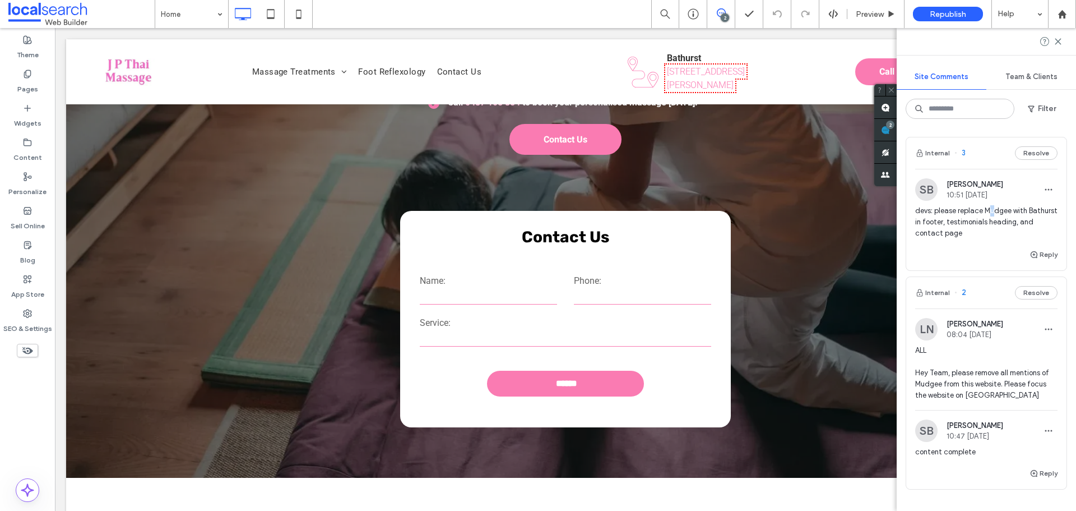
drag, startPoint x: 988, startPoint y: 210, endPoint x: 994, endPoint y: 209, distance: 6.3
click at [994, 209] on span "devs: please replace Mudgee with Bathurst in footer, testimonials heading, and …" at bounding box center [986, 222] width 142 height 34
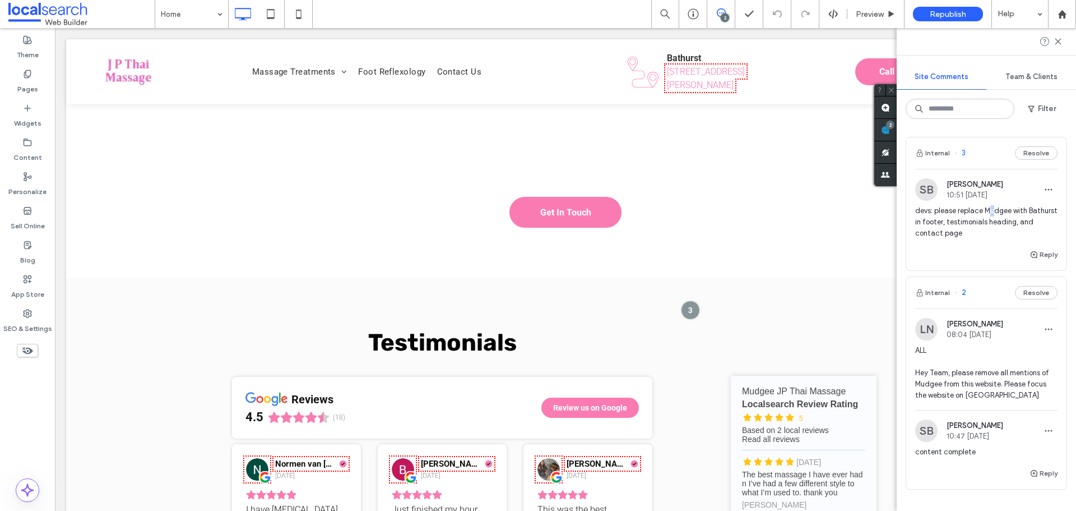
scroll to position [2147, 0]
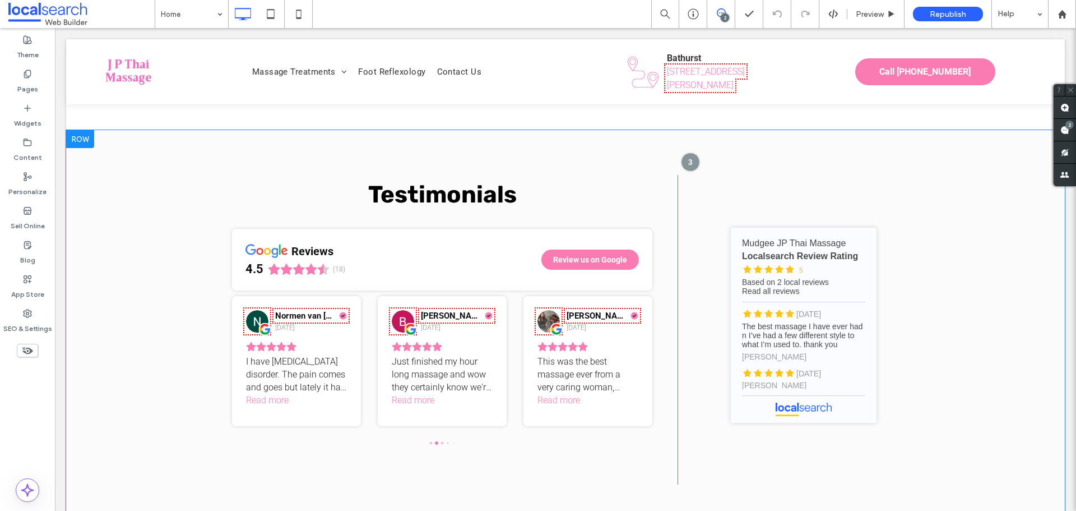
drag, startPoint x: 1040, startPoint y: 236, endPoint x: 993, endPoint y: 208, distance: 55.3
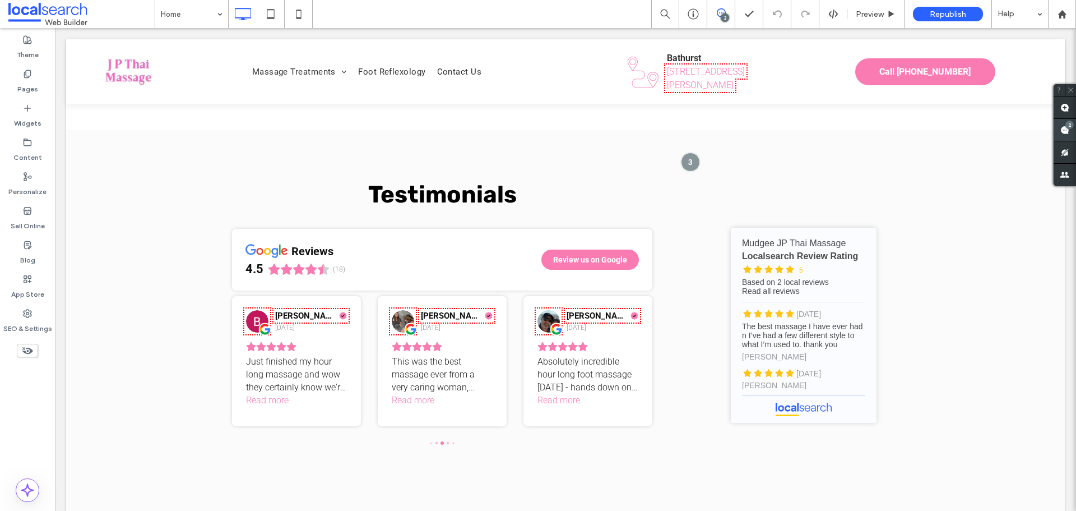
click at [1068, 129] on use at bounding box center [1065, 130] width 9 height 9
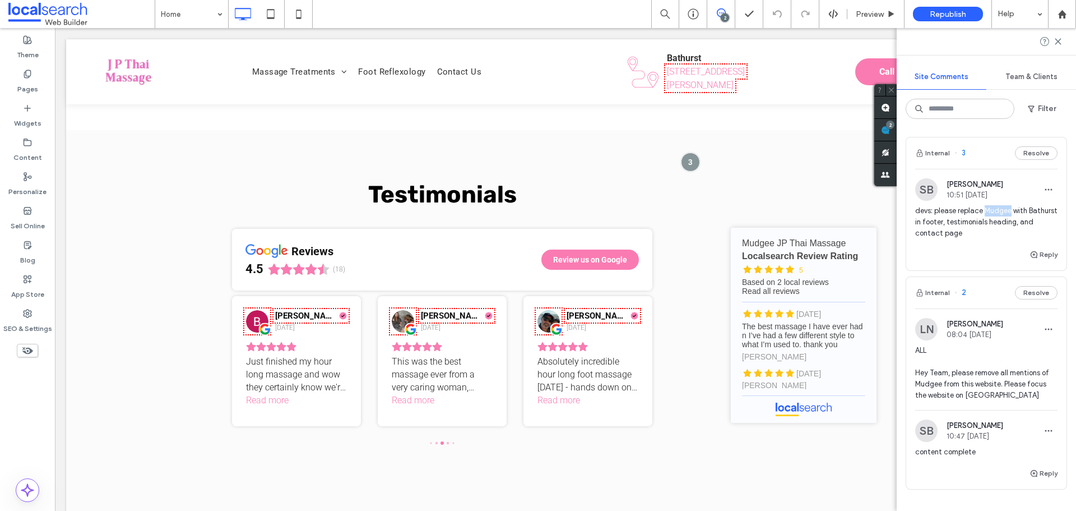
drag, startPoint x: 985, startPoint y: 210, endPoint x: 1012, endPoint y: 207, distance: 27.1
click at [1012, 207] on span "devs: please replace Mudgee with Bathurst in footer, testimonials heading, and …" at bounding box center [986, 222] width 142 height 34
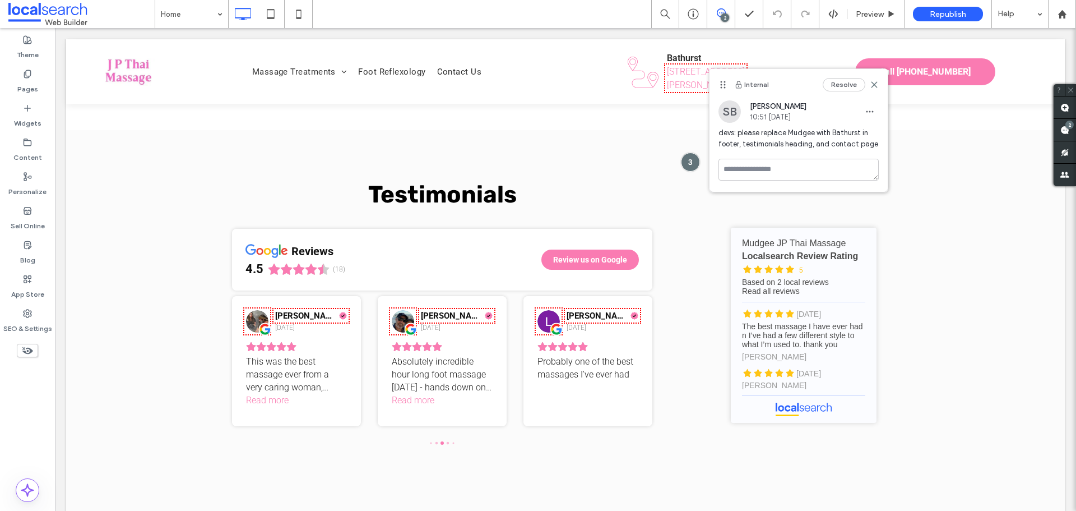
copy span "Mudgee"
drag, startPoint x: 788, startPoint y: 132, endPoint x: 814, endPoint y: 136, distance: 26.6
click at [814, 136] on span "devs: please replace Mudgee with Bathurst in footer, testimonials heading, and …" at bounding box center [799, 138] width 160 height 22
copy span "Mudgee"
click at [879, 15] on span "Preview" at bounding box center [870, 15] width 28 height 10
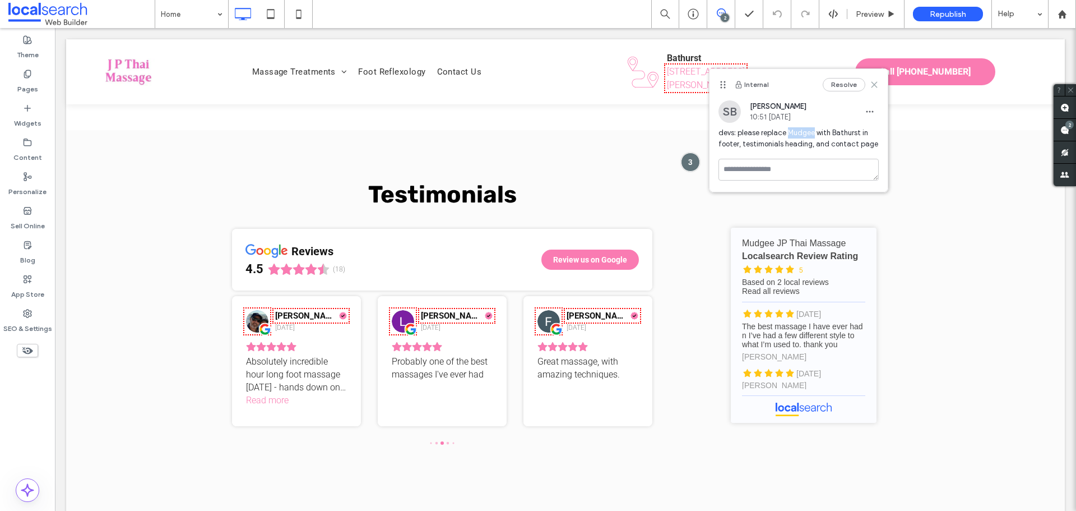
click at [871, 86] on icon at bounding box center [874, 84] width 9 height 9
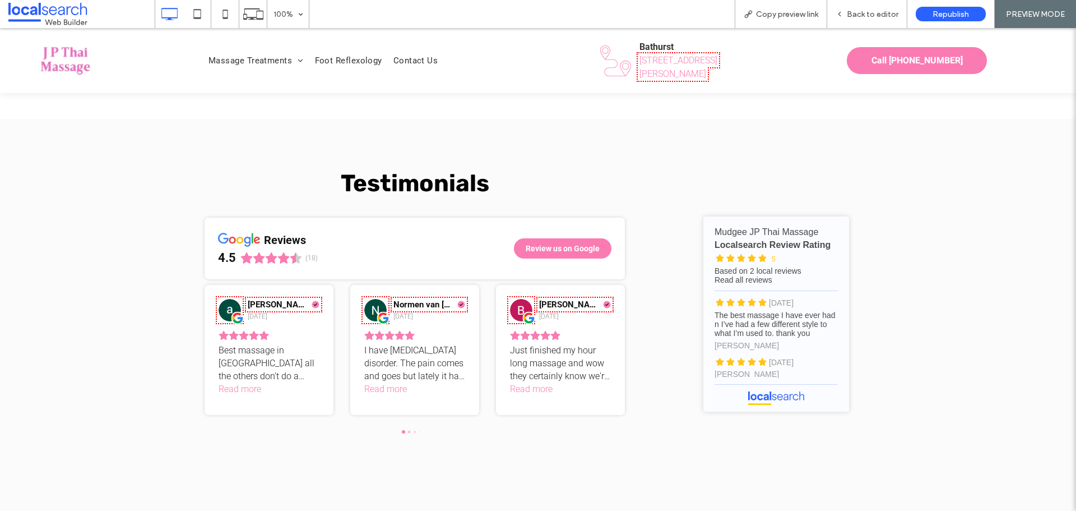
click at [803, 164] on div "Mudgee JP Thai Massage - Localsearch reviews Mudgee JP Thai Massage Localsearch…" at bounding box center [762, 318] width 224 height 309
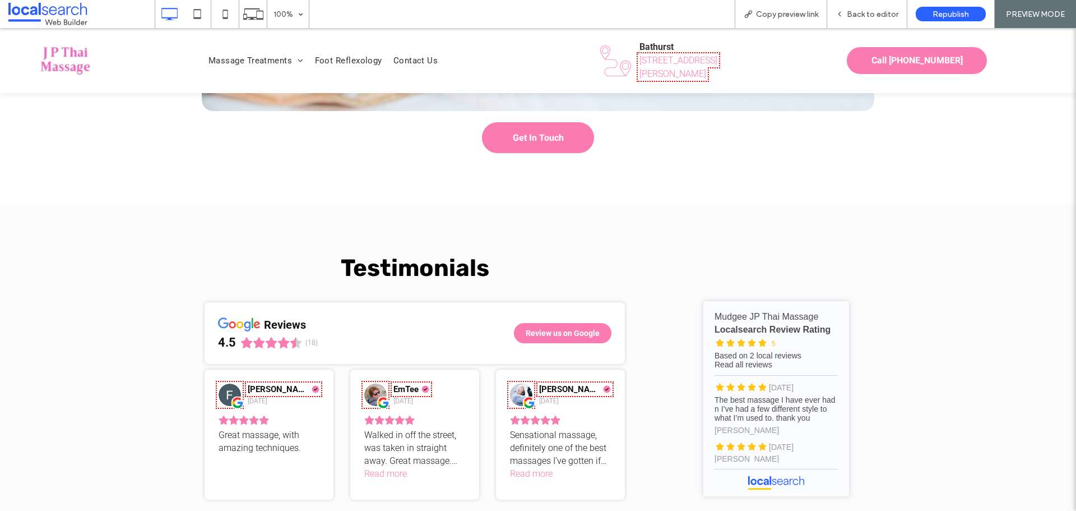
scroll to position [2457, 0]
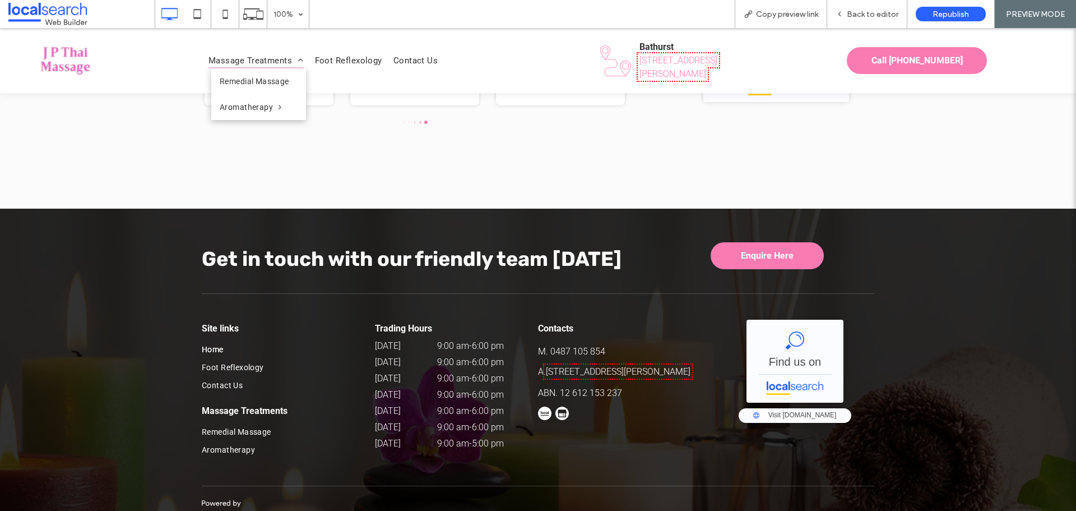
click at [240, 54] on span "Massage Treatments" at bounding box center [256, 61] width 95 height 16
click at [242, 77] on span "Remedial Massage" at bounding box center [255, 81] width 70 height 9
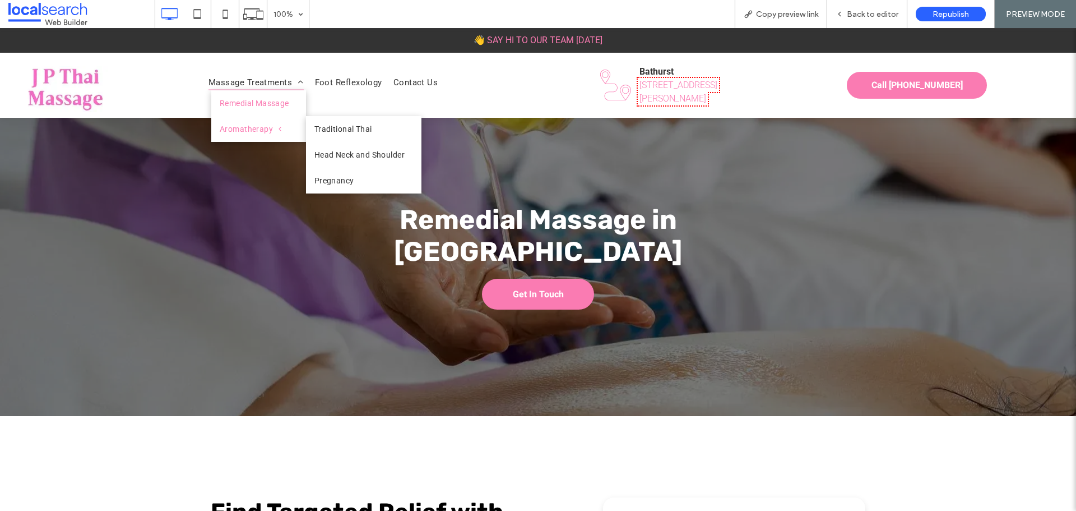
click at [253, 131] on span "Aromatherapy" at bounding box center [251, 128] width 62 height 9
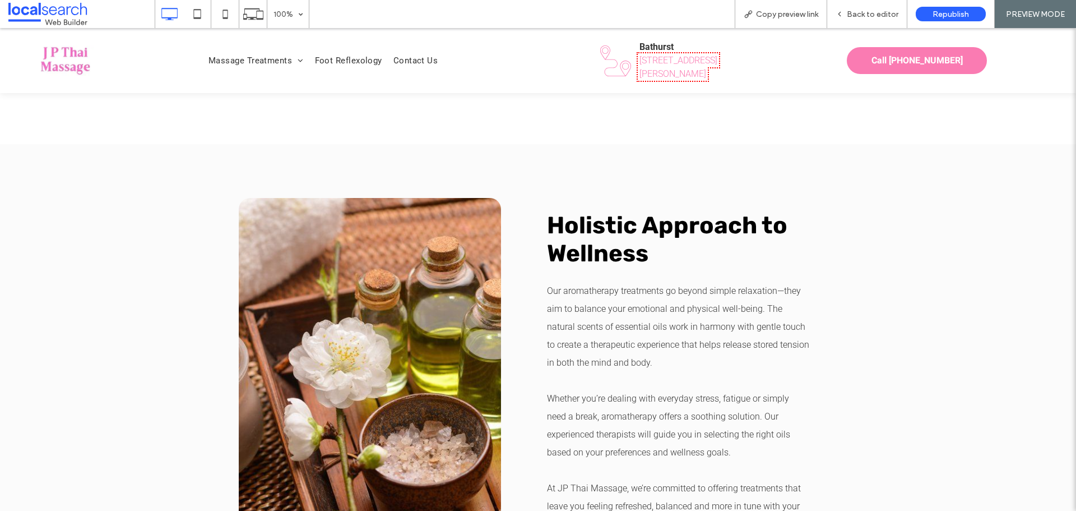
scroll to position [785, 0]
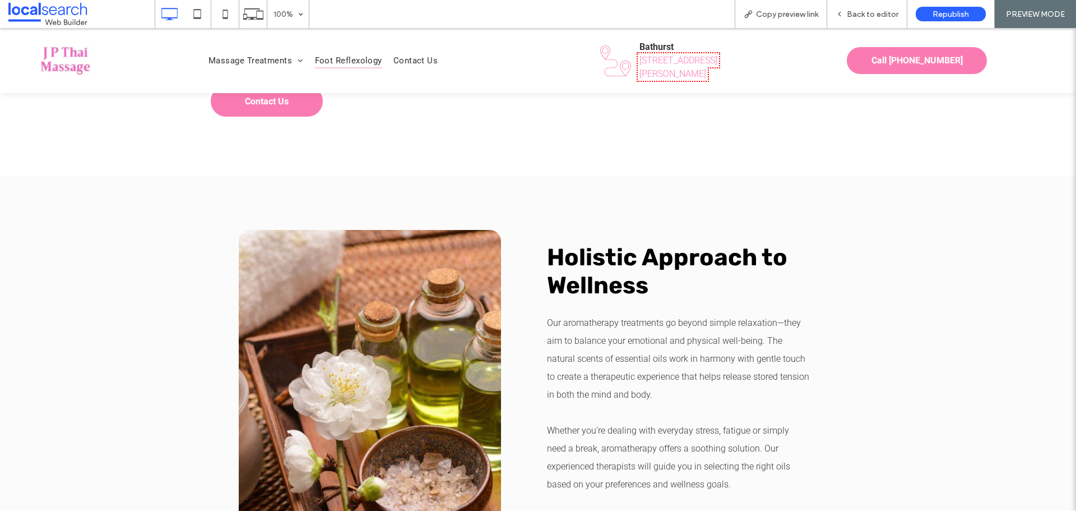
click at [347, 53] on span "Foot Reflexology" at bounding box center [348, 61] width 67 height 16
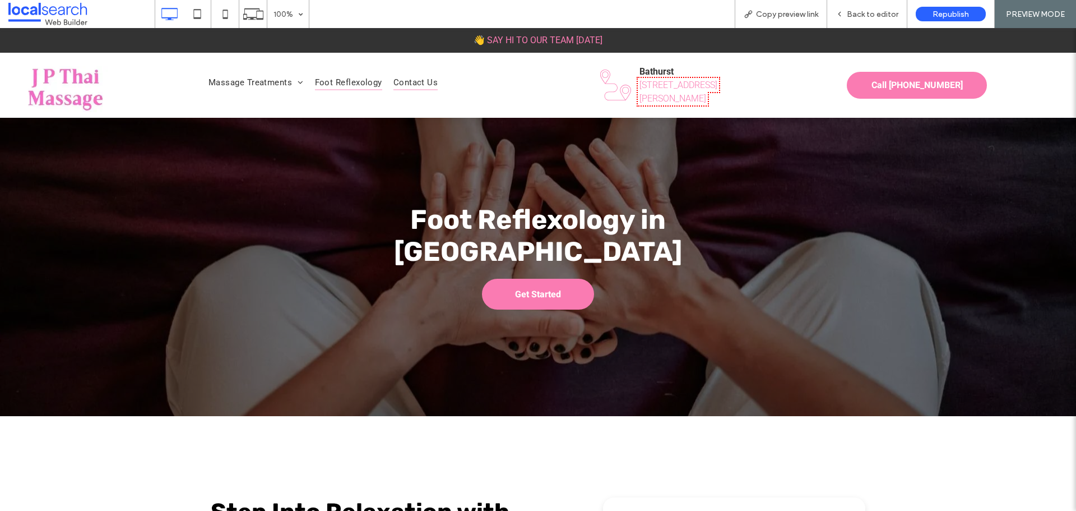
click at [422, 81] on span "Contact Us" at bounding box center [415, 83] width 45 height 16
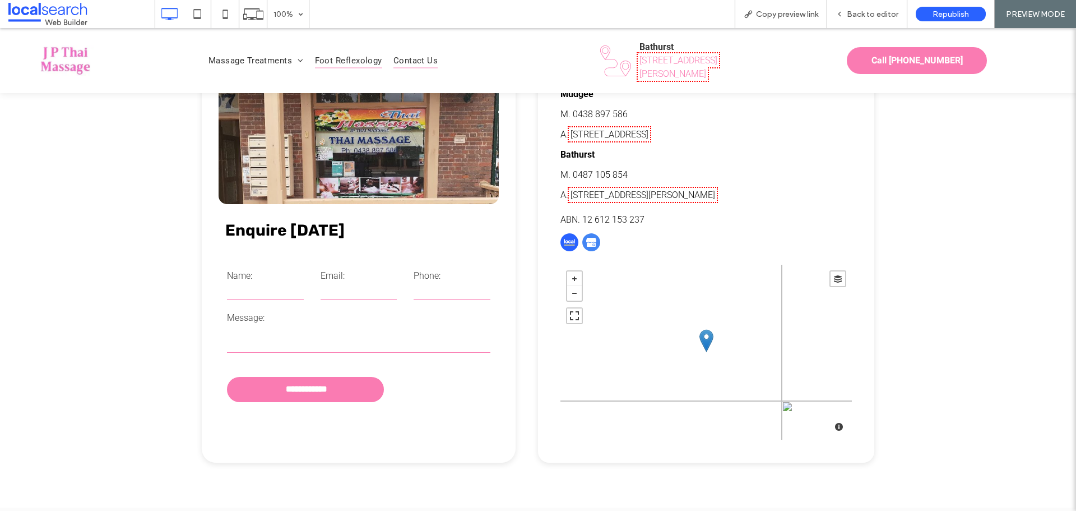
click at [355, 54] on span "Foot Reflexology" at bounding box center [348, 61] width 67 height 16
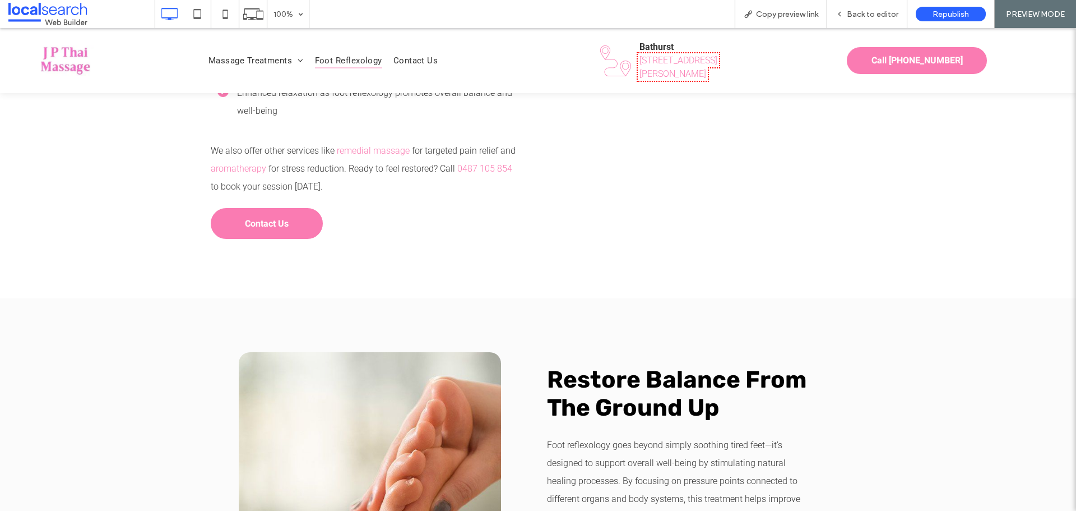
scroll to position [673, 0]
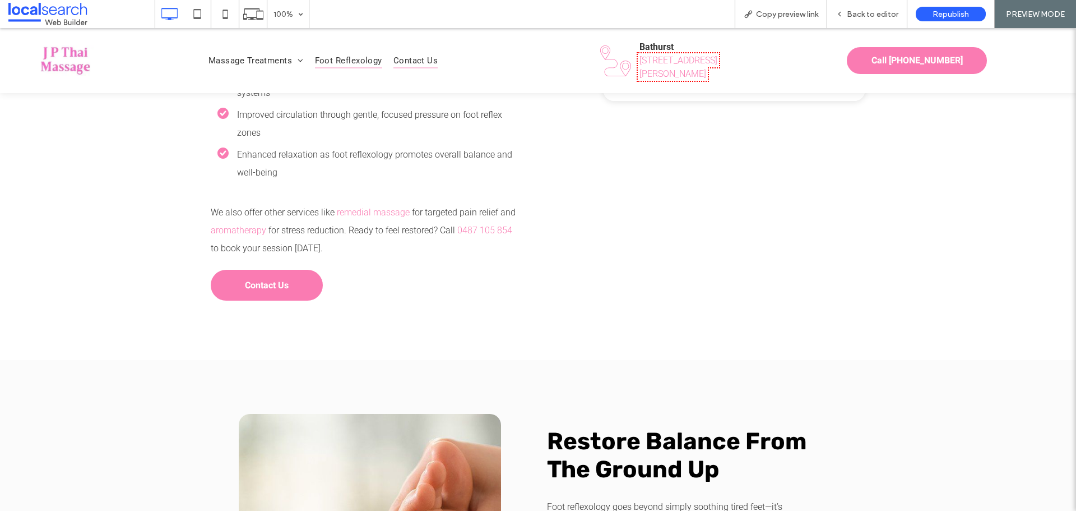
click at [410, 56] on span "Contact Us" at bounding box center [415, 61] width 45 height 16
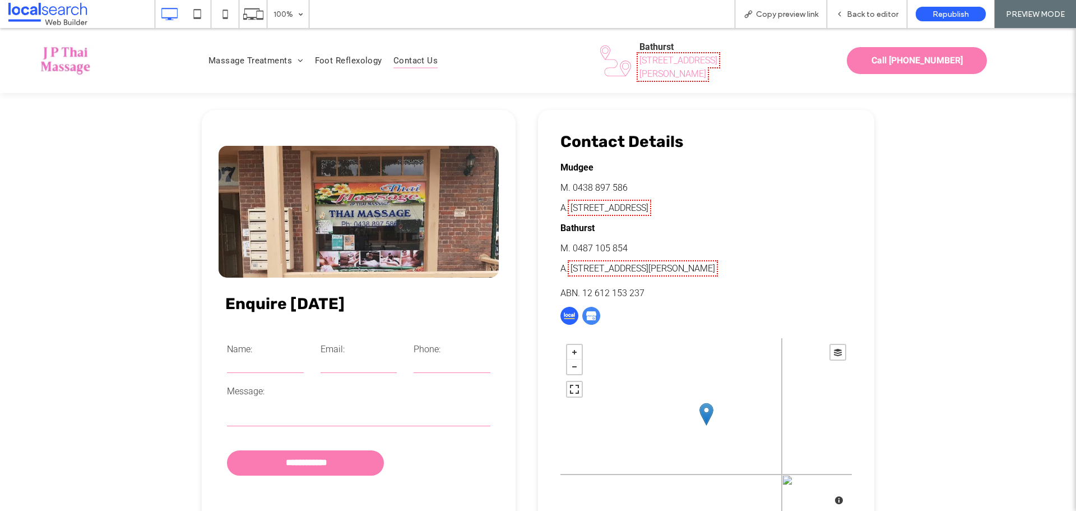
scroll to position [336, 0]
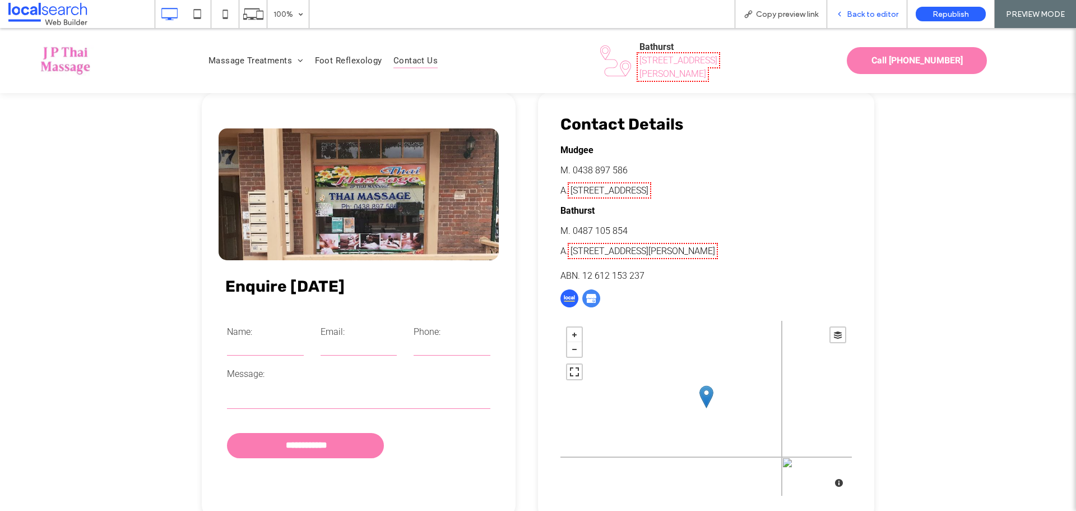
click at [874, 8] on div "Back to editor" at bounding box center [867, 14] width 80 height 28
click at [857, 16] on span "Back to editor" at bounding box center [873, 15] width 52 height 10
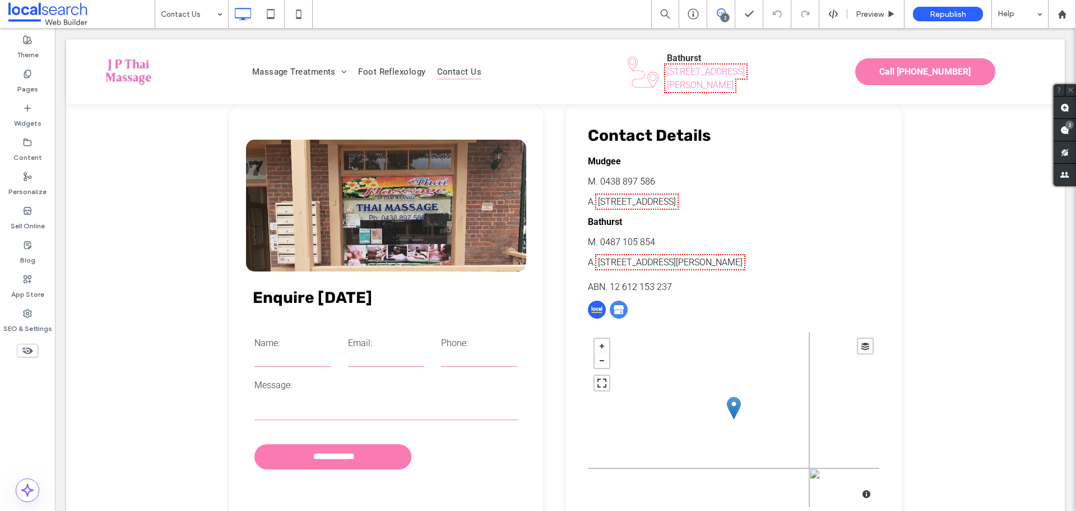
click at [733, 13] on span at bounding box center [720, 12] width 27 height 9
click at [729, 13] on span at bounding box center [720, 12] width 27 height 9
click at [1063, 128] on use at bounding box center [1065, 130] width 9 height 9
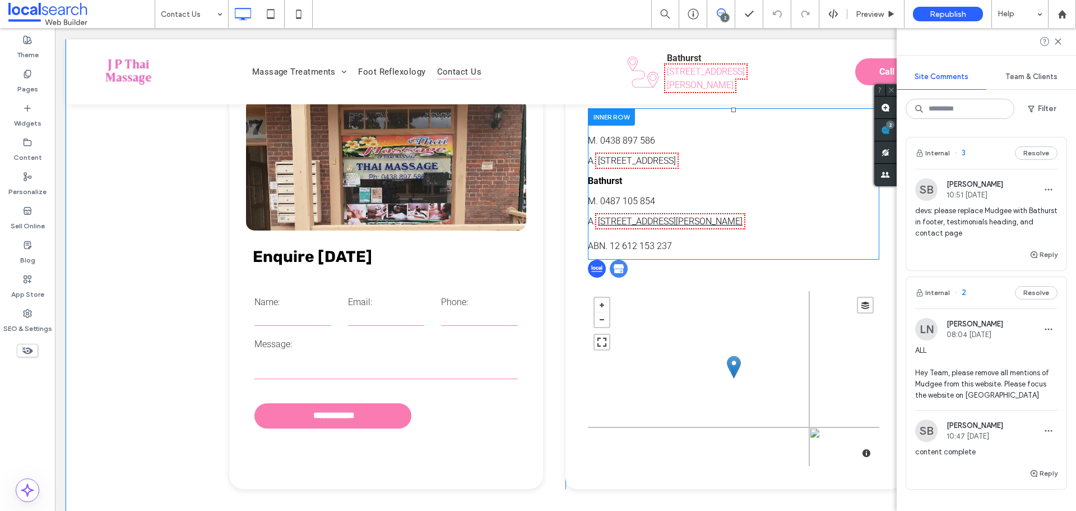
scroll to position [336, 0]
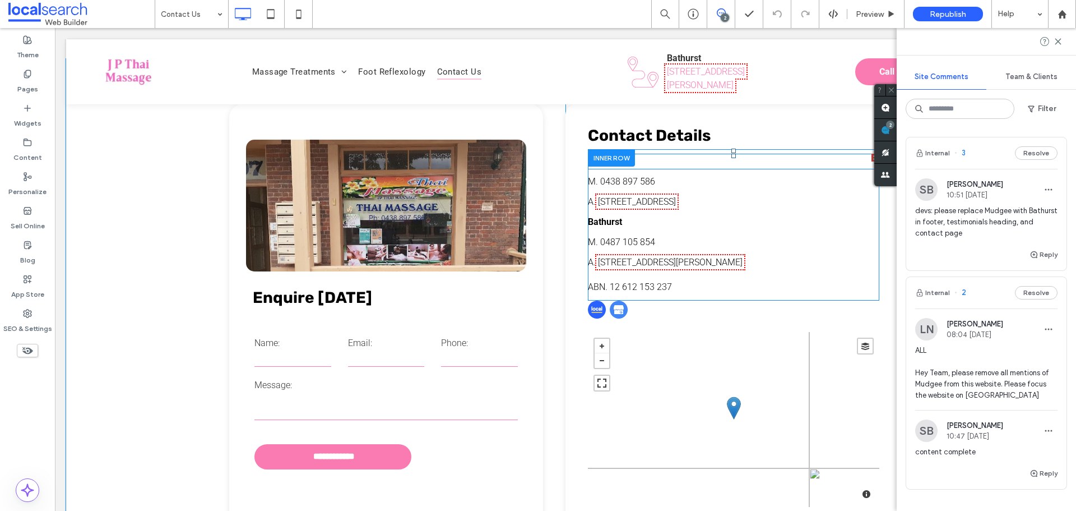
click at [691, 164] on p "Mudgee" at bounding box center [733, 161] width 291 height 13
type input "******"
type input "**"
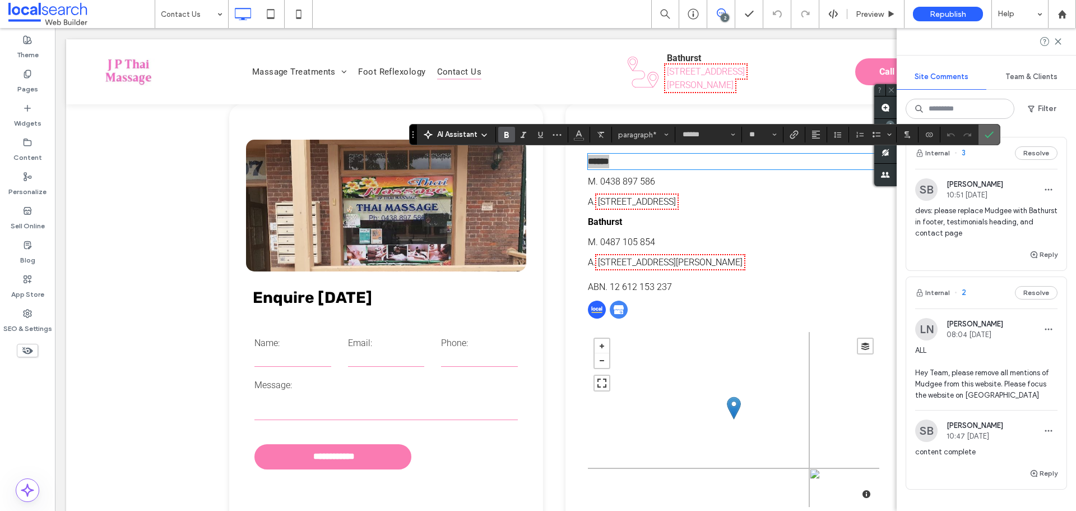
click at [990, 125] on span "Confirm" at bounding box center [989, 134] width 9 height 19
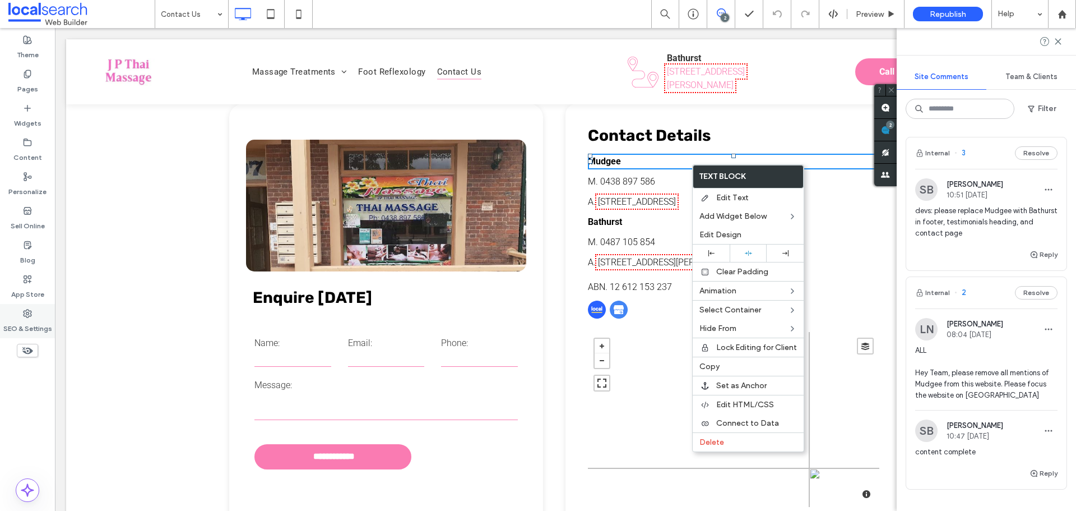
click at [29, 316] on icon at bounding box center [27, 313] width 9 height 9
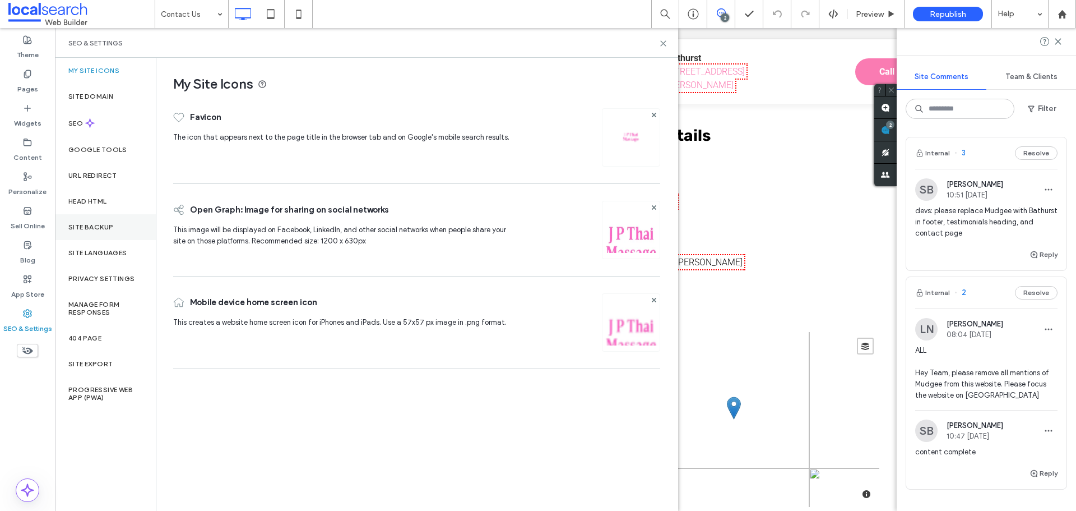
click at [95, 224] on label "Site Backup" at bounding box center [90, 227] width 45 height 8
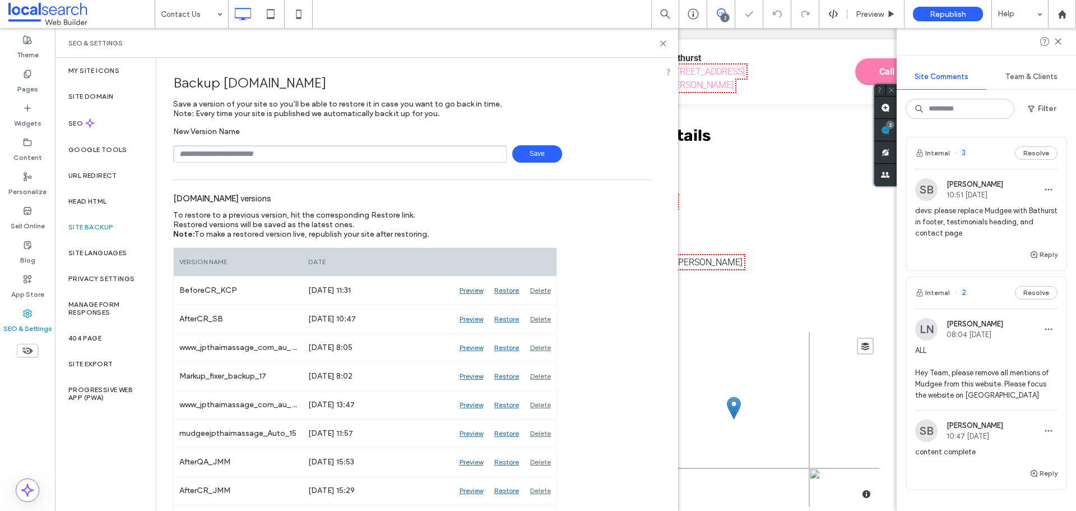
click at [237, 153] on input "text" at bounding box center [340, 153] width 334 height 17
type input "******"
click at [543, 151] on span "Save" at bounding box center [537, 153] width 50 height 17
click at [666, 43] on icon at bounding box center [663, 43] width 8 height 8
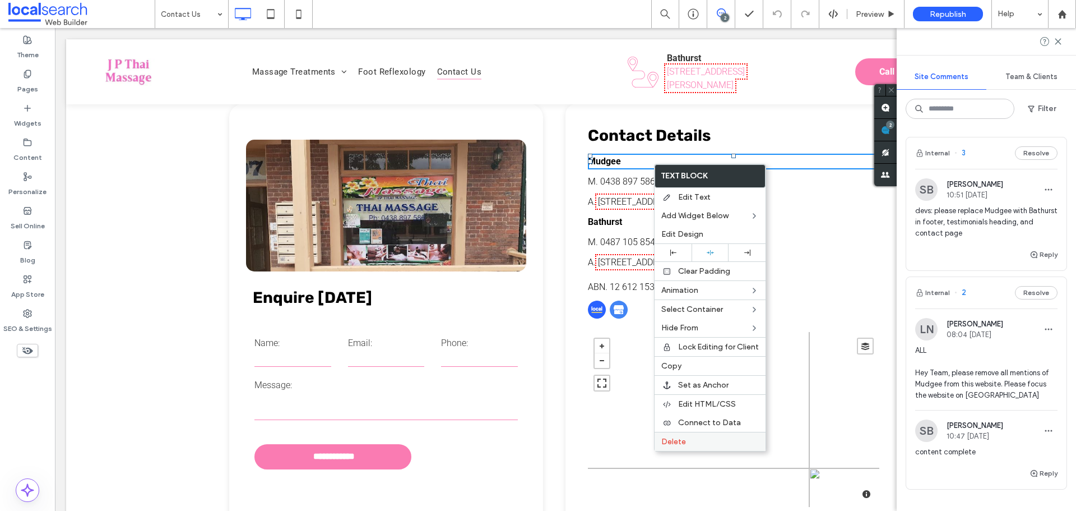
click at [693, 445] on label "Delete" at bounding box center [710, 442] width 98 height 10
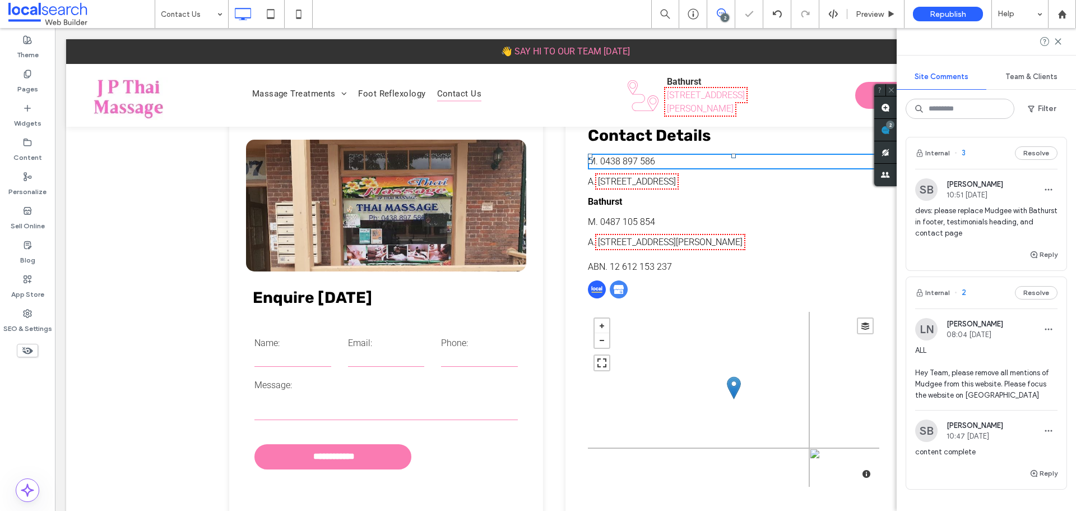
scroll to position [333, 0]
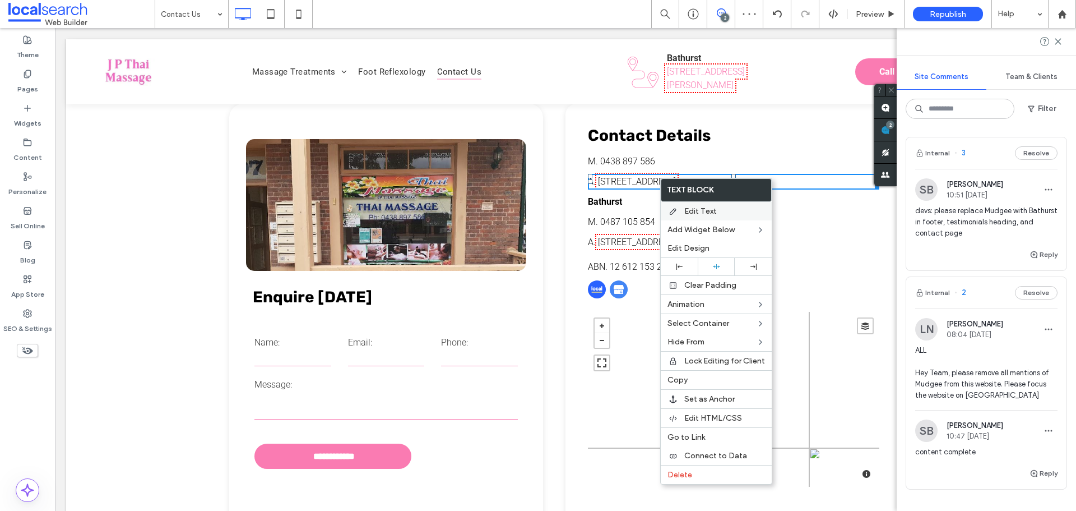
click at [688, 471] on span "Delete" at bounding box center [680, 475] width 25 height 10
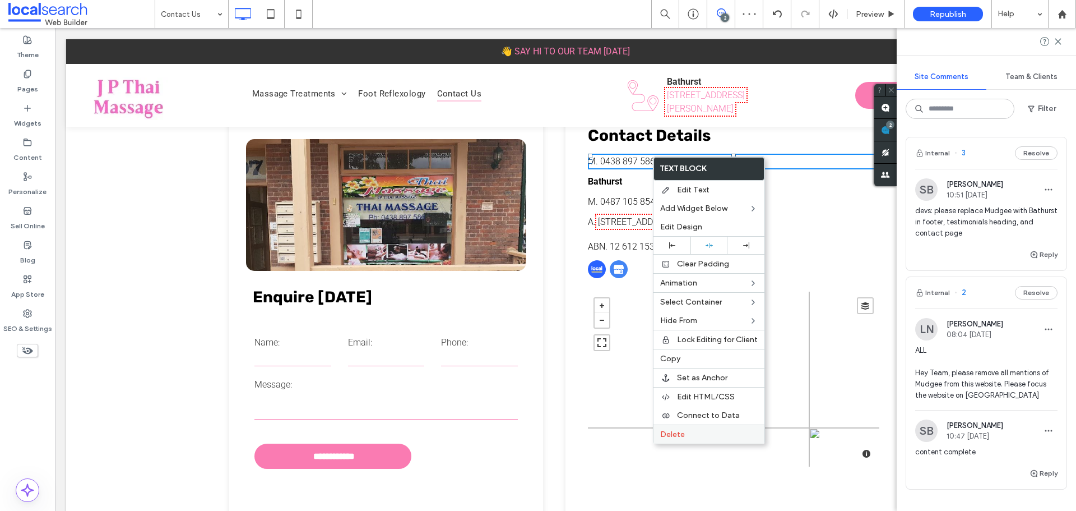
click at [683, 433] on span "Delete" at bounding box center [672, 434] width 25 height 10
